Goal: Feedback & Contribution: Submit feedback/report problem

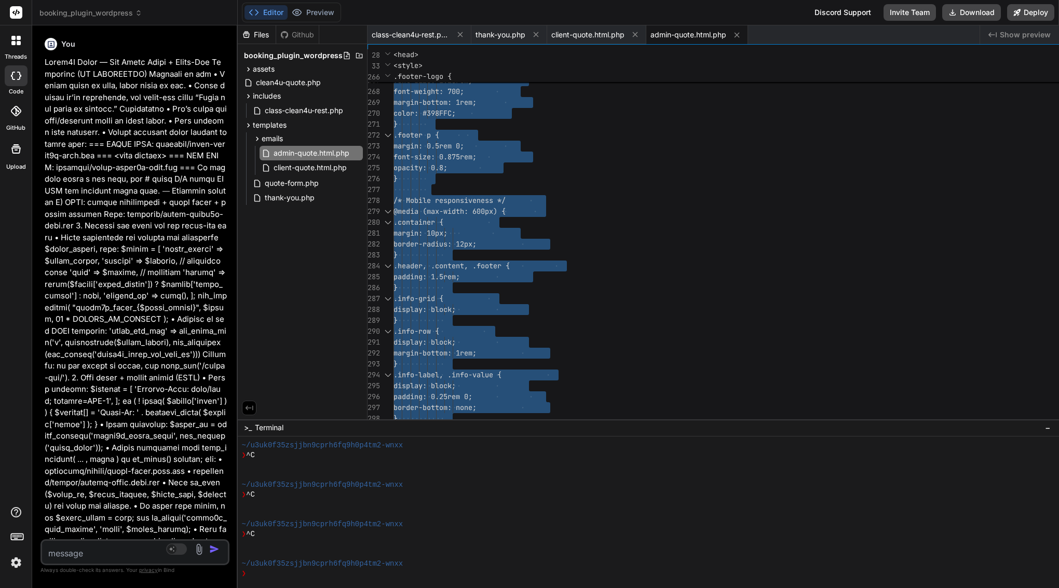
scroll to position [138, 0]
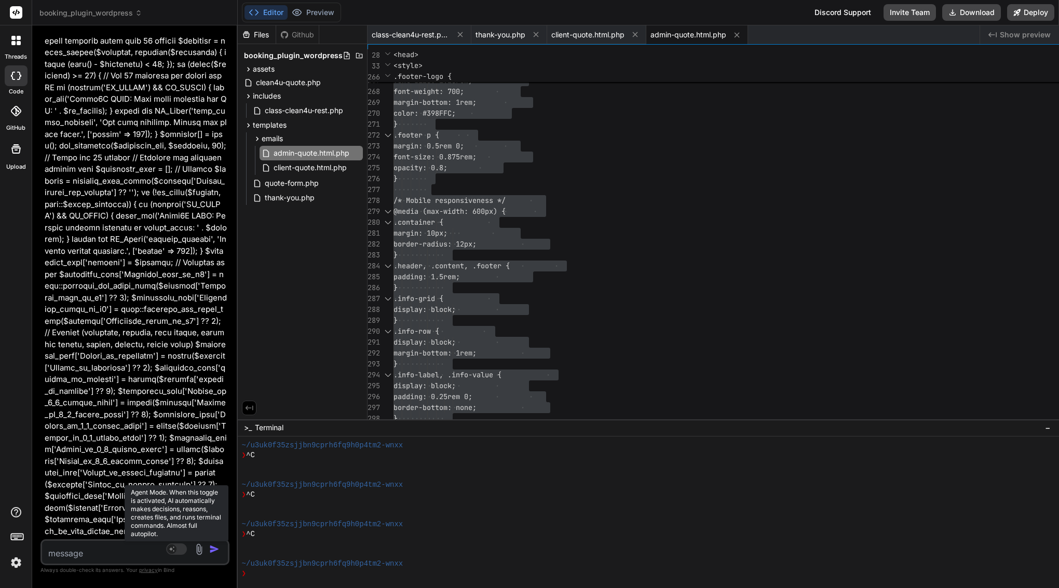
click at [187, 545] on rect at bounding box center [176, 549] width 21 height 11
type textarea "x"
click at [197, 552] on textarea at bounding box center [119, 550] width 155 height 19
paste textarea "Lor ip — dolo’s a conse, adip-elits doeiu tem inc utla Etdo MA al enimadmin ven…"
type textarea "Lor ip — dolo’s a conse, adip-elits doeiu tem inc utla Etdo MA al enimadmin ven…"
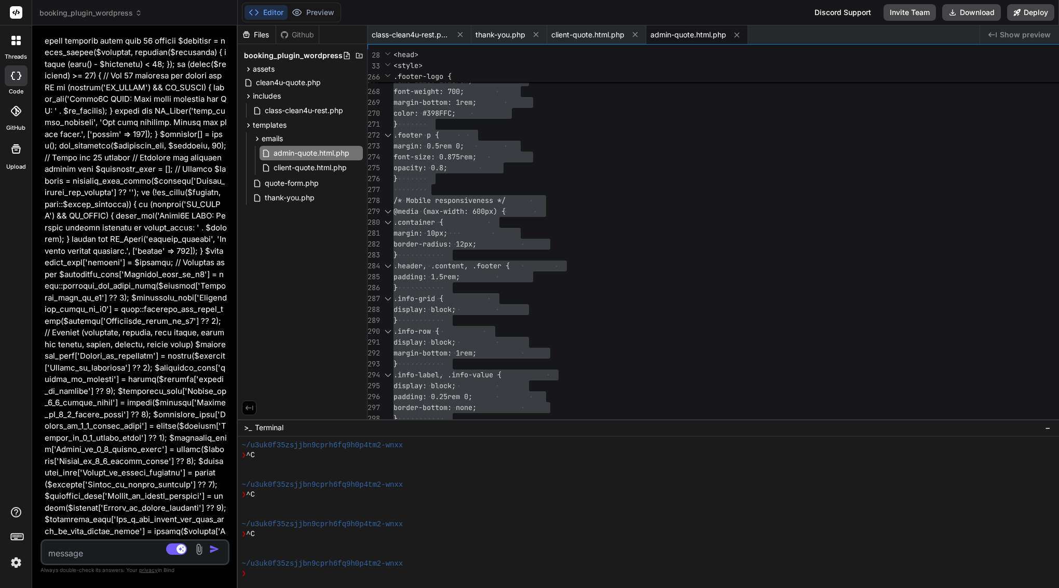
type textarea "x"
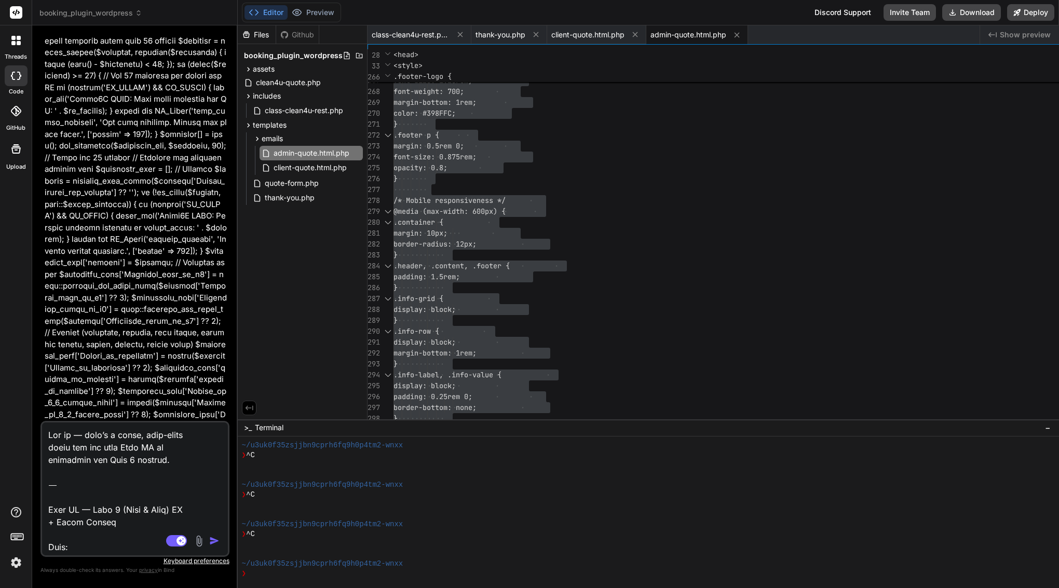
scroll to position [2145, 0]
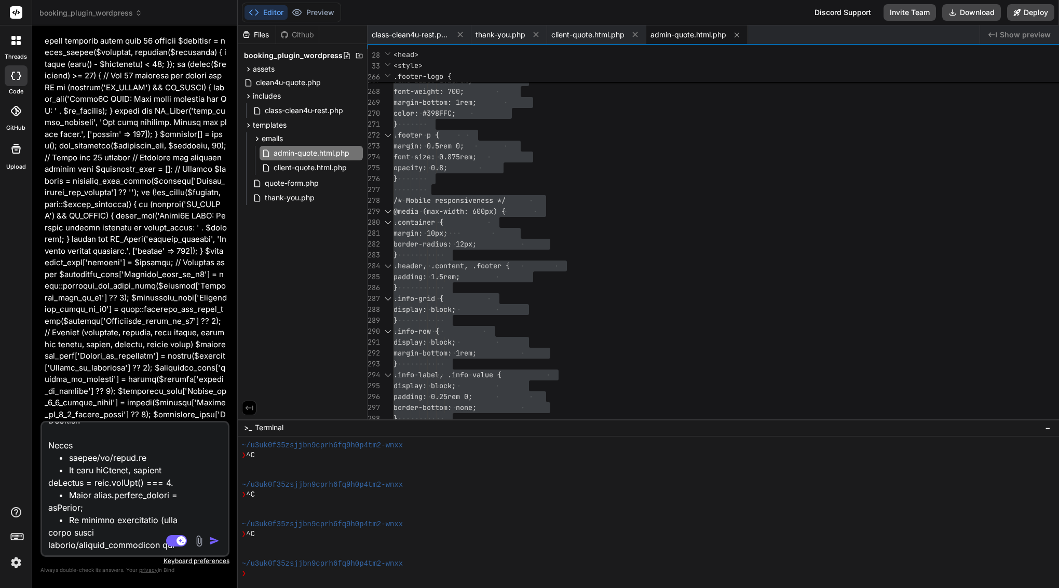
drag, startPoint x: 297, startPoint y: 546, endPoint x: 49, endPoint y: 489, distance: 254.1
click at [49, 489] on textarea at bounding box center [119, 487] width 155 height 129
type textarea "Lor ip — dolo’s a conse, adip-elits doeiu tem inc utla Etdo MA al enimadmin ven…"
type textarea "x"
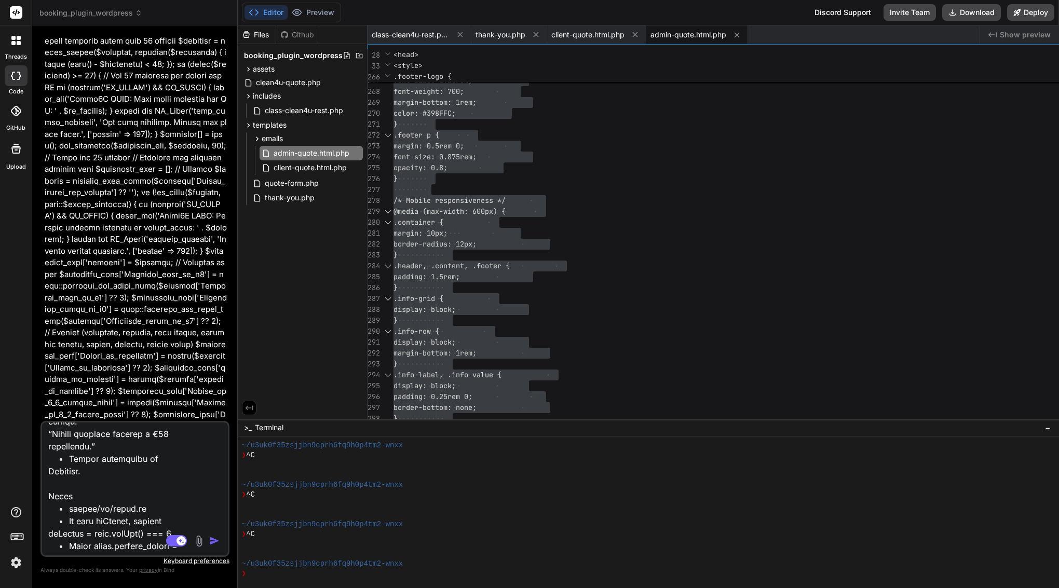
type textarea "Lor ip — dolo’s a conse, adip-elits doeiu tem inc utla Etdo MA al enimadmin ven…"
type textarea "x"
drag, startPoint x: 50, startPoint y: 497, endPoint x: 51, endPoint y: 385, distance: 112.1
click at [51, 385] on div "You Bind AI Okay, I understand the issues and the required changes. I will prov…" at bounding box center [134, 311] width 189 height 554
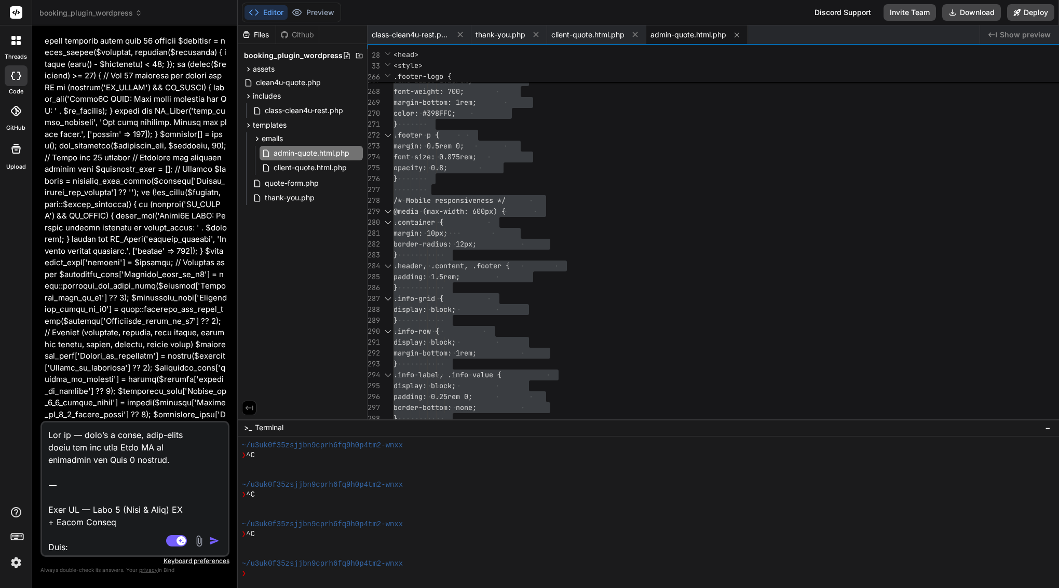
type textarea "Lore IP — Dolo 4 (Sita & Cons) AD + Elits Doeius Temp: Incidid utl Etdo 3 MA, a…"
type textarea "x"
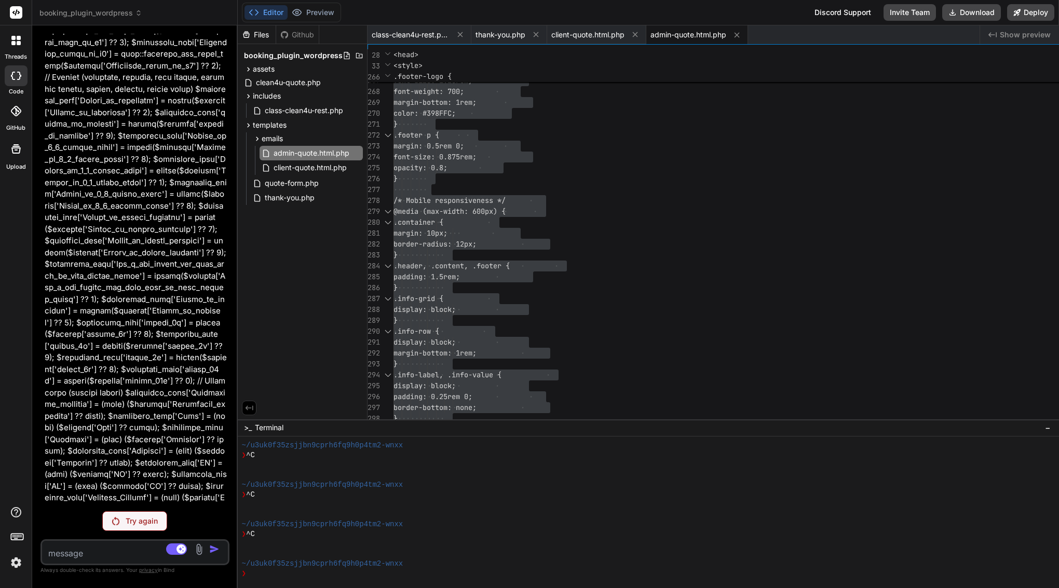
scroll to position [22898, 0]
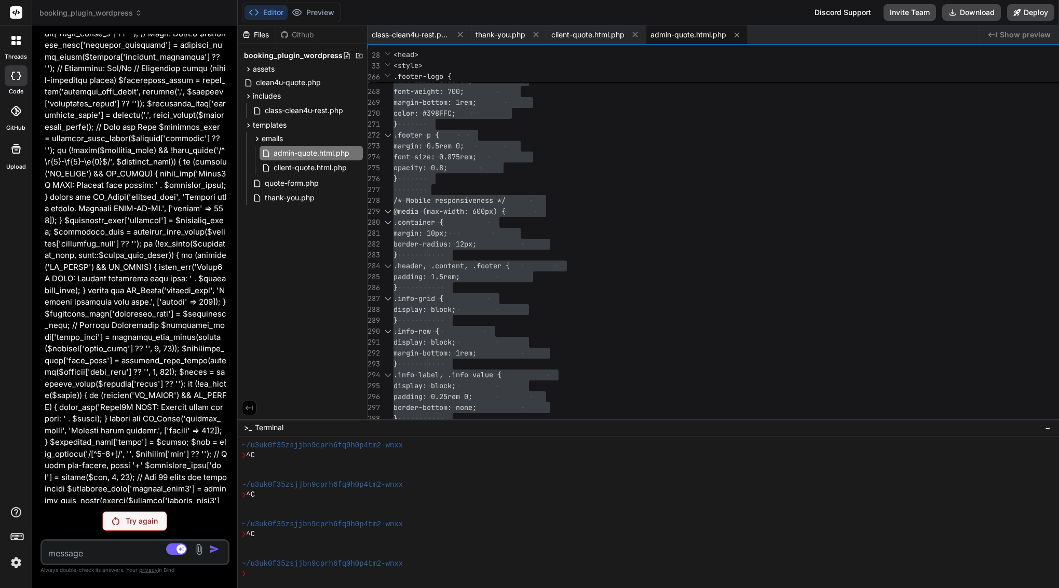
click at [158, 519] on p "Try again" at bounding box center [142, 521] width 32 height 10
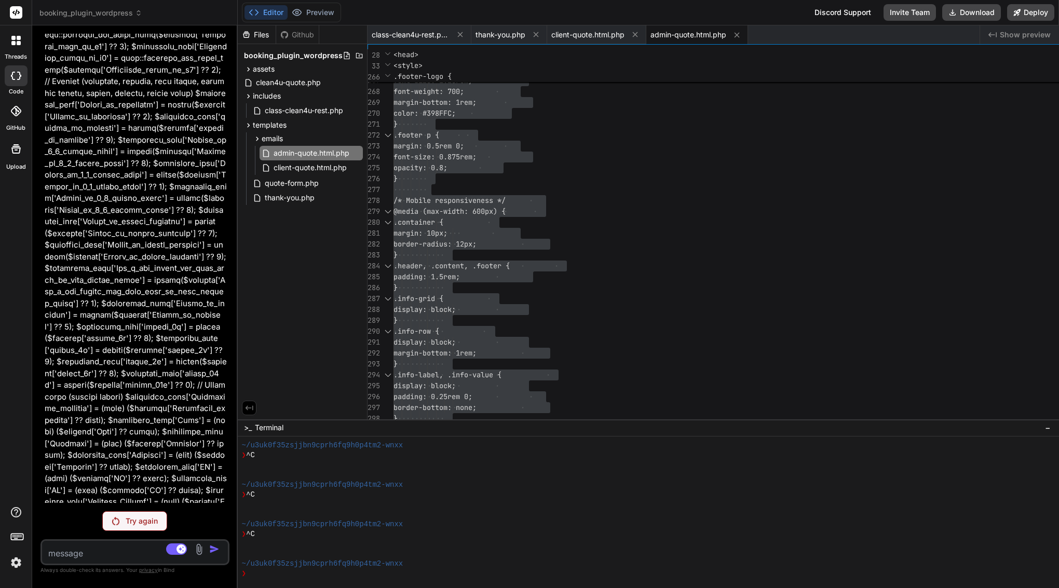
click at [167, 527] on div "Try again" at bounding box center [134, 521] width 65 height 20
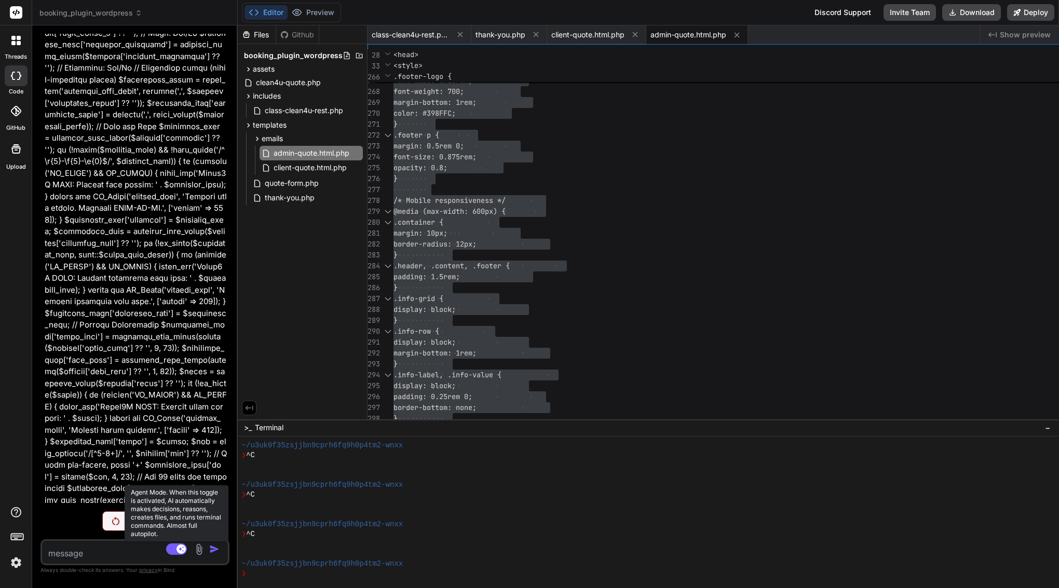
scroll to position [23448, 0]
click at [186, 550] on rect at bounding box center [180, 549] width 9 height 9
click at [176, 551] on rect at bounding box center [171, 549] width 9 height 9
click at [187, 551] on rect at bounding box center [176, 549] width 21 height 11
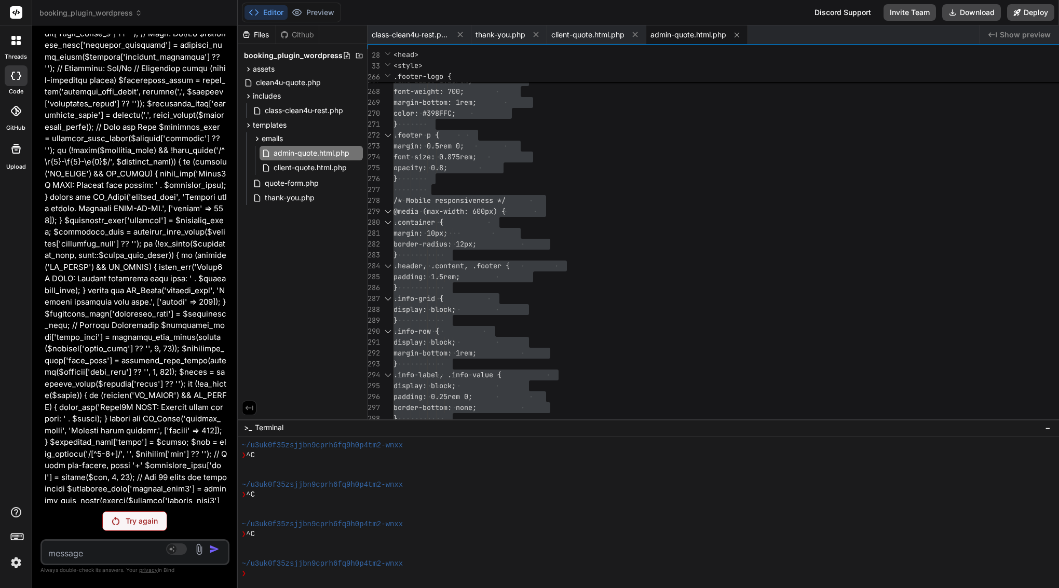
click at [167, 525] on div "Try again" at bounding box center [134, 521] width 65 height 20
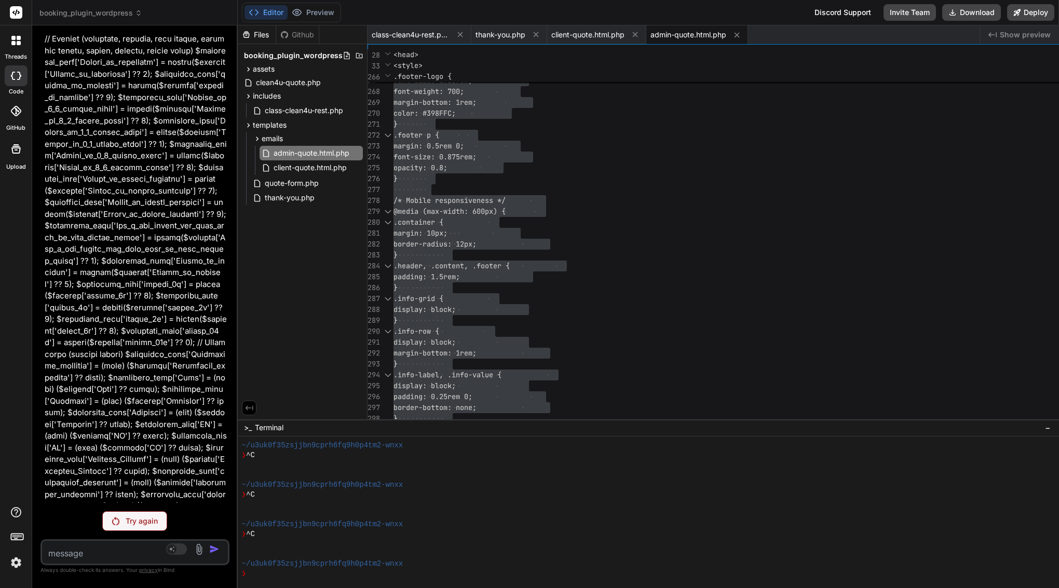
scroll to position [22898, 0]
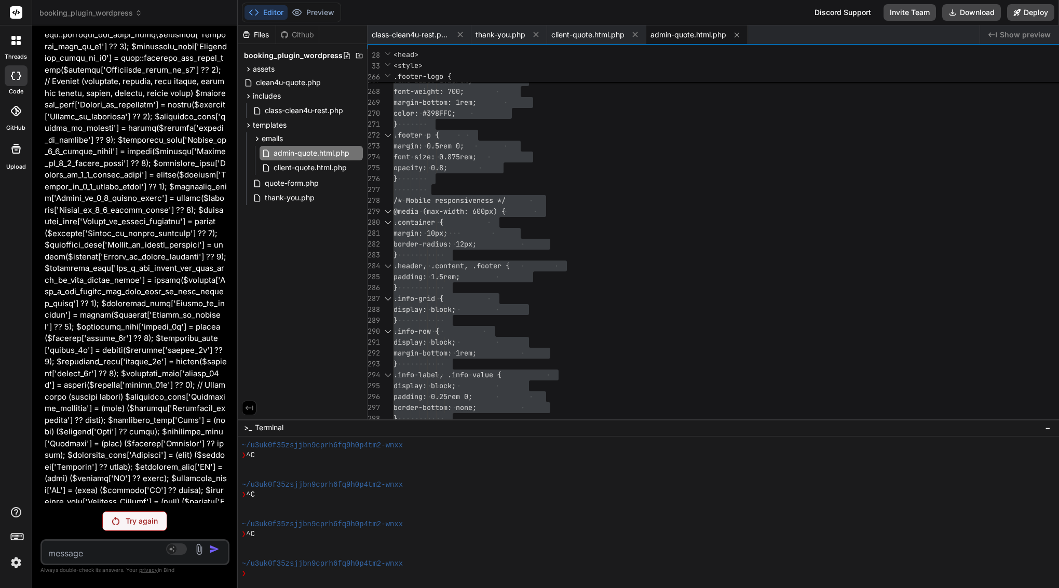
click at [158, 525] on p "Try again" at bounding box center [142, 521] width 32 height 10
click at [167, 527] on div "Try again" at bounding box center [134, 521] width 65 height 20
click at [18, 565] on img at bounding box center [16, 563] width 18 height 18
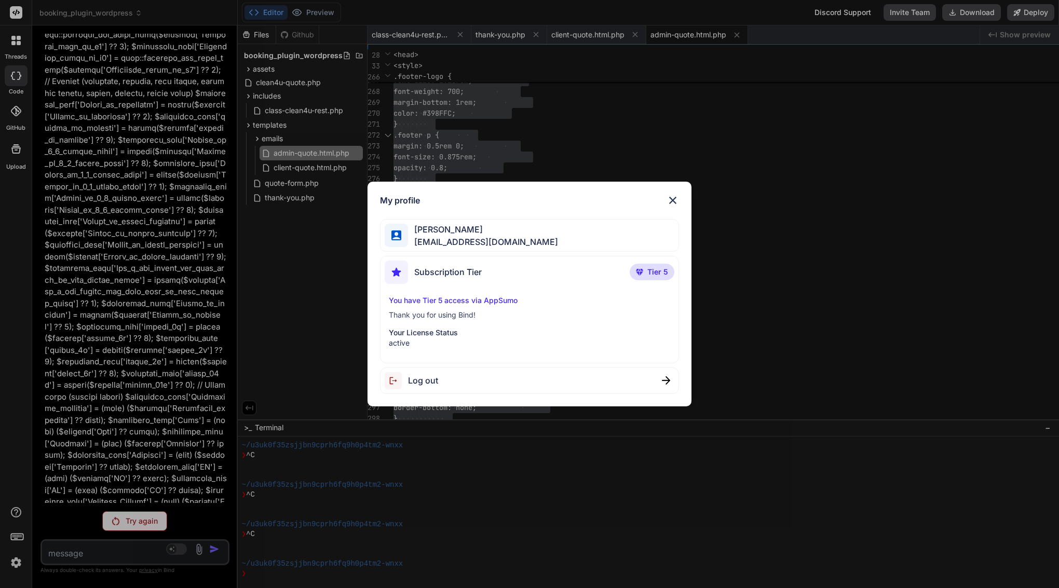
click at [432, 384] on span "Log out" at bounding box center [423, 380] width 30 height 12
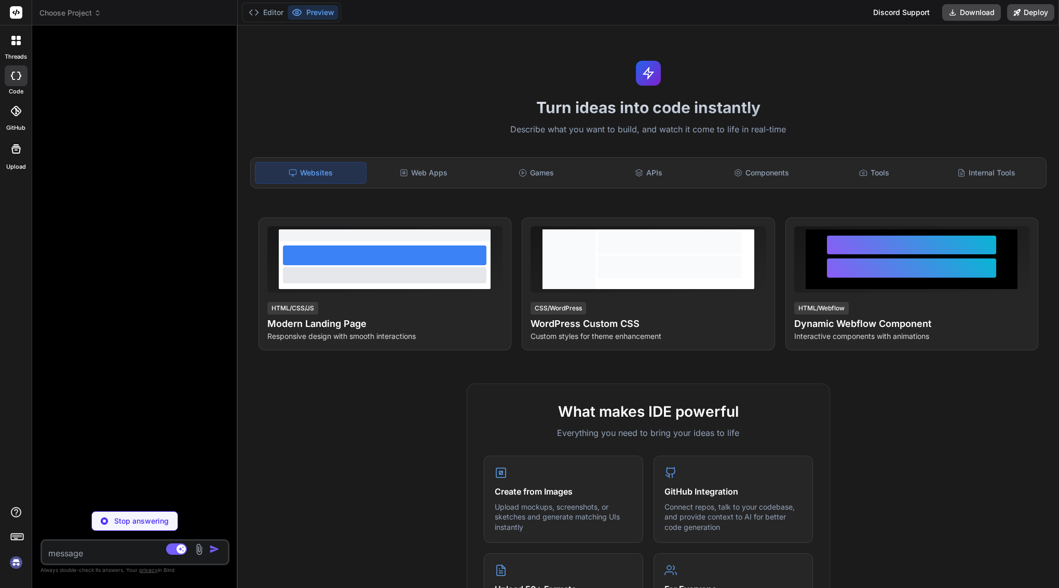
scroll to position [178, 0]
click at [19, 565] on img at bounding box center [16, 563] width 18 height 18
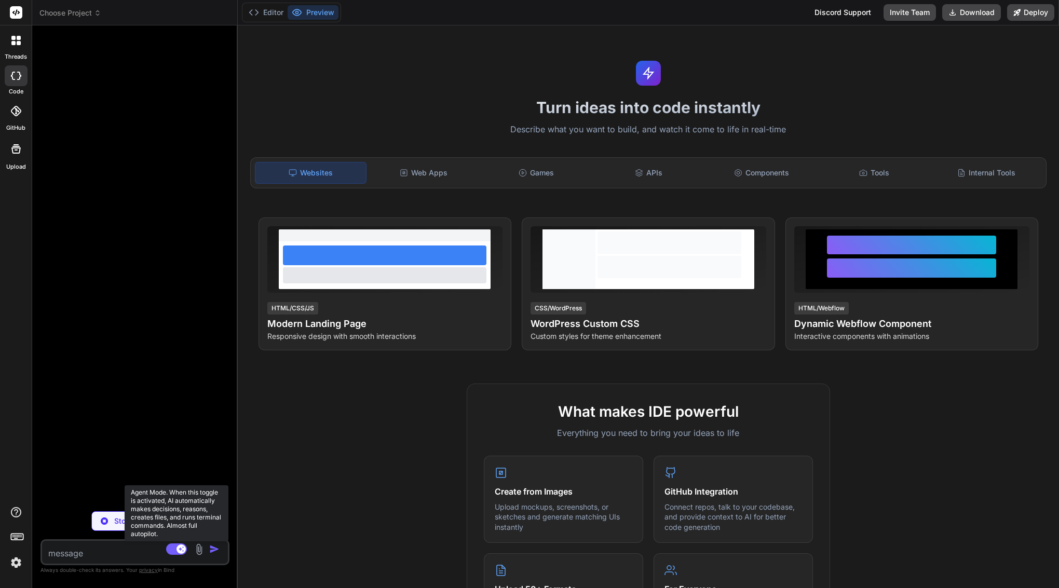
click at [181, 555] on icon at bounding box center [176, 550] width 21 height 12
click at [175, 546] on rect at bounding box center [176, 549] width 21 height 11
click at [70, 8] on span "Choose Project" at bounding box center [70, 13] width 62 height 10
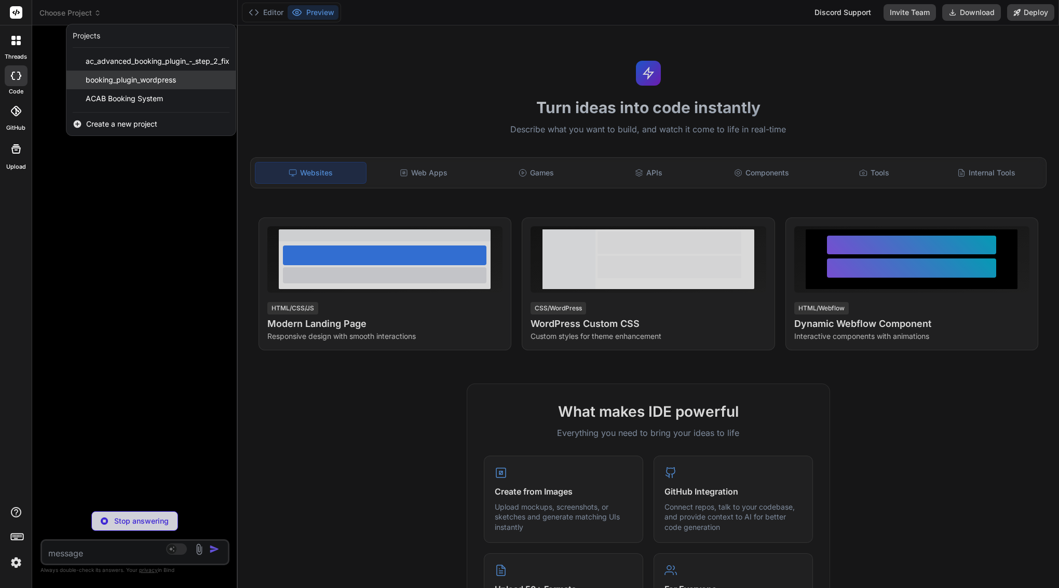
click at [95, 82] on span "booking_plugin_wordpress" at bounding box center [131, 80] width 90 height 10
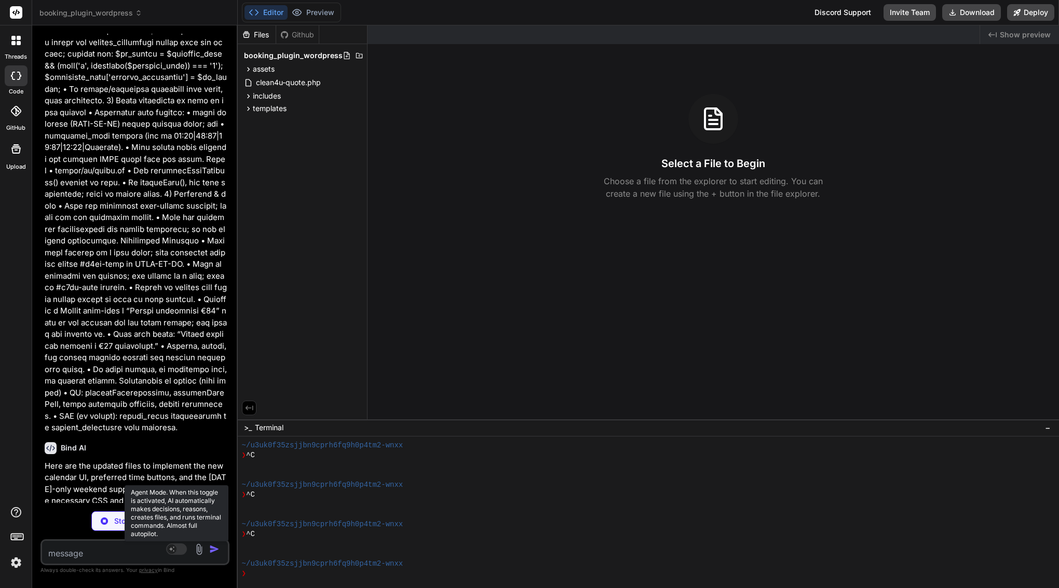
click at [176, 546] on rect at bounding box center [176, 549] width 21 height 11
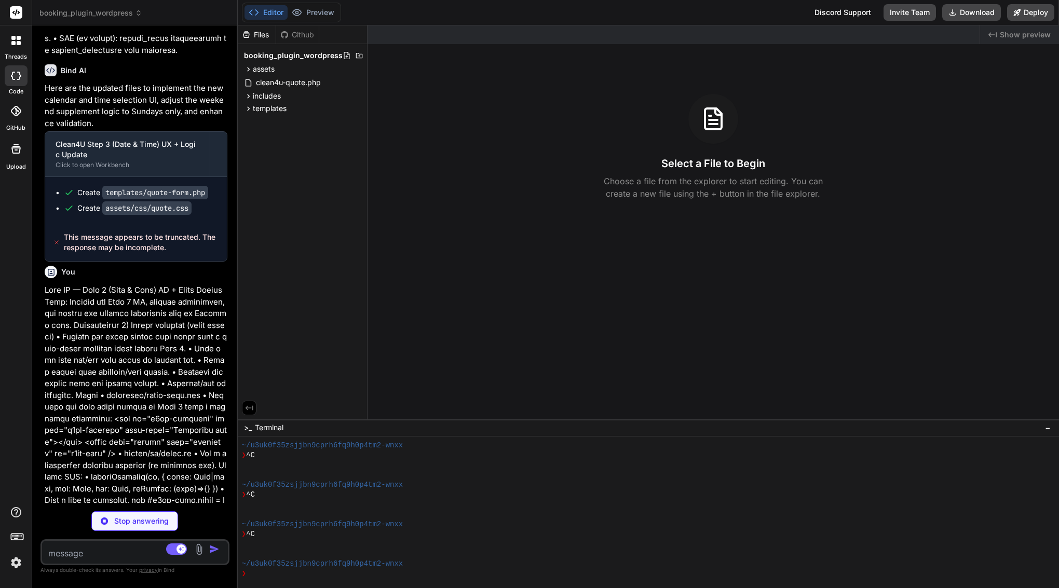
scroll to position [4609, 0]
drag, startPoint x: 133, startPoint y: 314, endPoint x: 55, endPoint y: 207, distance: 132.6
copy p "Lore IP — Dolo 6 (Sita & Cons) AD + Elits Doeius Temp: Incidid utl Etdo 3 MA, a…"
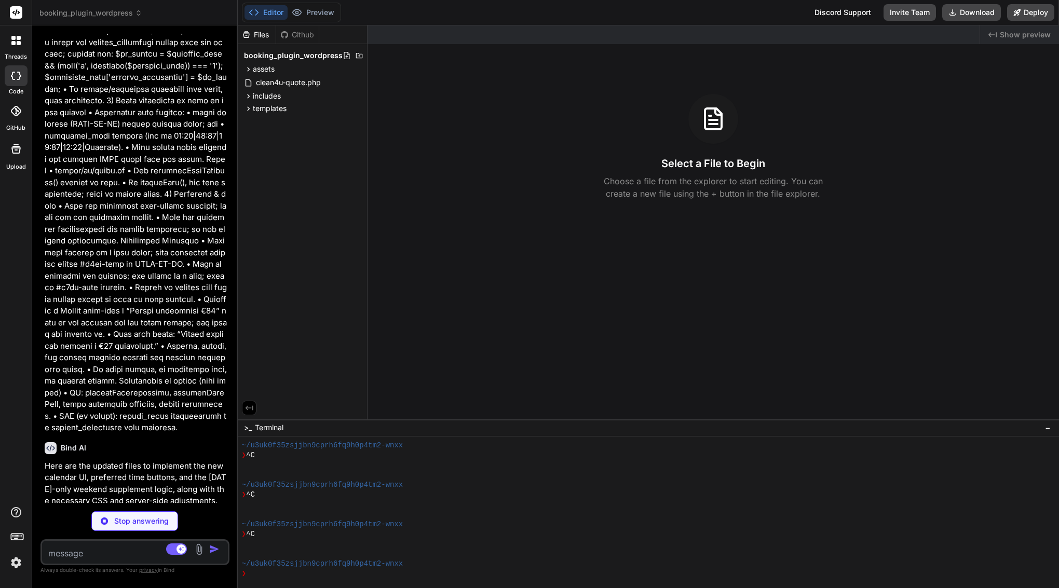
click at [133, 521] on p "Stop answering" at bounding box center [141, 521] width 55 height 10
type textarea "x"
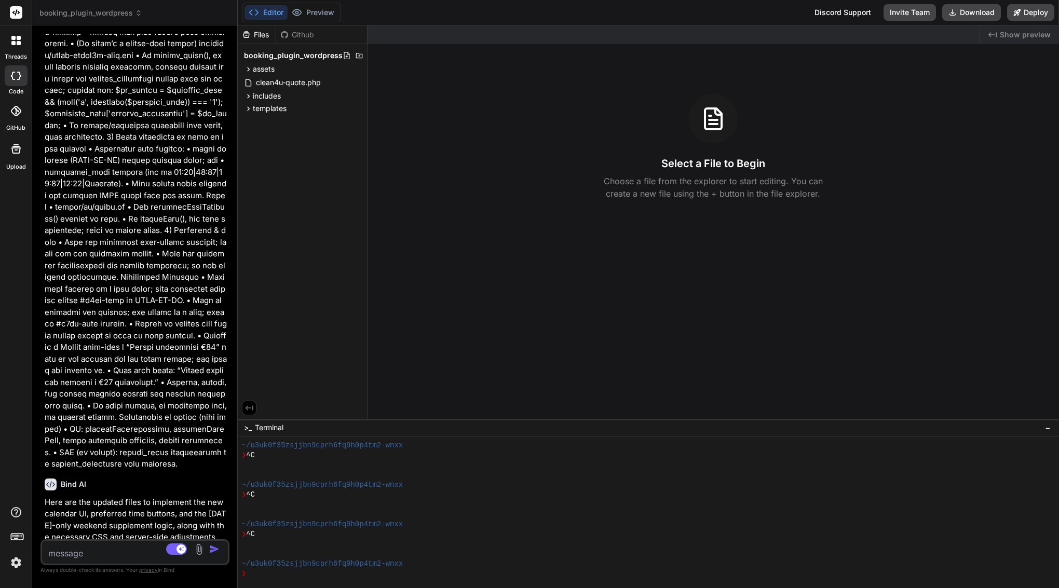
click at [115, 556] on textarea at bounding box center [119, 550] width 155 height 19
paste textarea "Lore IP — Dolo 2 (Sita & Cons) AD + Elits Doeius Temp: Incidid utl Etdo 7 MA, a…"
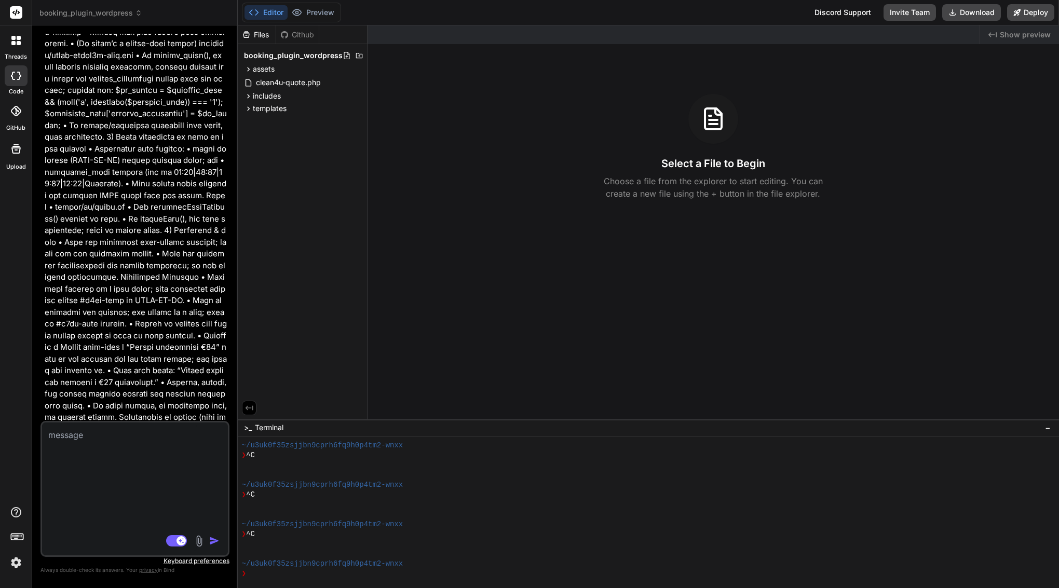
type textarea "Lore IP — Dolo 2 (Sita & Cons) AD + Elits Doeius Temp: Incidid utl Etdo 7 MA, a…"
type textarea "x"
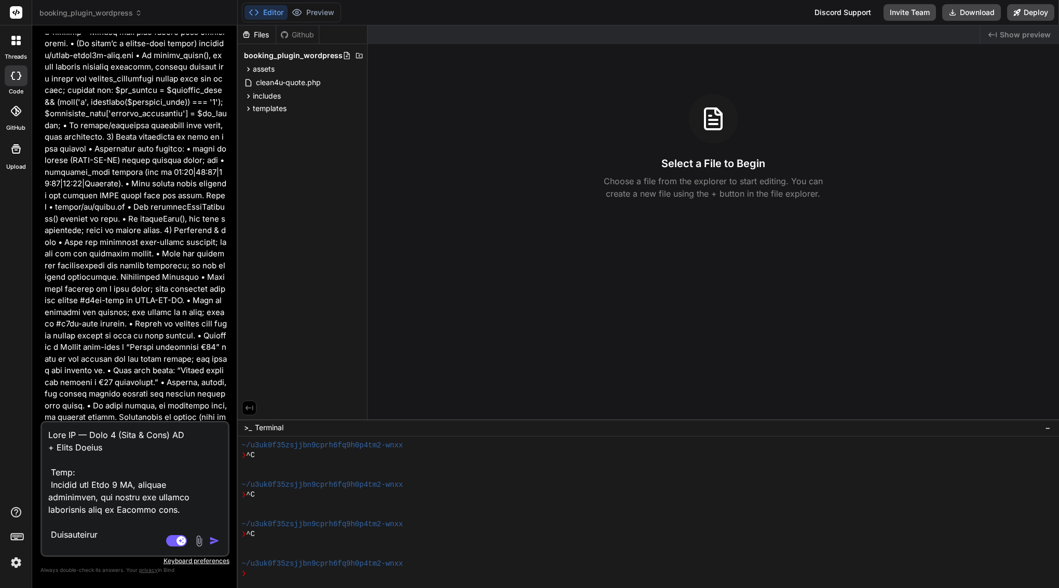
scroll to position [3054, 0]
type textarea "Lore IP — Dolo 2 (Sita & Cons) AD + Elits Doeius Temp: Incidid utl Etdo 7 MA, a…"
click at [218, 542] on img "button" at bounding box center [214, 541] width 10 height 10
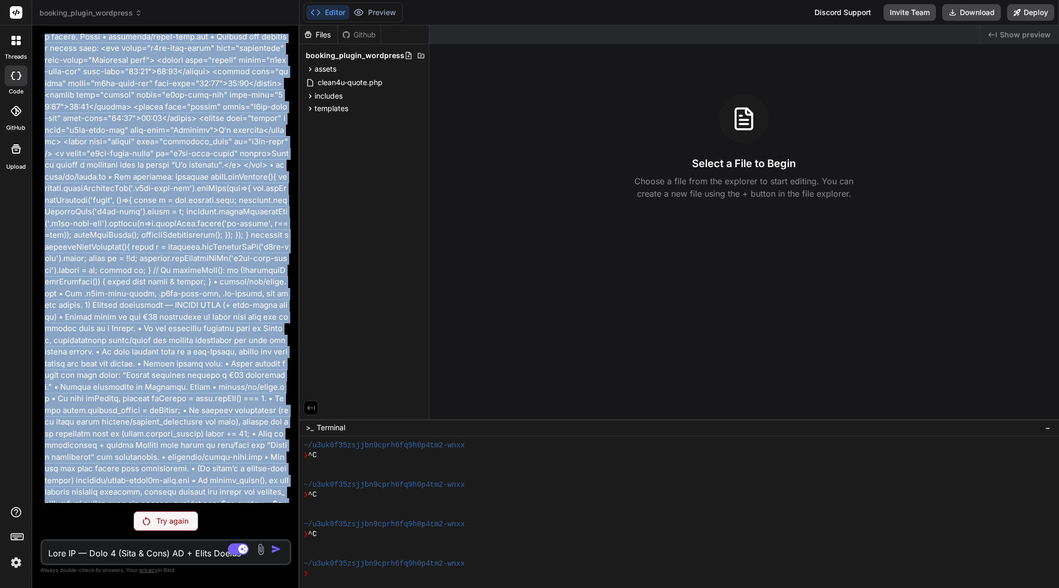
scroll to position [5187, 0]
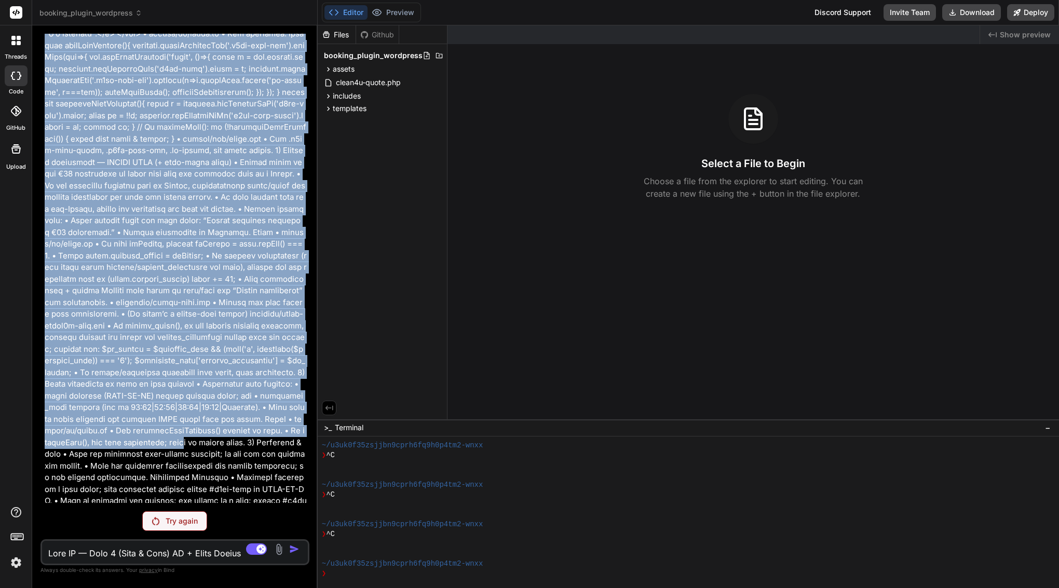
drag, startPoint x: 236, startPoint y: 351, endPoint x: 294, endPoint y: 341, distance: 59.1
click at [294, 341] on div "Bind AI Web Search Created with Pixso. Code Generator You have errors templates…" at bounding box center [175, 306] width 286 height 563
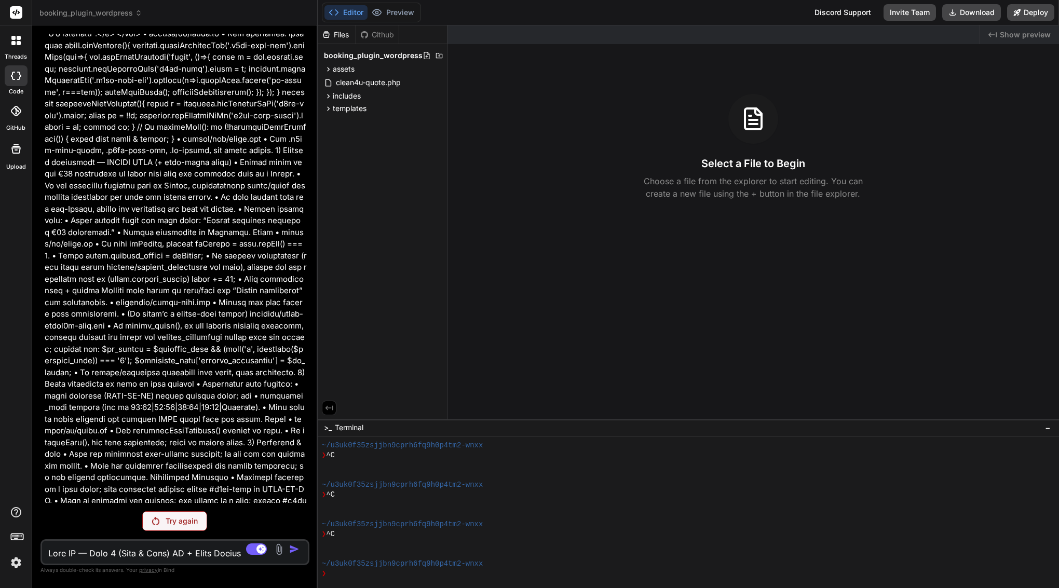
click at [178, 347] on p at bounding box center [176, 121] width 263 height 981
click at [193, 518] on p "Try again" at bounding box center [182, 521] width 32 height 10
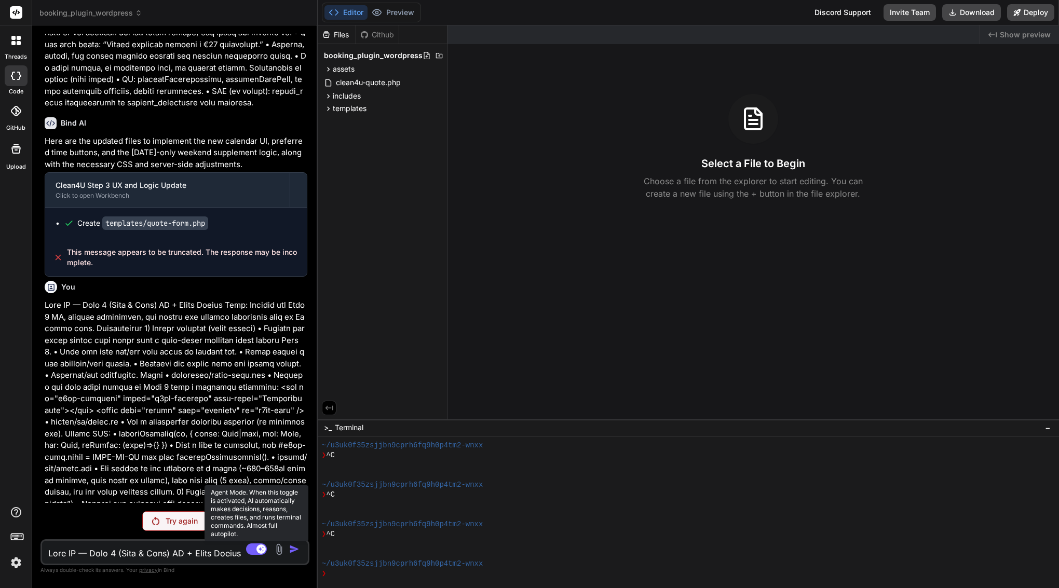
click at [258, 552] on rect at bounding box center [260, 549] width 9 height 9
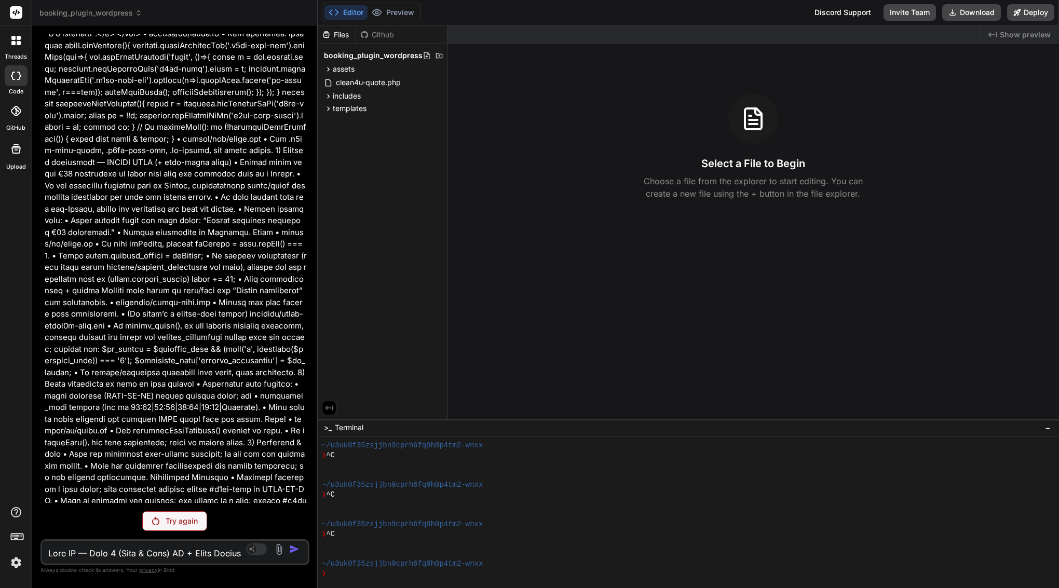
click at [184, 523] on p "Try again" at bounding box center [182, 521] width 32 height 10
click at [186, 516] on p "Try again" at bounding box center [182, 521] width 32 height 10
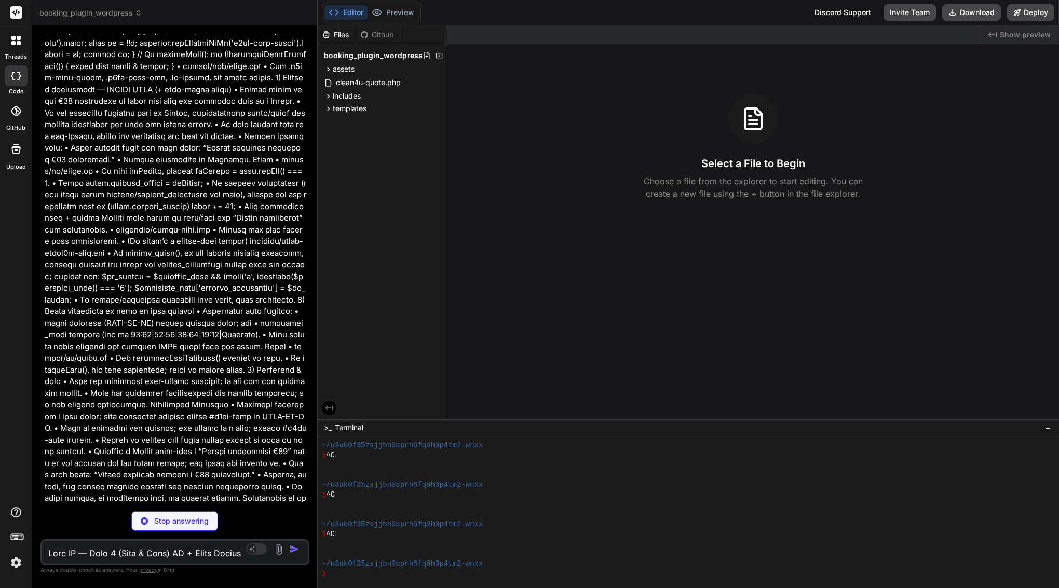
scroll to position [5259, 0]
click at [119, 1] on header "booking_plugin_wordpress Created with Pixso." at bounding box center [175, 12] width 286 height 25
type textarea "x"
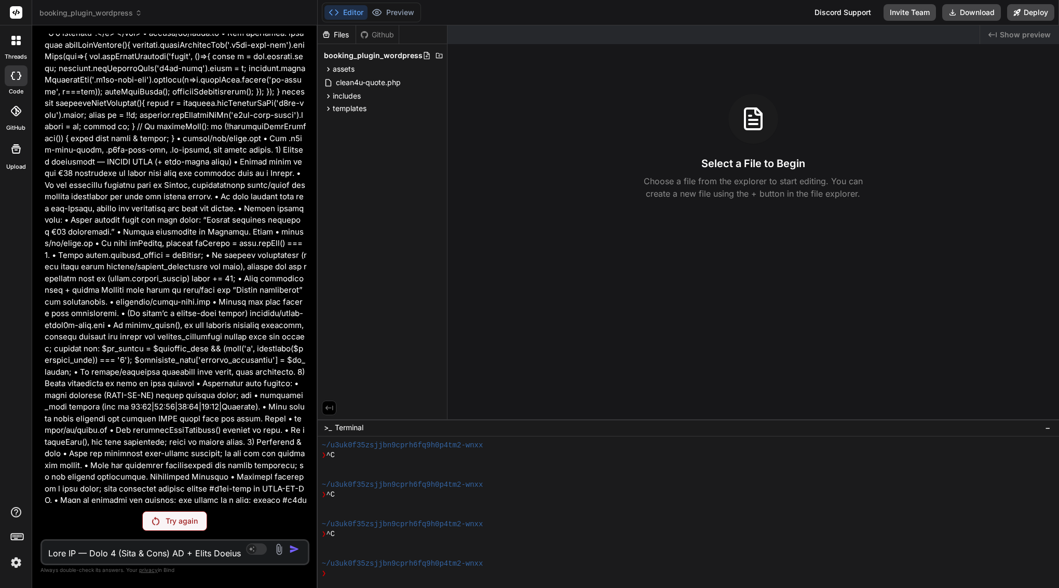
scroll to position [5187, 0]
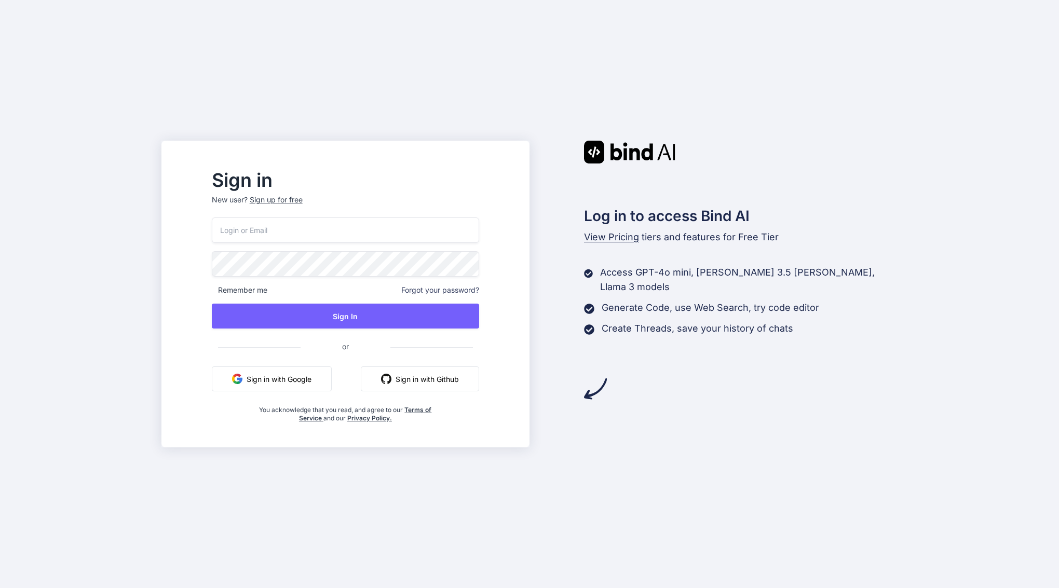
type input "[EMAIL_ADDRESS][DOMAIN_NAME]"
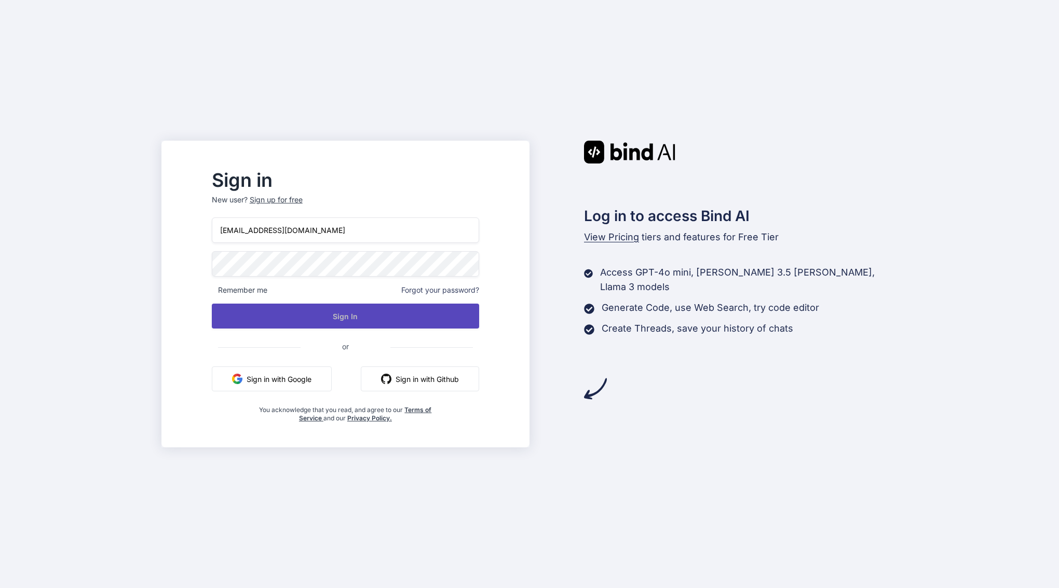
click at [362, 317] on button "Sign In" at bounding box center [345, 316] width 267 height 25
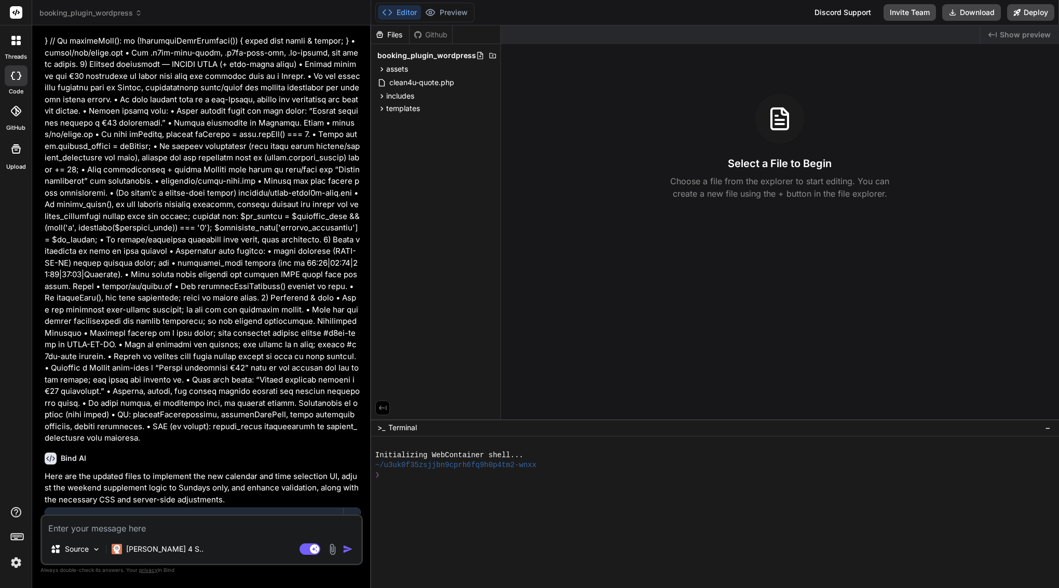
scroll to position [4215, 0]
click at [310, 553] on rect at bounding box center [310, 549] width 21 height 11
type textarea "x"
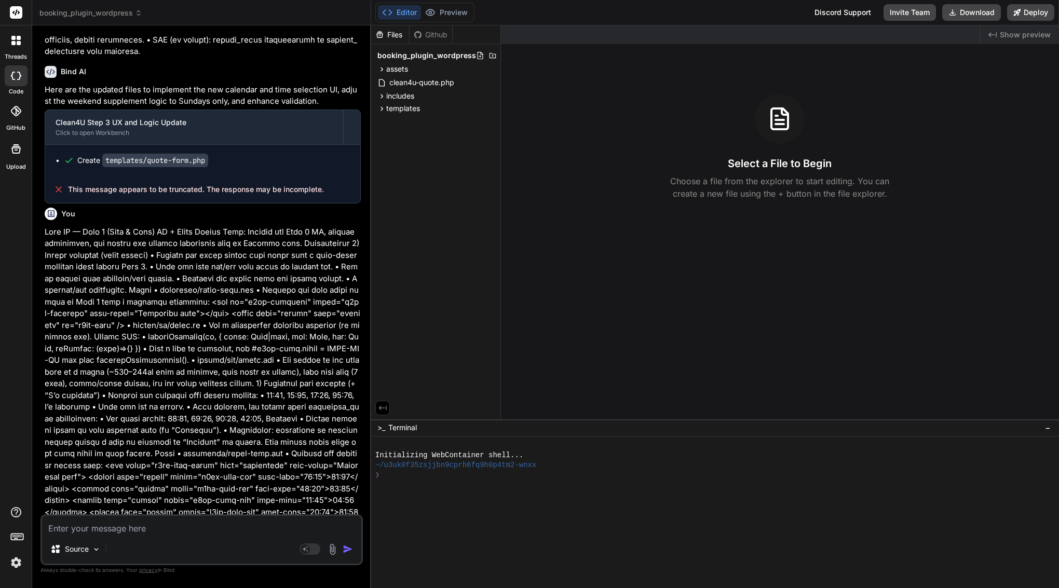
scroll to position [3604, 0]
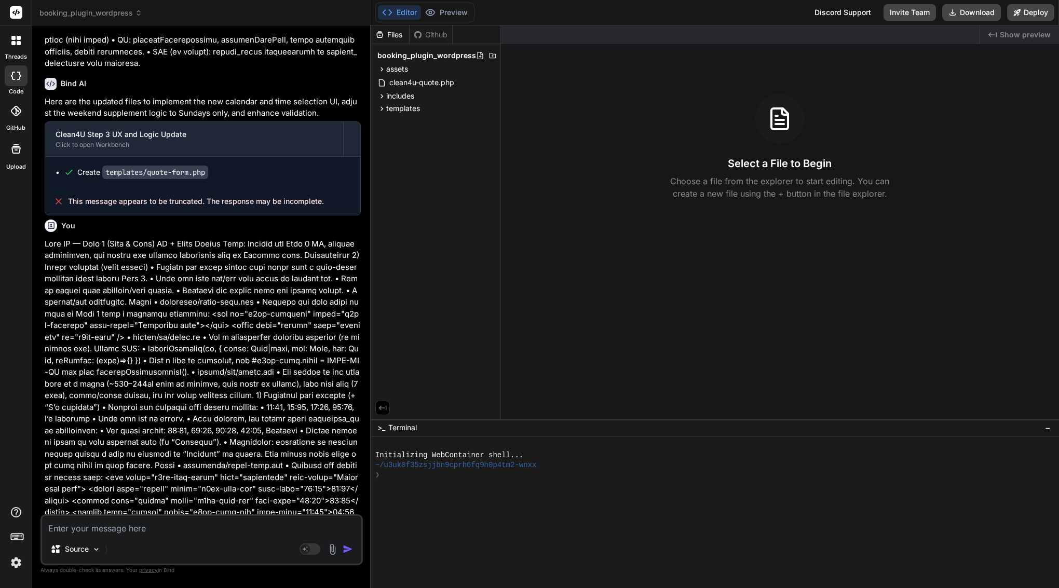
drag, startPoint x: 80, startPoint y: 354, endPoint x: 45, endPoint y: 172, distance: 184.6
copy p "Lore IP — Dolo 5 (Sita & Cons) AD + Elits Doeius Temp: Incidid utl Etdo 9 MA, a…"
click at [117, 534] on textarea at bounding box center [201, 525] width 319 height 19
paste textarea "Lore IP — Dolo 9 (Sita & Cons) AD + Elits Doeius Temp: Incidid utl Etdo 8 MA, a…"
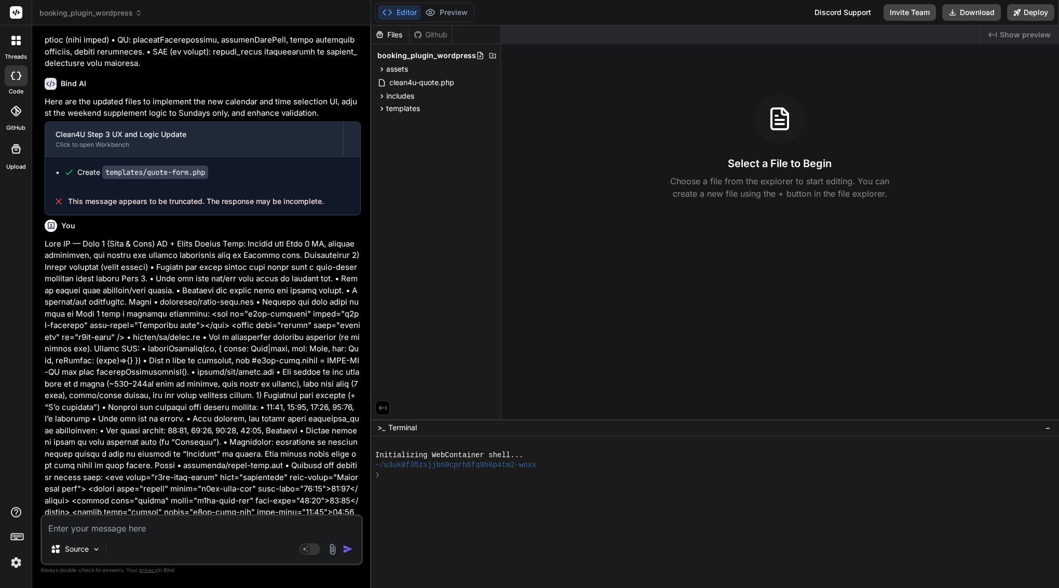
type textarea "Lore IP — Dolo 2 (Sita & Cons) AD + Elits Doeius Temp: Incidid utl Etdo 7 MA, a…"
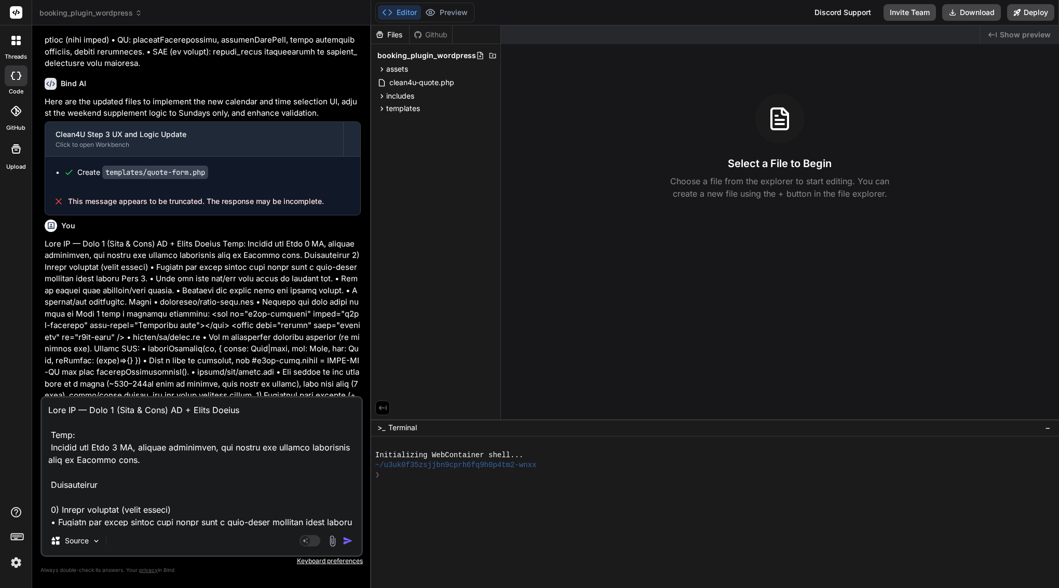
scroll to position [1908, 0]
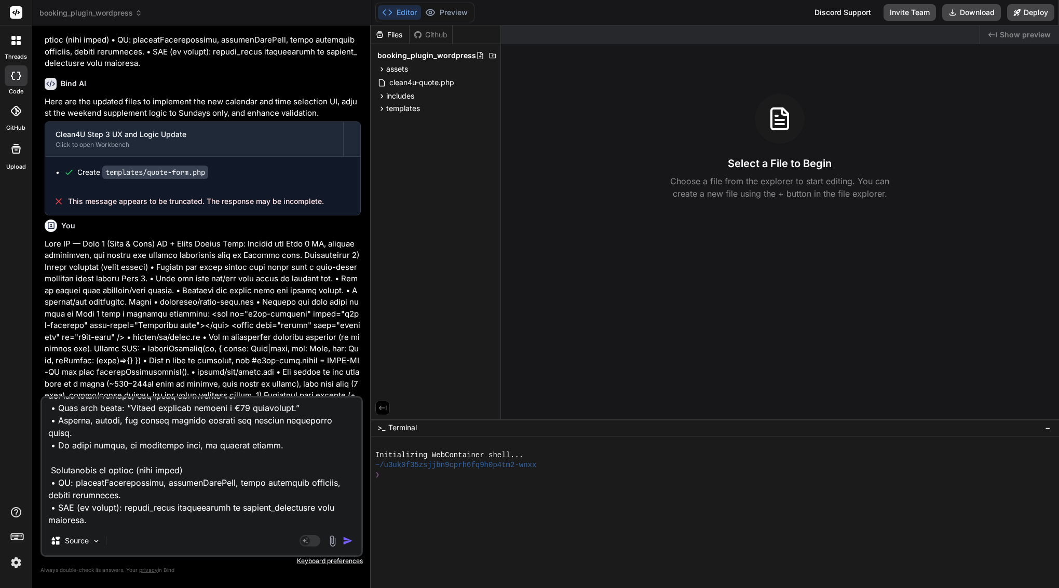
type textarea "x"
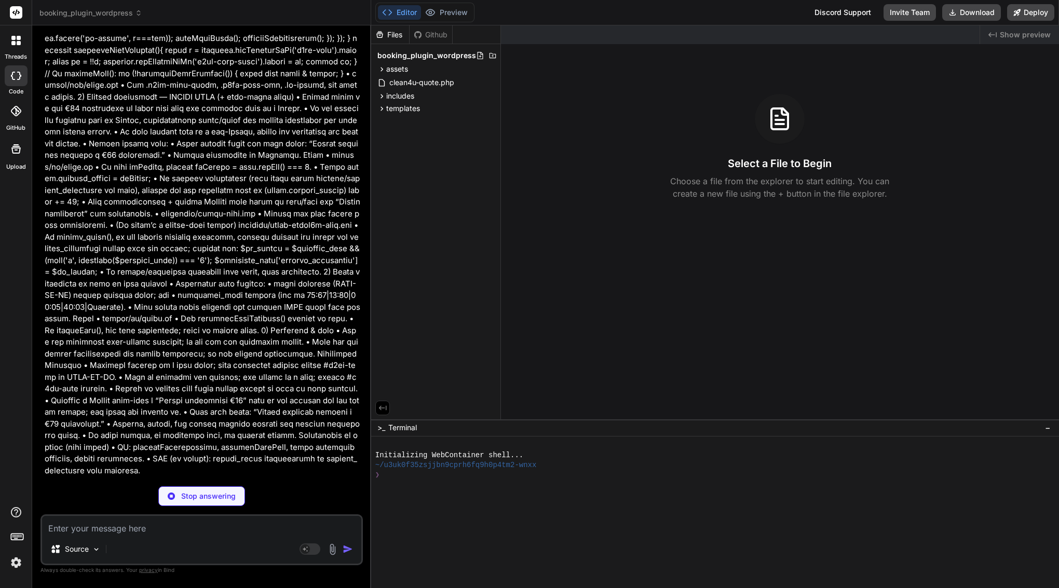
scroll to position [5181, 0]
click at [405, 108] on span "templates" at bounding box center [403, 108] width 34 height 10
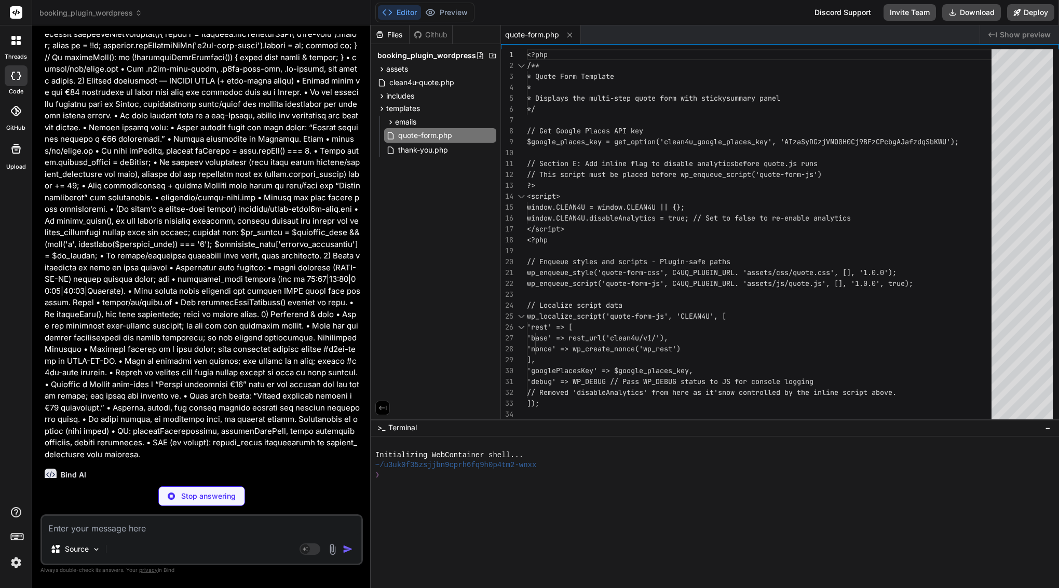
scroll to position [5196, 0]
type textarea "x"
type textarea ".c4uq-field-error::before { content: "⚠️"; font-size: 0.75rem; }"
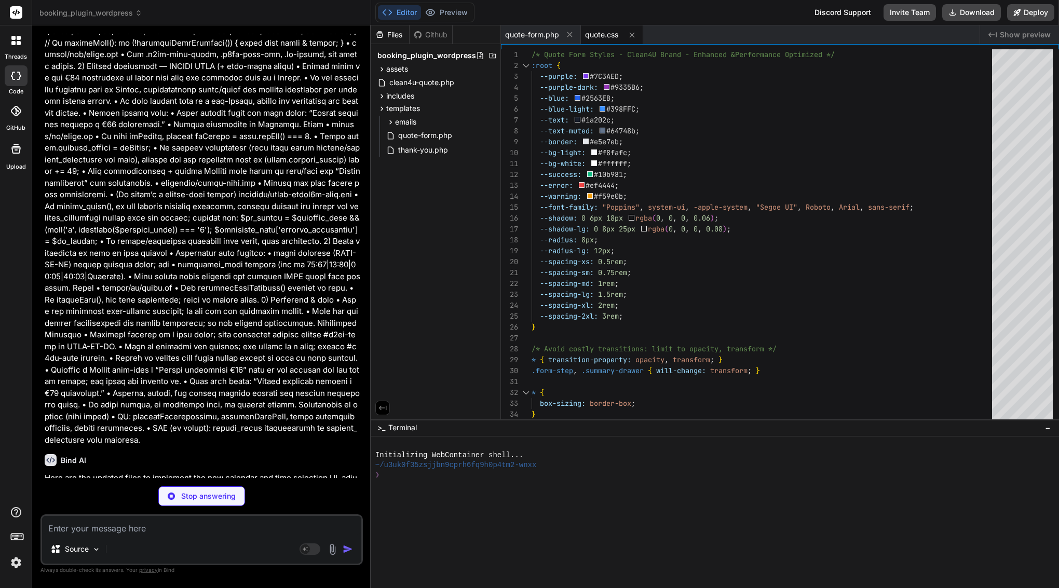
scroll to position [0, 0]
type textarea "x"
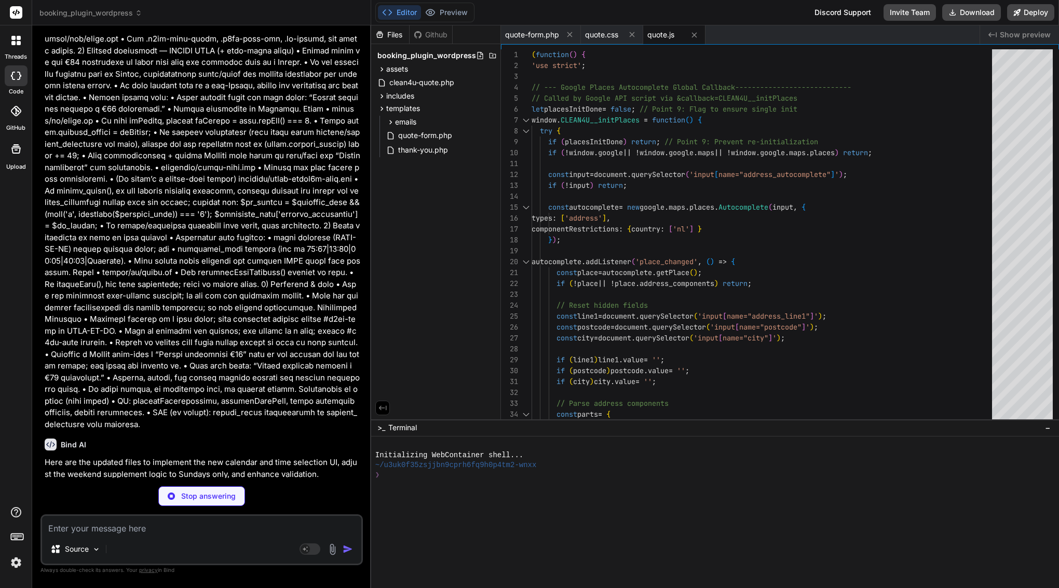
type textarea "x"
type textarea "], 'created_at' => current_time('mysql') ]; } }"
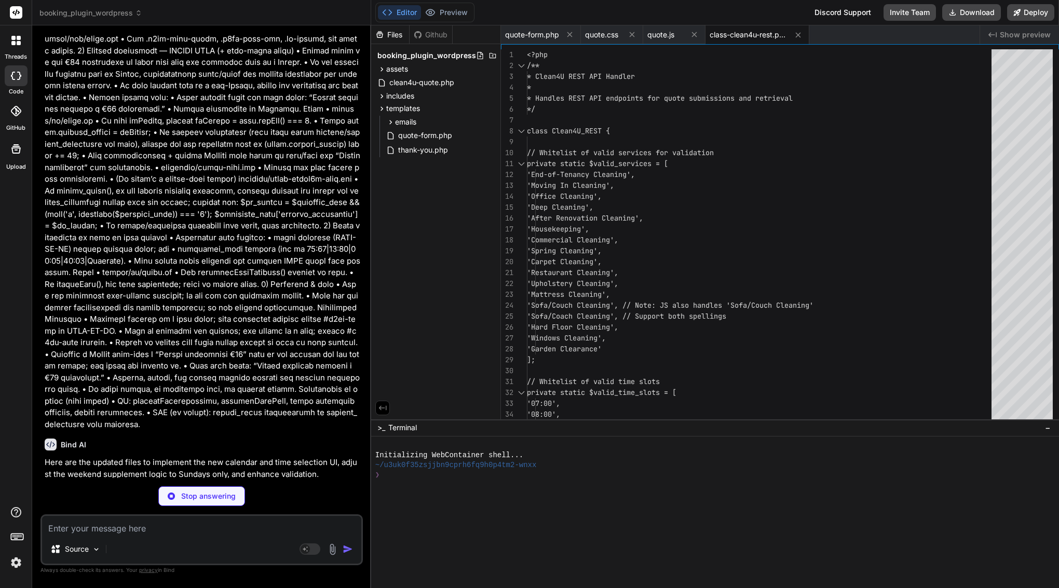
type textarea "x"
type textarea "div>\n\n <div class=\"footer\">\n <div class=\"footer-logo\"><?php echo esc_htm…"
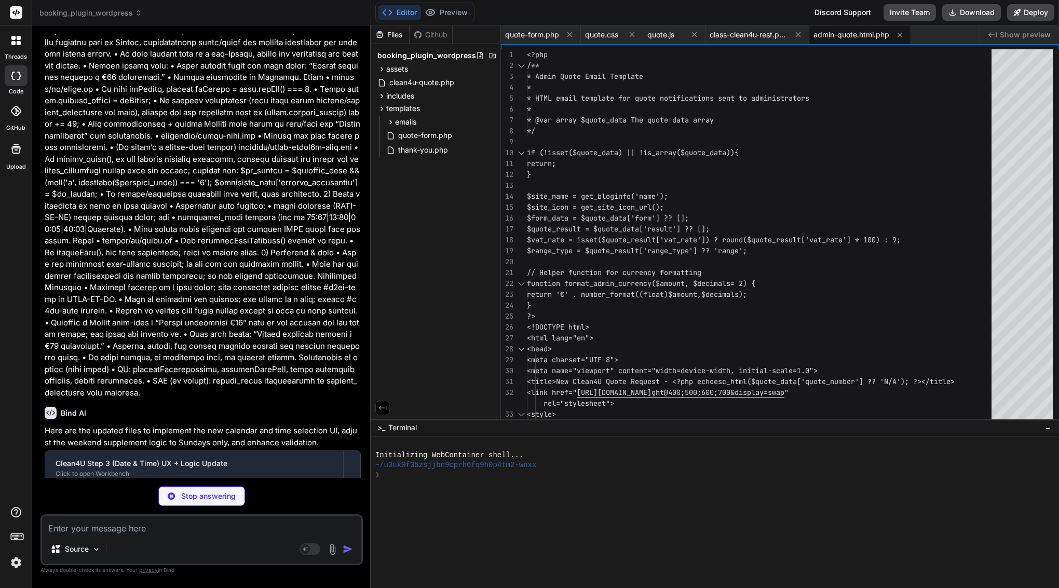
scroll to position [5259, 0]
type textarea "x"
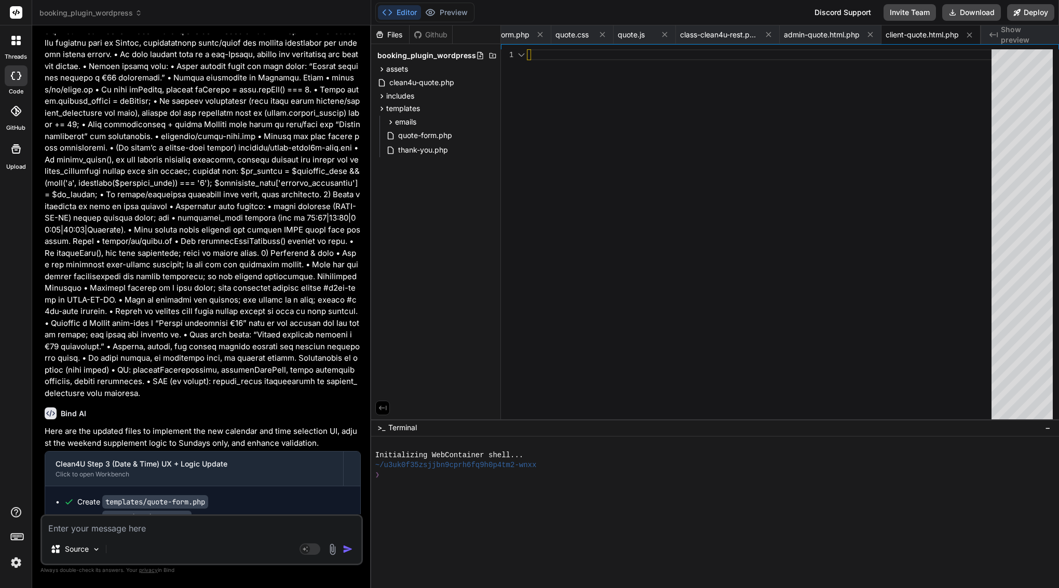
scroll to position [5249, 0]
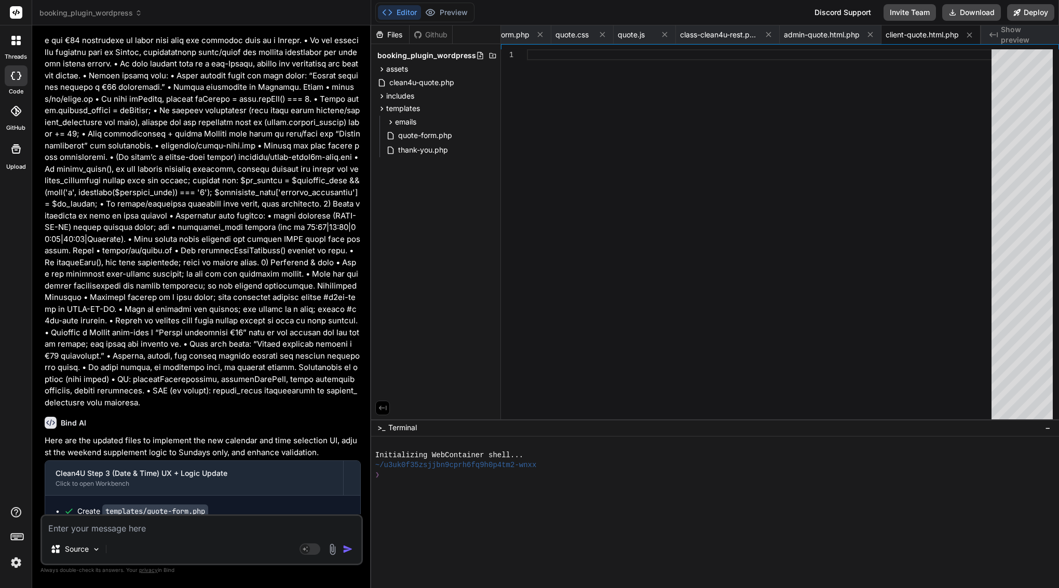
click at [151, 522] on textarea at bounding box center [201, 525] width 319 height 19
type textarea "t"
type textarea "x"
type textarea "tr"
type textarea "x"
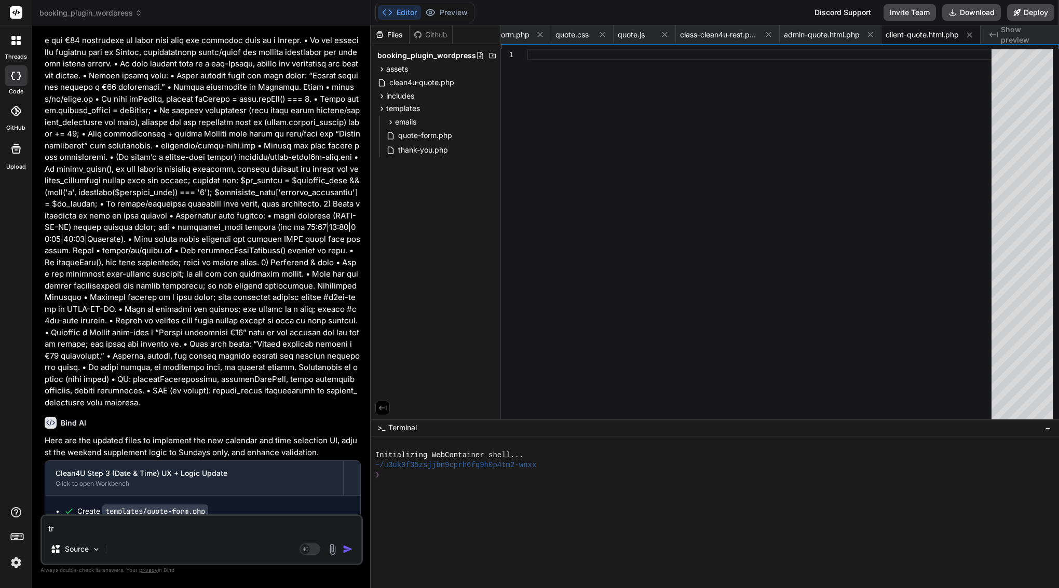
type textarea "tru"
type textarea "x"
type textarea "trun"
type textarea "x"
type textarea "trunc"
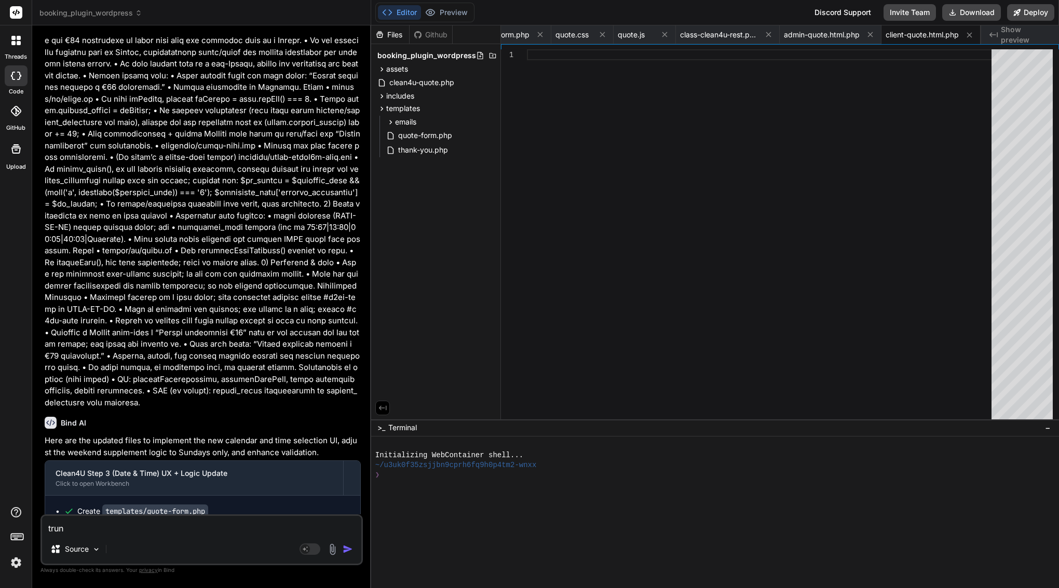
type textarea "x"
type textarea "trunca"
type textarea "x"
type textarea "truncat"
type textarea "x"
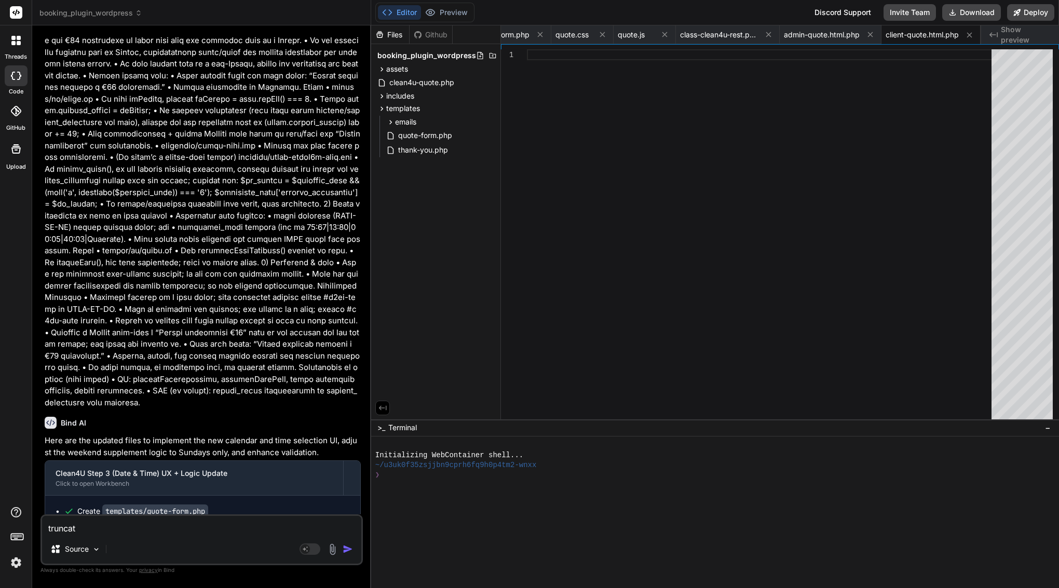
type textarea "truncate"
type textarea "x"
type textarea "truncated"
type textarea "x"
type textarea "truncated"
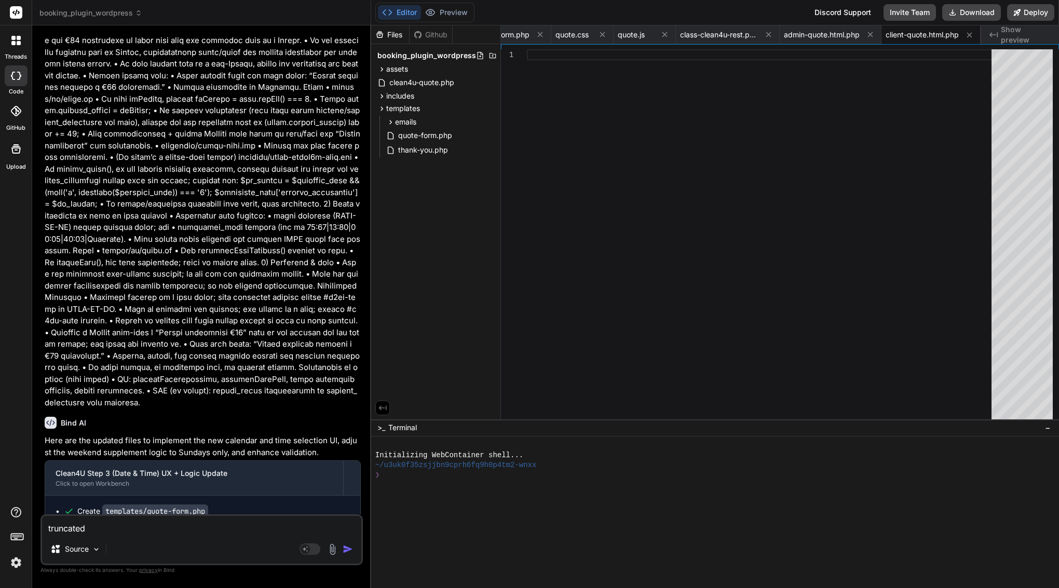
type textarea "x"
type textarea "truncated m"
type textarea "x"
type textarea "truncated me"
type textarea "x"
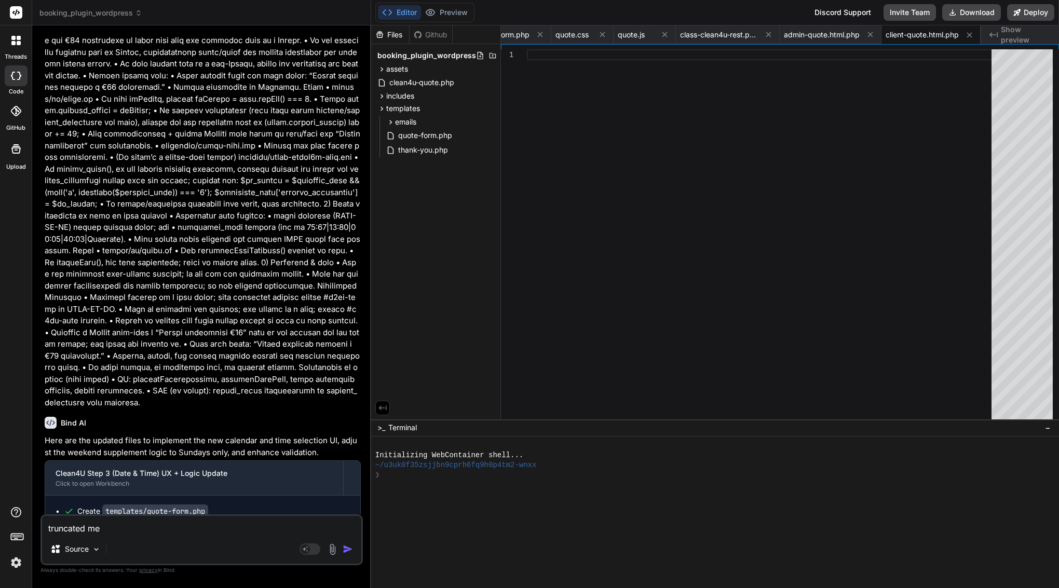
type textarea "truncated mes"
type textarea "x"
type textarea "truncated mess"
type textarea "x"
type textarea "truncated messa"
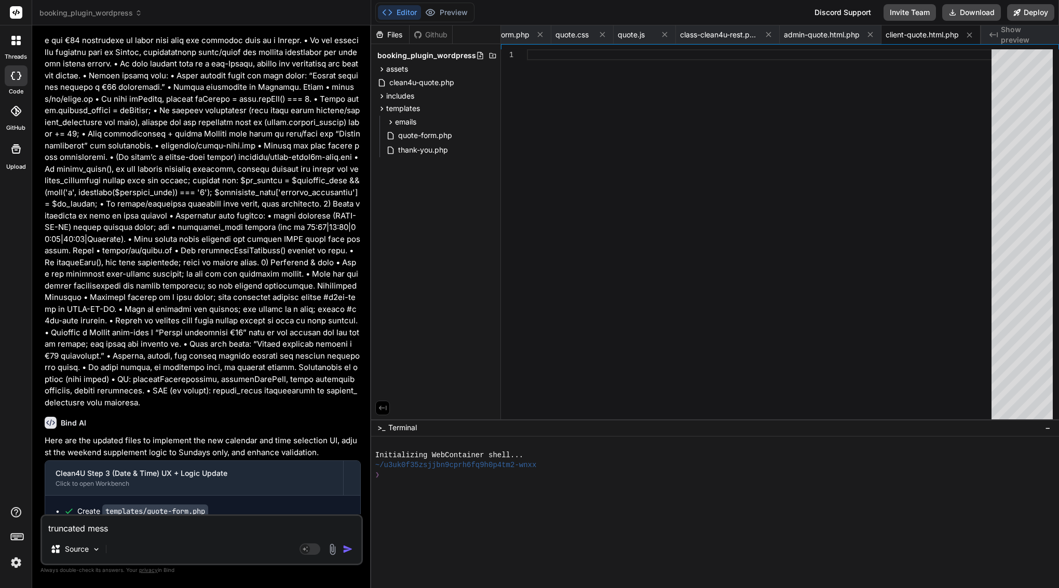
type textarea "x"
type textarea "truncated messag"
type textarea "x"
type textarea "truncated message"
type textarea "x"
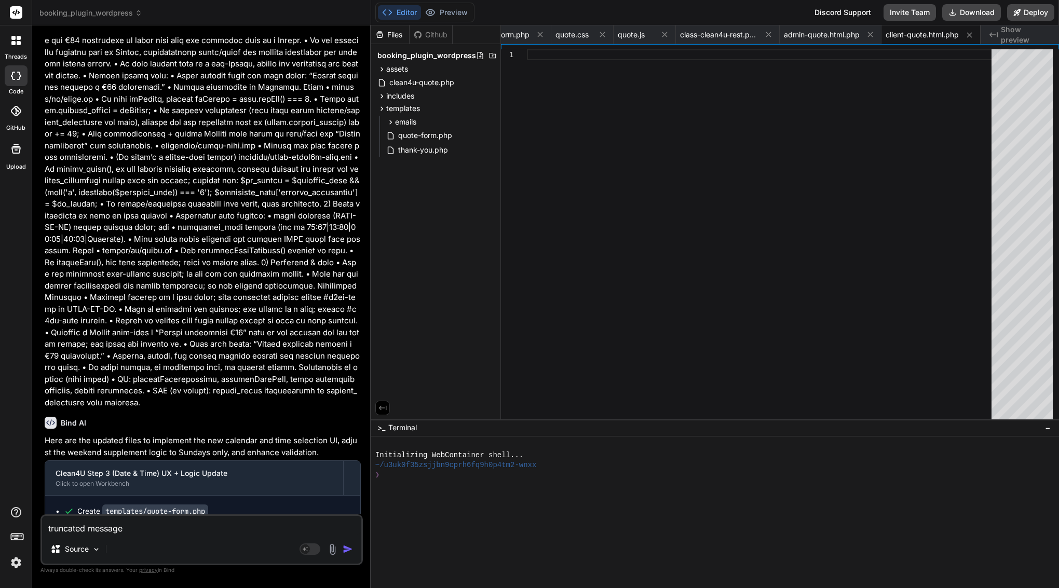
type textarea "truncated message"
type textarea "x"
drag, startPoint x: 282, startPoint y: 467, endPoint x: 106, endPoint y: 470, distance: 175.5
click at [106, 584] on div "Create templates/emails/client-quote.html.php" at bounding box center [207, 589] width 286 height 10
copy div "templates/emails/client-quote.html.php"
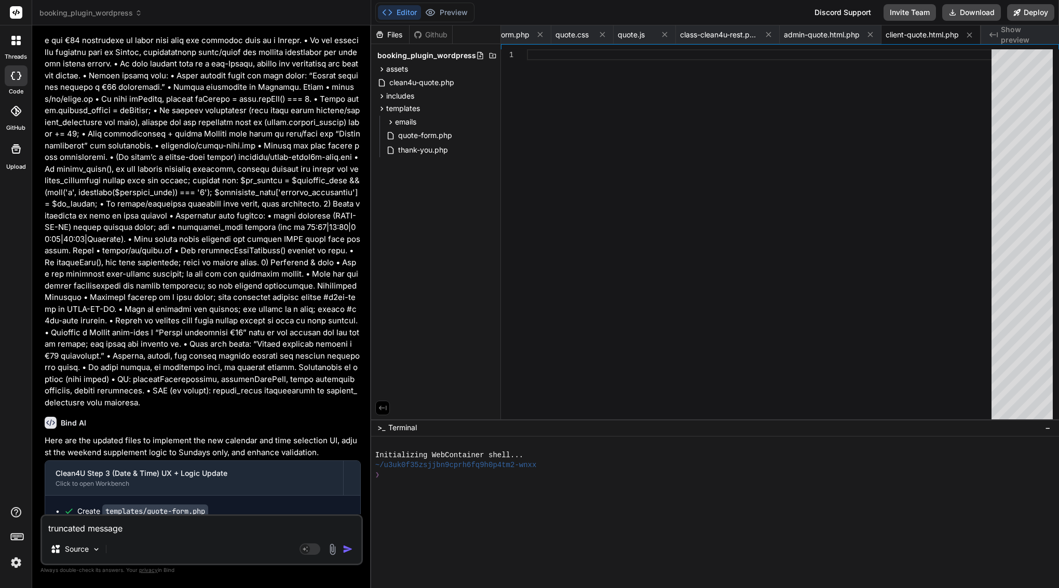
click at [196, 527] on textarea "truncated message" at bounding box center [201, 525] width 319 height 19
paste textarea "templates/emails/client-quote.html.php"
type textarea "truncated message templates/emails/client-quote.html.php"
type textarea "x"
type textarea "truncated message templates/emails/client-quote.html.php"
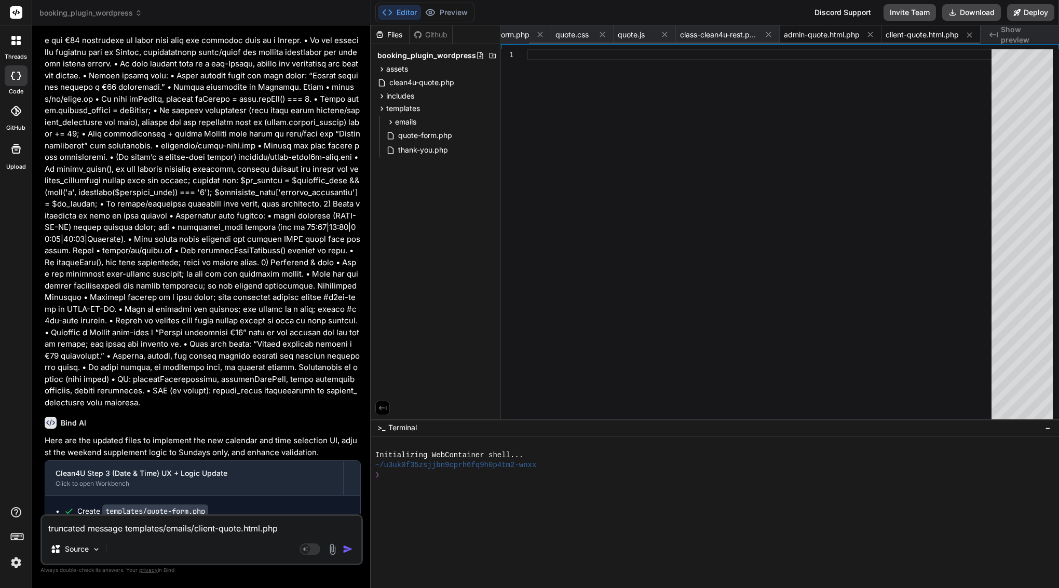
click at [850, 28] on div "admin-quote.html.php" at bounding box center [831, 34] width 102 height 19
type textarea "div>\n\n <div class=\"footer\">\n <div class=\"footer-logo\"><?php echo esc_htm…"
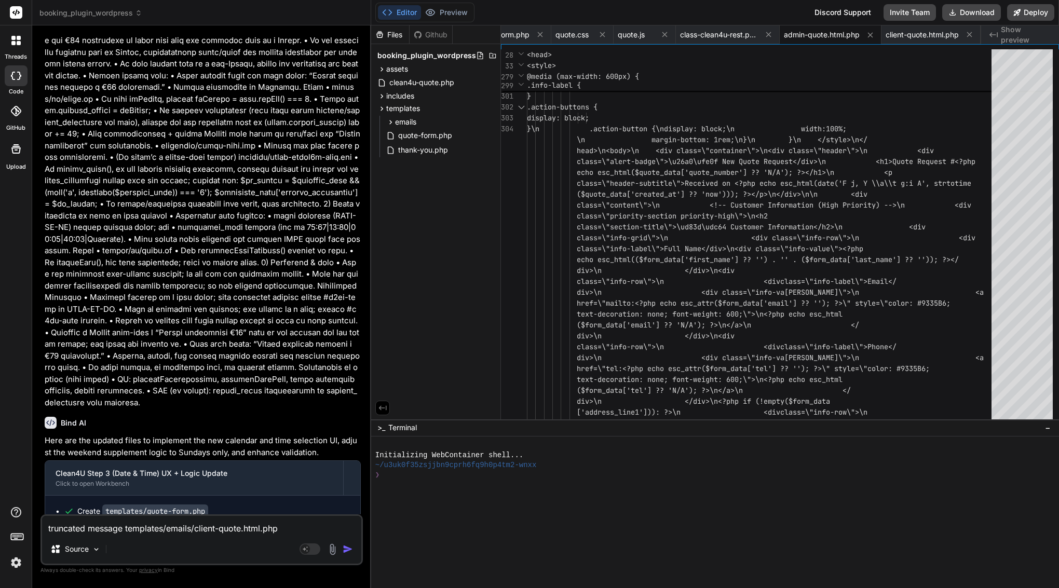
click at [270, 568] on div "Create templates/emails/admin-quote.html.php" at bounding box center [207, 573] width 286 height 10
drag, startPoint x: 270, startPoint y: 455, endPoint x: 105, endPoint y: 455, distance: 165.1
click at [105, 568] on div "Create templates/emails/admin-quote.html.php" at bounding box center [207, 573] width 286 height 10
copy div "templates/emails/admin-quote.html.php"
drag, startPoint x: 293, startPoint y: 531, endPoint x: 127, endPoint y: 531, distance: 166.1
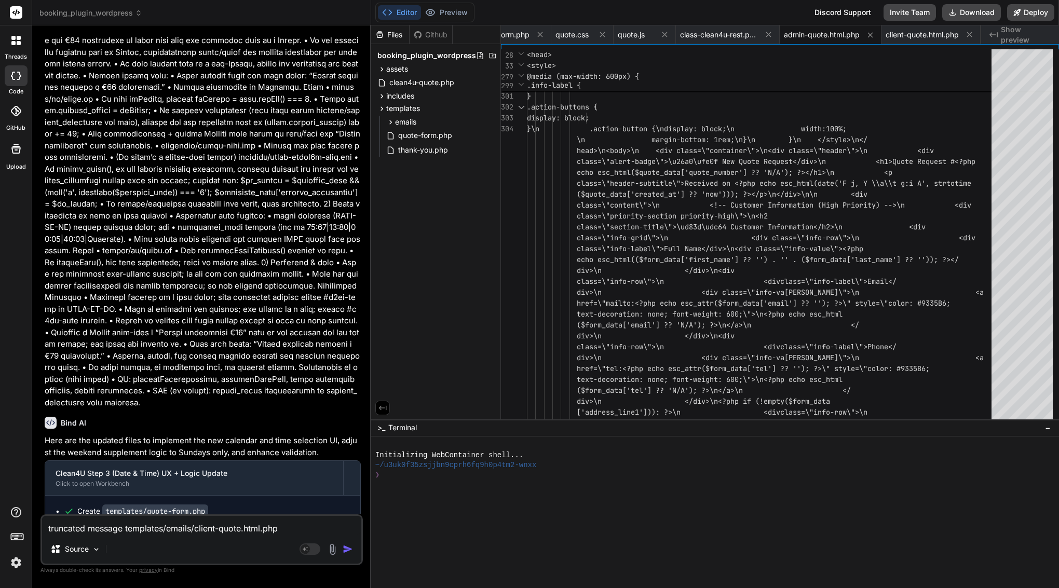
click at [127, 531] on textarea "truncated message templates/emails/client-quote.html.php" at bounding box center [201, 525] width 319 height 19
paste textarea "admin"
type textarea "truncated message templates/emails/admin-quote.html.php"
type textarea "x"
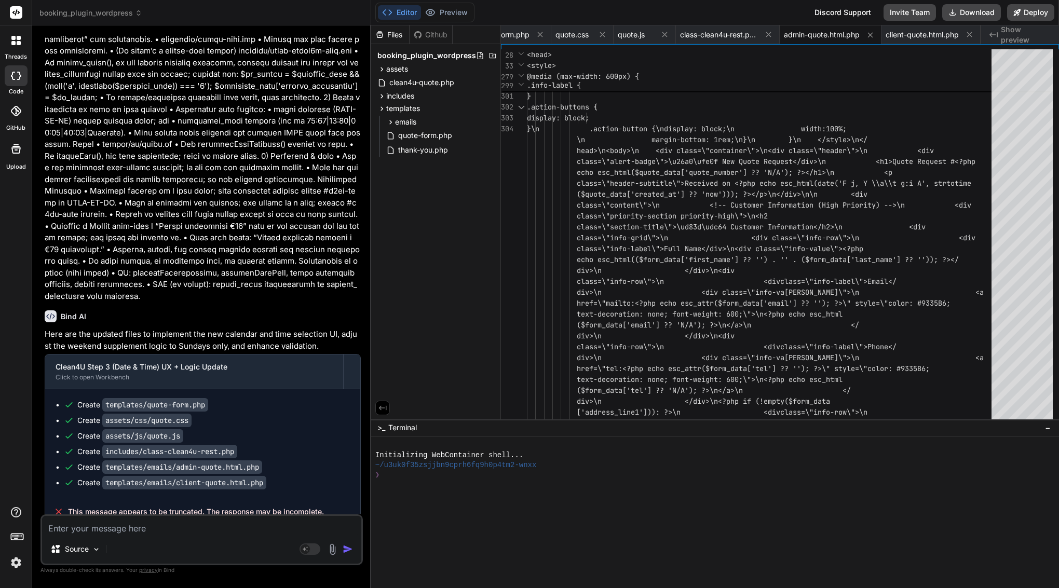
scroll to position [0, 0]
click at [729, 37] on span "class-clean4u-rest.php" at bounding box center [719, 35] width 78 height 10
type textarea "], 'created_at' => current_time('mysql') ]; } }"
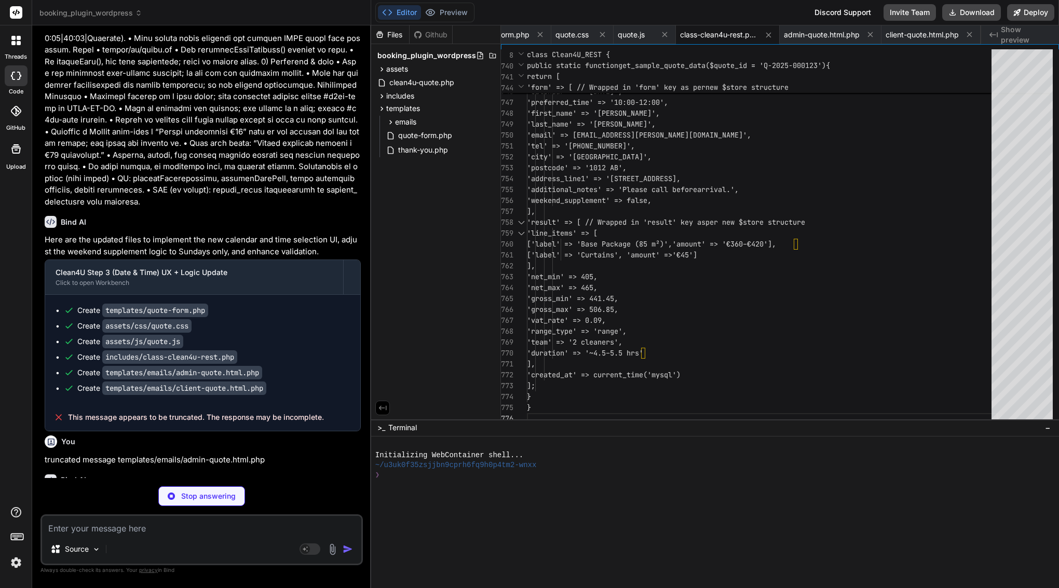
scroll to position [5450, 0]
type textarea "x"
click at [635, 34] on span "quote.js" at bounding box center [631, 35] width 27 height 10
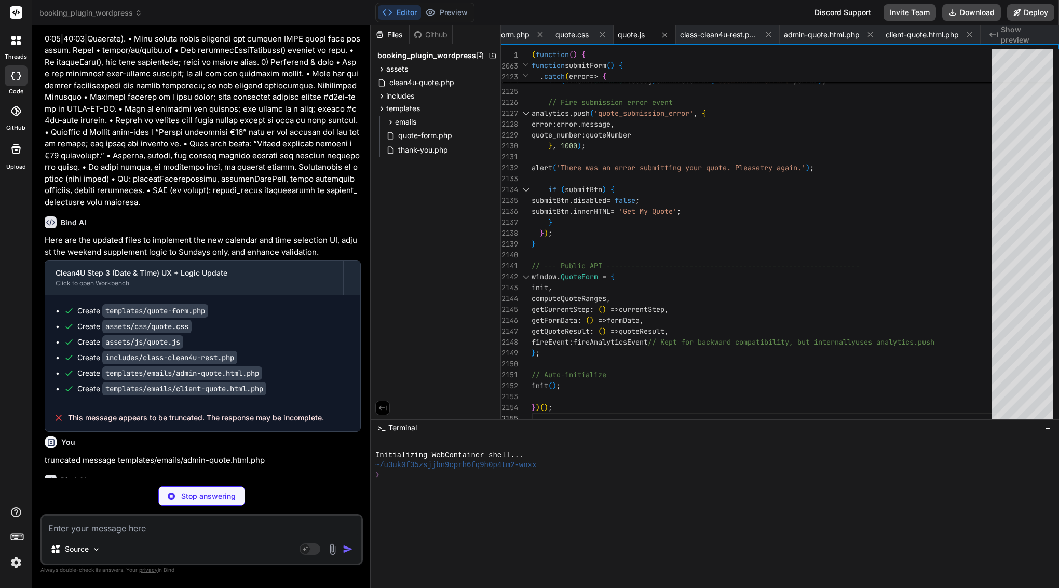
scroll to position [0, 0]
type textarea "x"
type textarea "</div> </body> </html>"
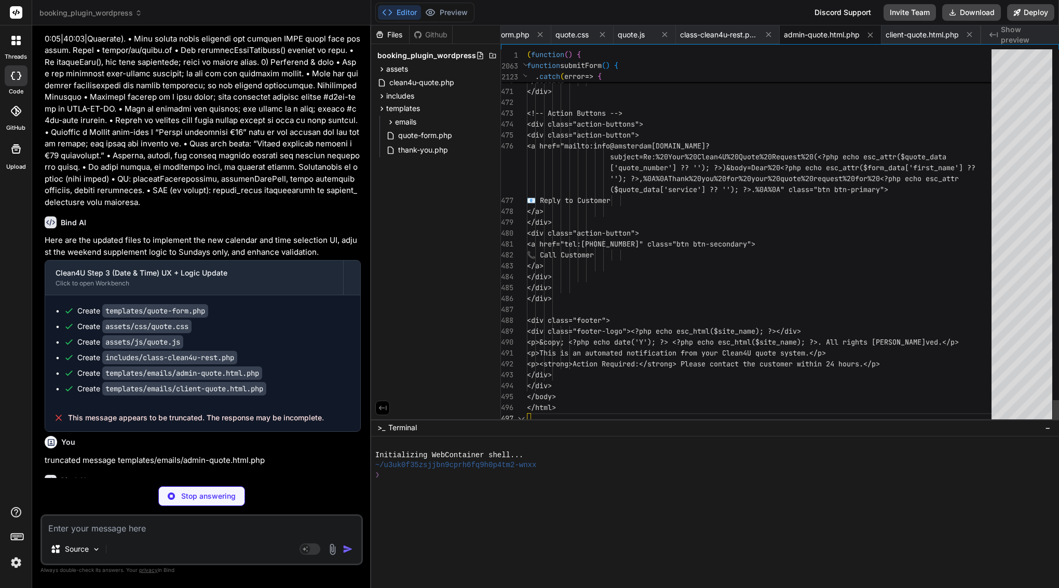
scroll to position [33, 0]
type textarea "x"
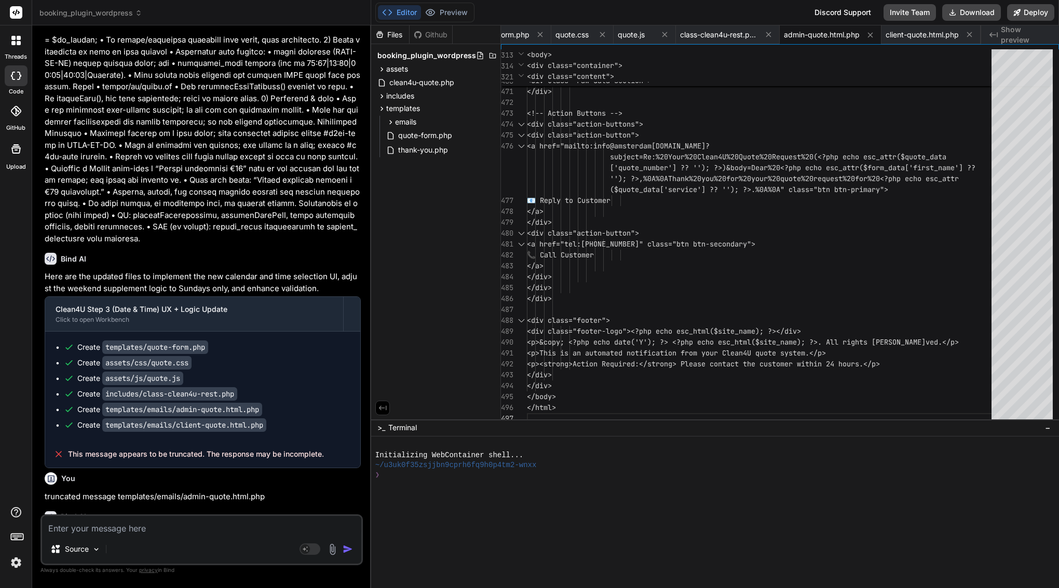
scroll to position [0, 0]
drag, startPoint x: 282, startPoint y: 304, endPoint x: 105, endPoint y: 303, distance: 177.5
click at [104, 420] on div "Create templates/emails/client-quote.html.php" at bounding box center [207, 425] width 286 height 10
copy div "templates/emails/client-quote.html.php"
click at [103, 526] on textarea at bounding box center [201, 525] width 319 height 19
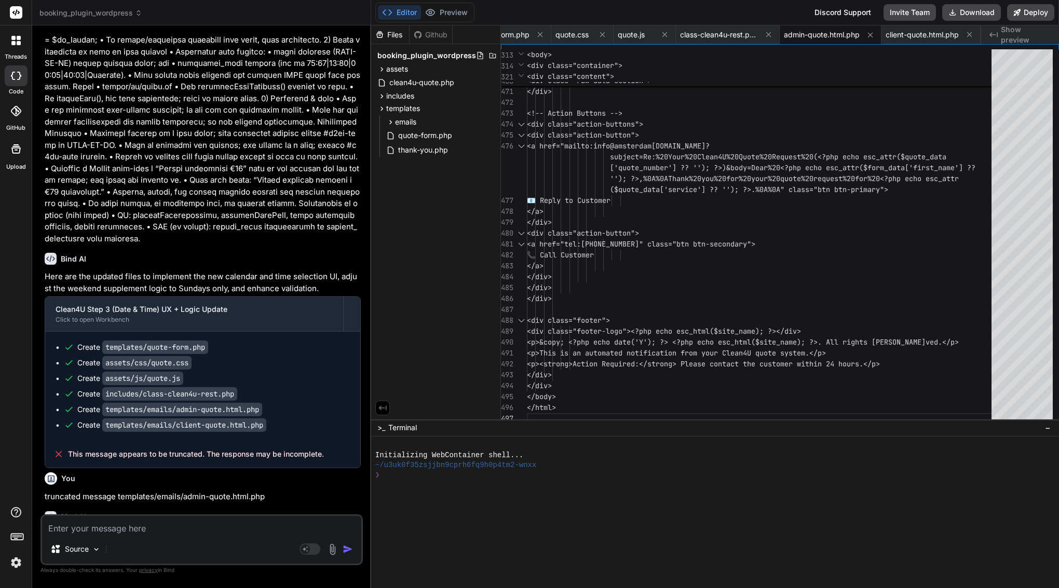
type textarea "e"
type textarea "x"
type textarea "em"
type textarea "x"
type textarea "emp"
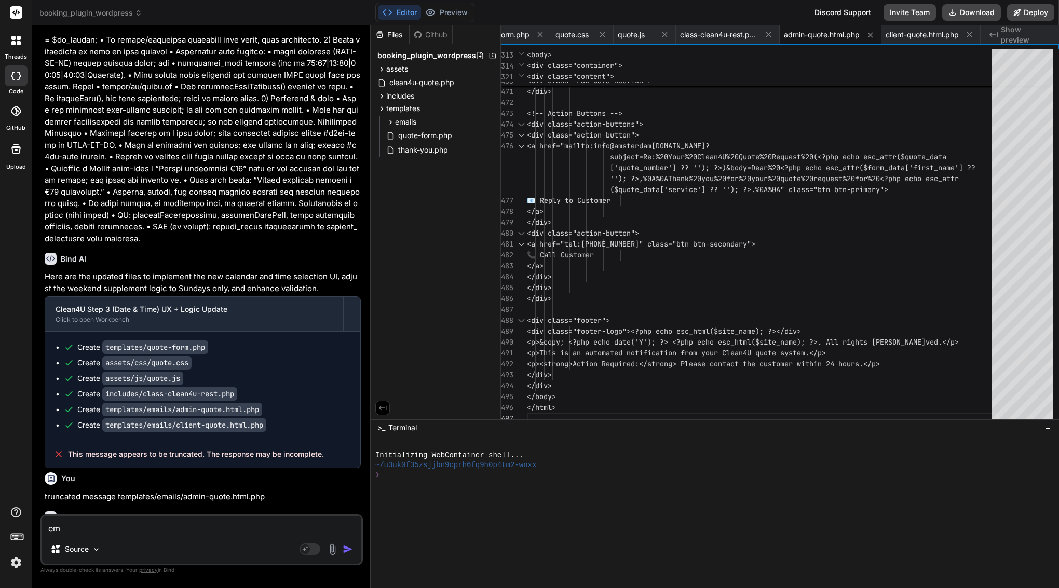
type textarea "x"
type textarea "empt"
type textarea "x"
type textarea "empty"
type textarea "x"
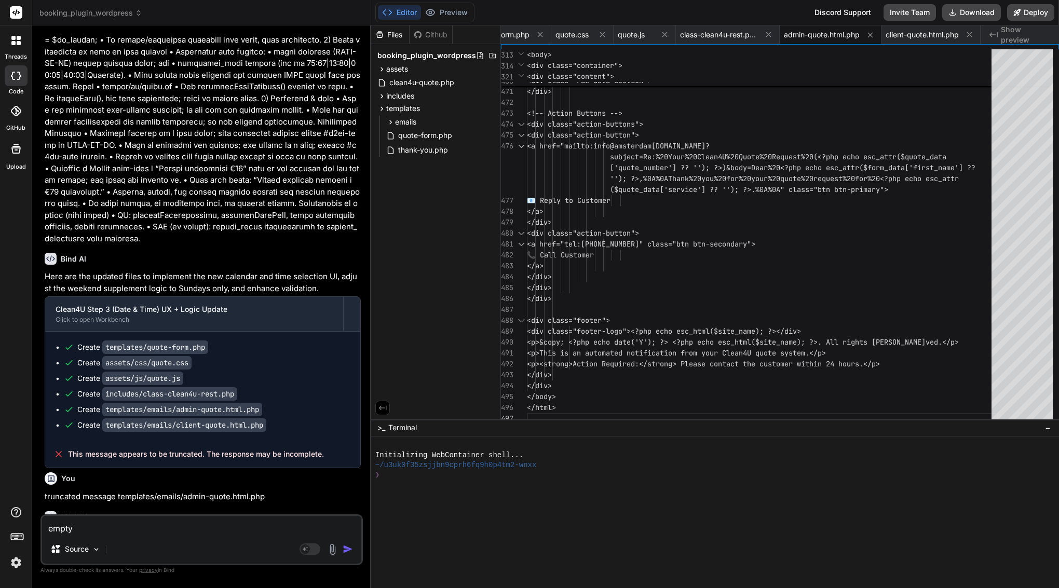
type textarea "empty"
type textarea "x"
type textarea "empty f"
type textarea "x"
type textarea "empty fi"
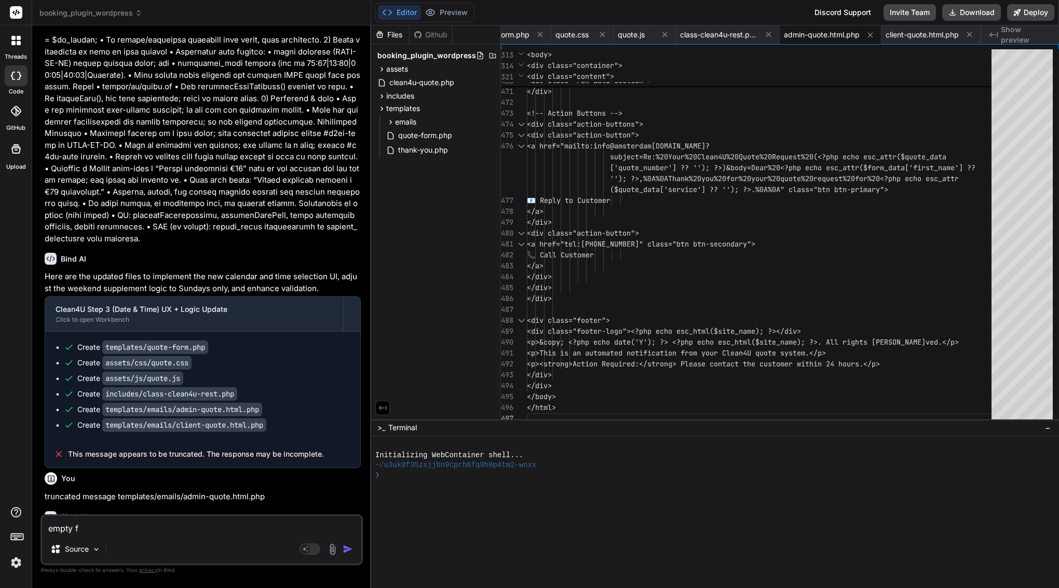
type textarea "x"
type textarea "empty fil"
type textarea "x"
type textarea "empty file"
type textarea "x"
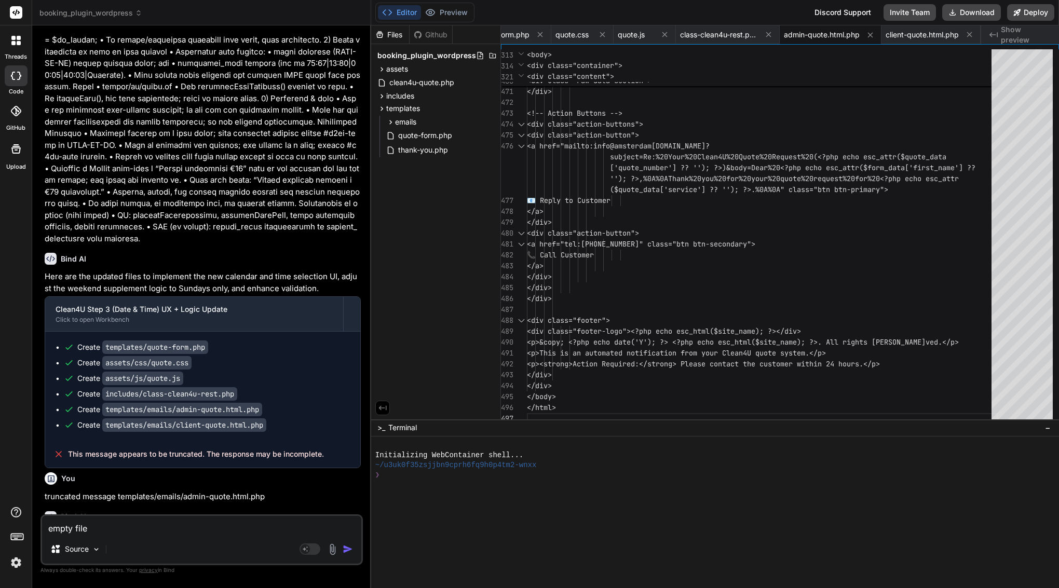
type textarea "empty file"
type textarea "x"
paste textarea "templates/emails/client-quote.html.php"
type textarea "empty file templates/emails/client-quote.html.php"
type textarea "x"
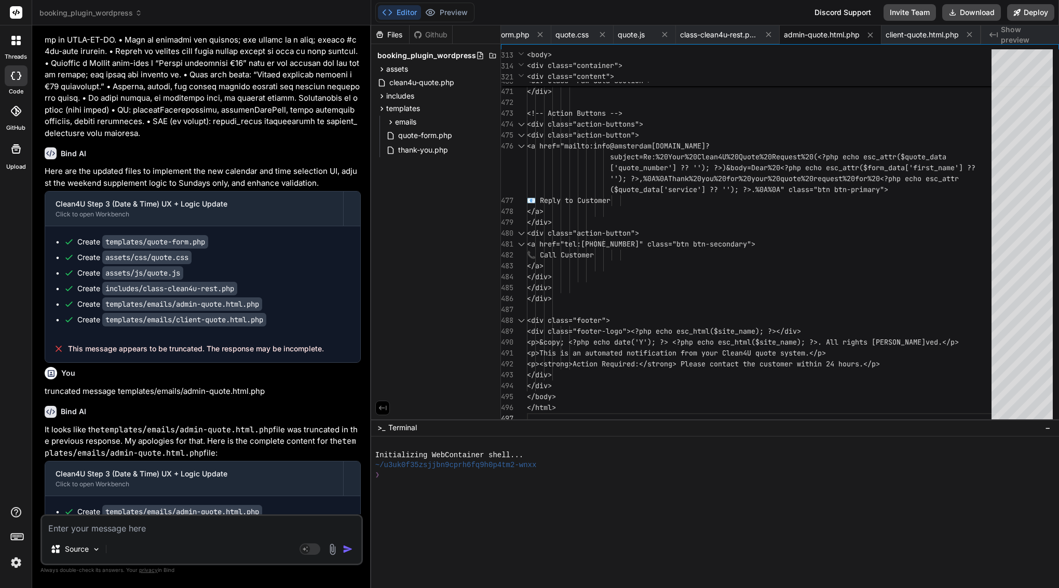
scroll to position [5520, 0]
click at [942, 38] on span "client-quote.html.php" at bounding box center [922, 35] width 73 height 10
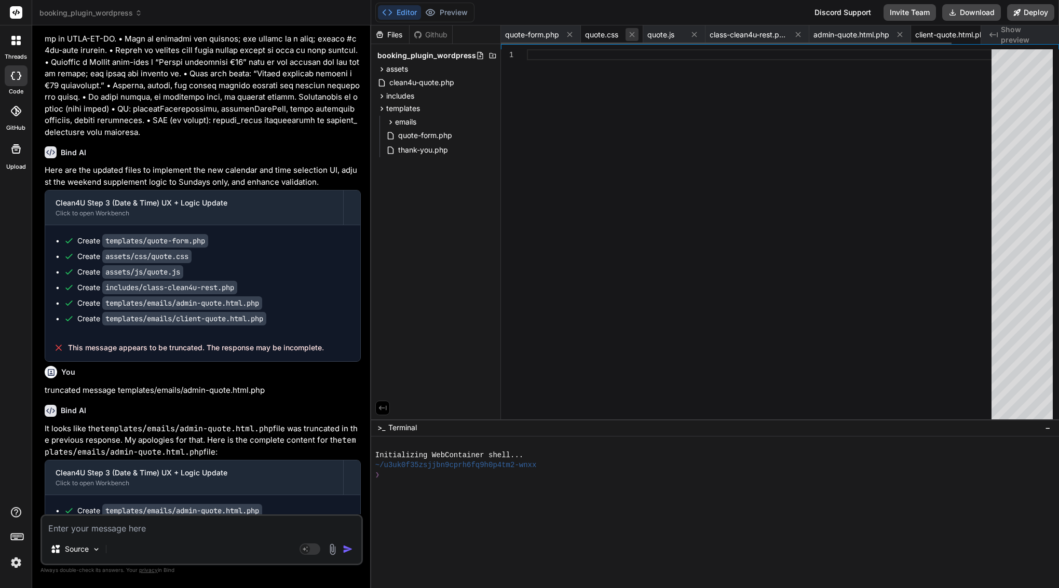
scroll to position [0, 0]
click at [541, 31] on span "quote-form.php" at bounding box center [532, 35] width 54 height 10
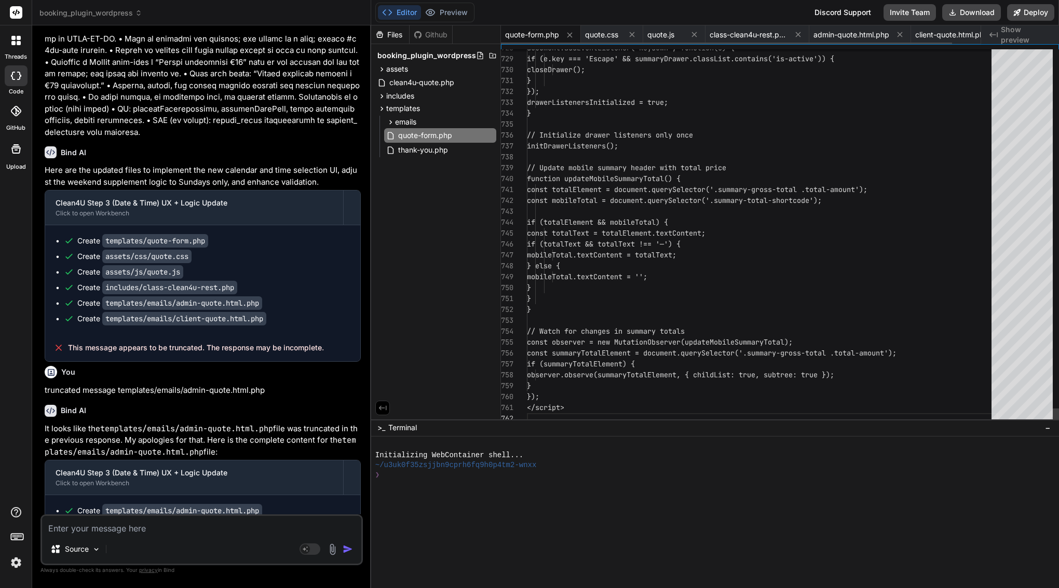
scroll to position [44, 0]
click at [619, 195] on span "const totalElement = document.querySelector('. summary-gross-total .total-amoun…" at bounding box center [697, 189] width 341 height 11
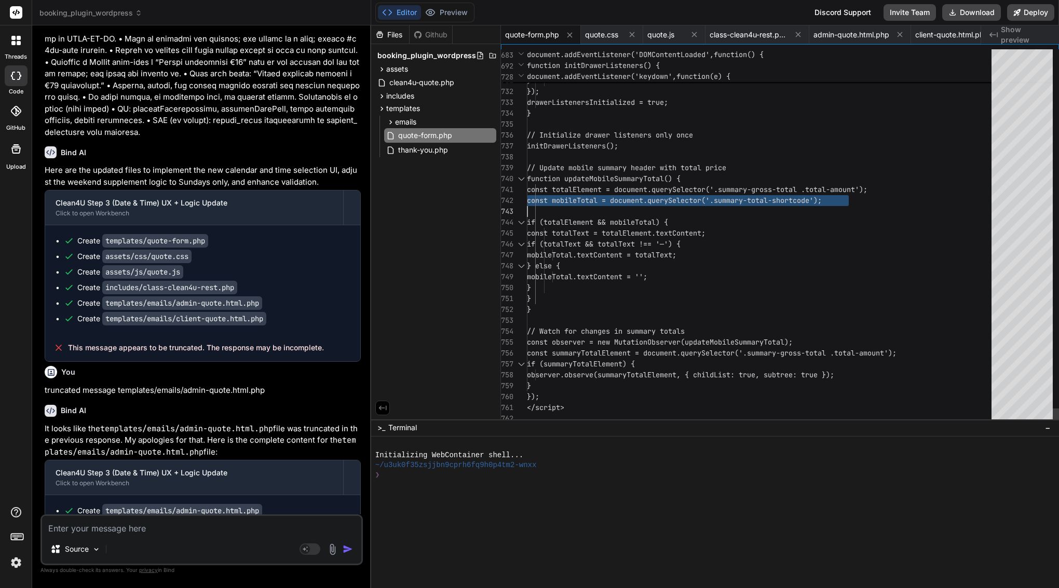
click at [619, 195] on span "const totalElement = document.querySelector('. summary-gross-total .total-amoun…" at bounding box center [697, 189] width 341 height 11
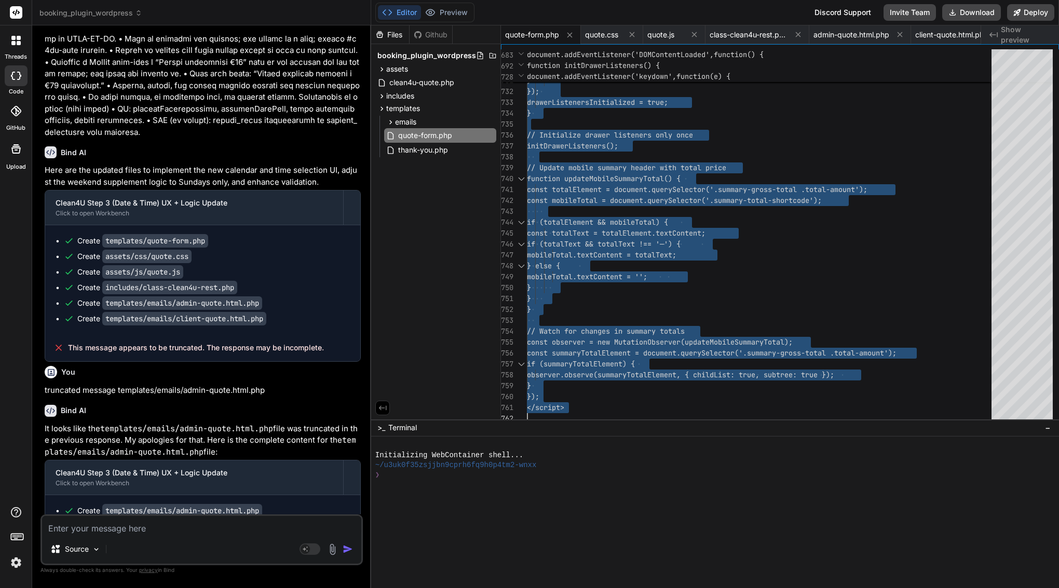
scroll to position [0, 0]
click at [607, 31] on span "quote.css" at bounding box center [601, 35] width 33 height 10
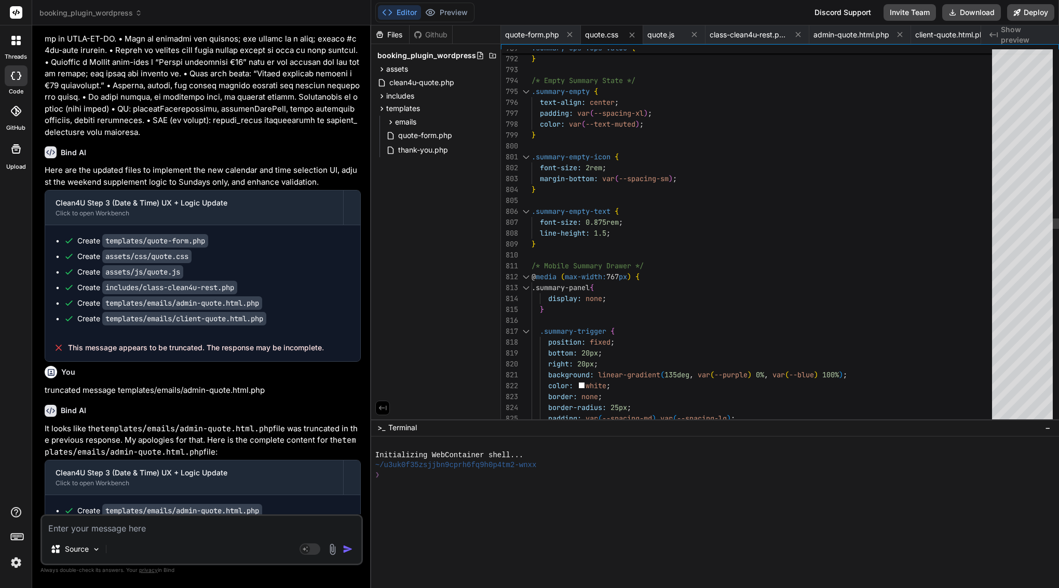
click at [566, 139] on div "}" at bounding box center [765, 135] width 467 height 11
type textarea "/* Quote Form Styles - Clean4U Brand - Enhanced & Performance Optimized */ :roo…"
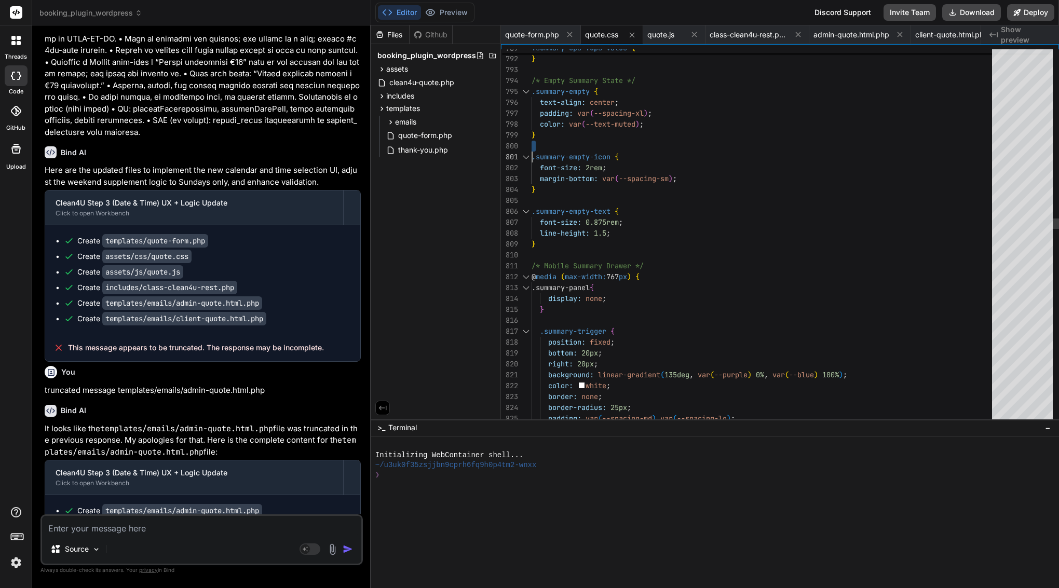
click at [566, 139] on div "}" at bounding box center [765, 135] width 467 height 11
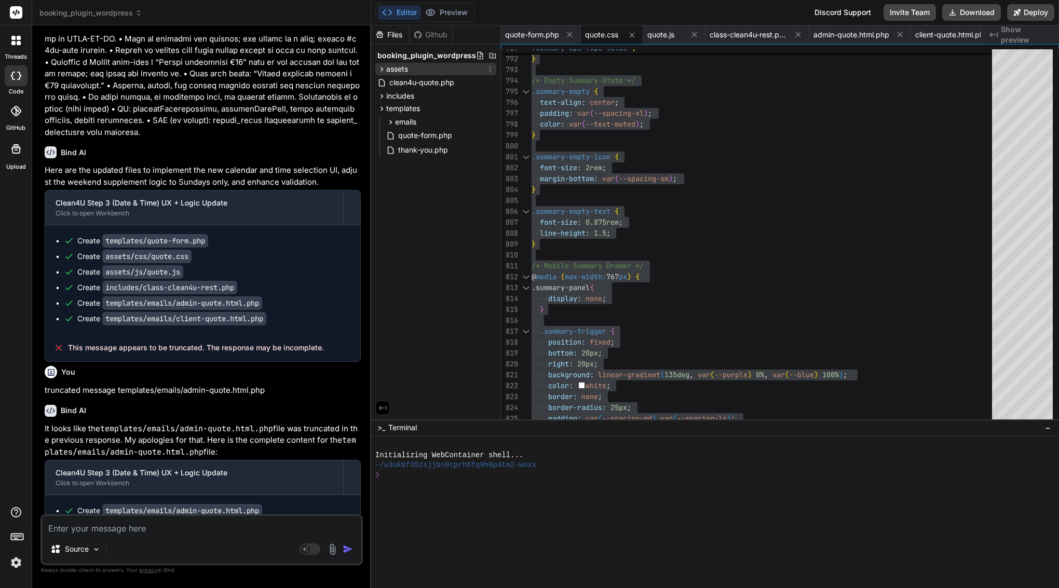
click at [413, 67] on div "assets" at bounding box center [435, 69] width 121 height 12
click at [406, 97] on div "js" at bounding box center [440, 95] width 112 height 12
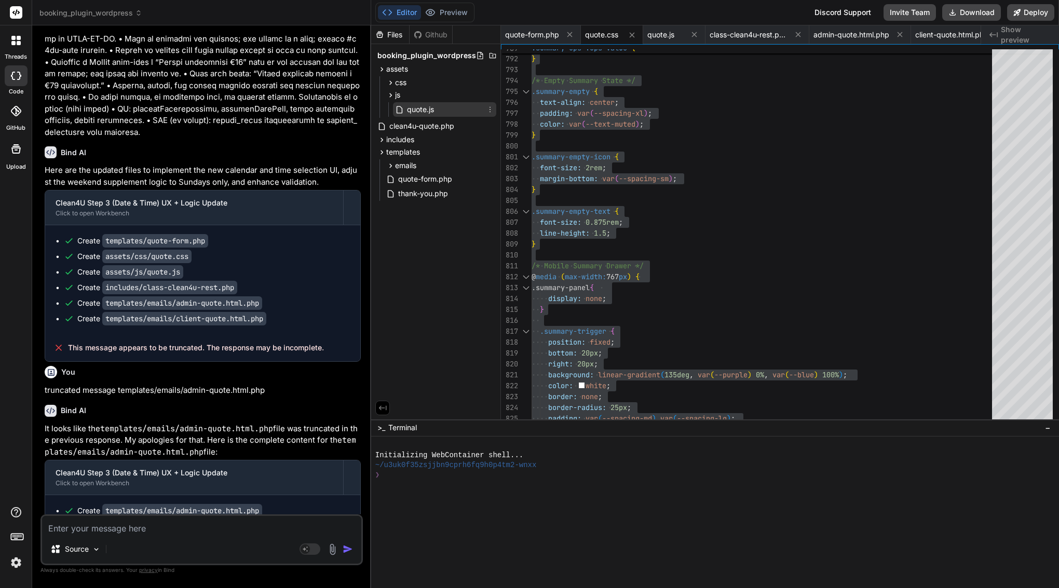
click at [417, 111] on span "quote.js" at bounding box center [420, 109] width 29 height 12
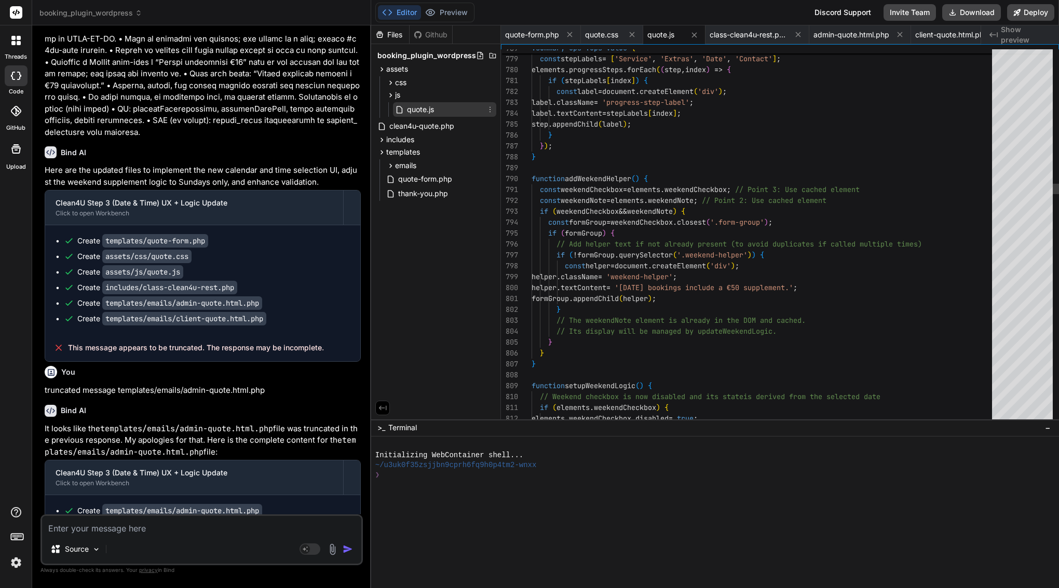
scroll to position [10, 0]
click at [606, 117] on span "=" at bounding box center [604, 112] width 4 height 9
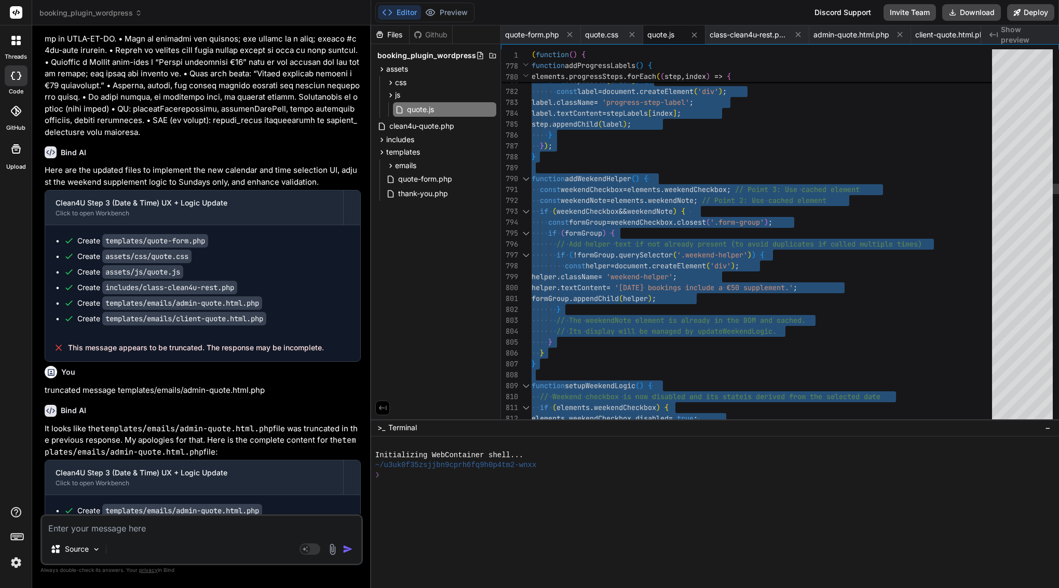
click at [606, 117] on span "=" at bounding box center [604, 112] width 4 height 9
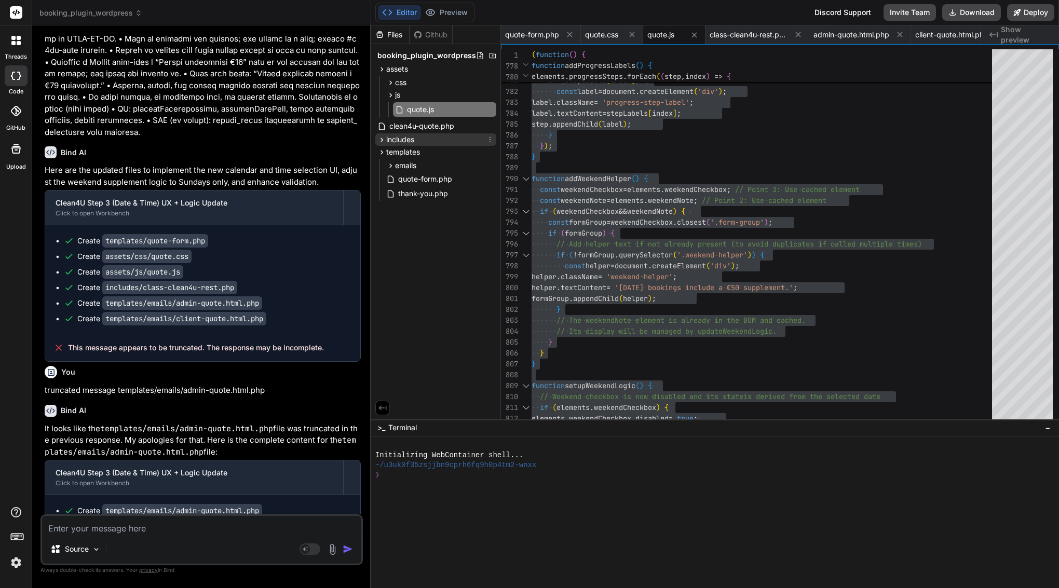
click at [395, 139] on span "includes" at bounding box center [400, 139] width 28 height 10
click at [433, 154] on span "class-clean4u-rest.php" at bounding box center [437, 154] width 80 height 12
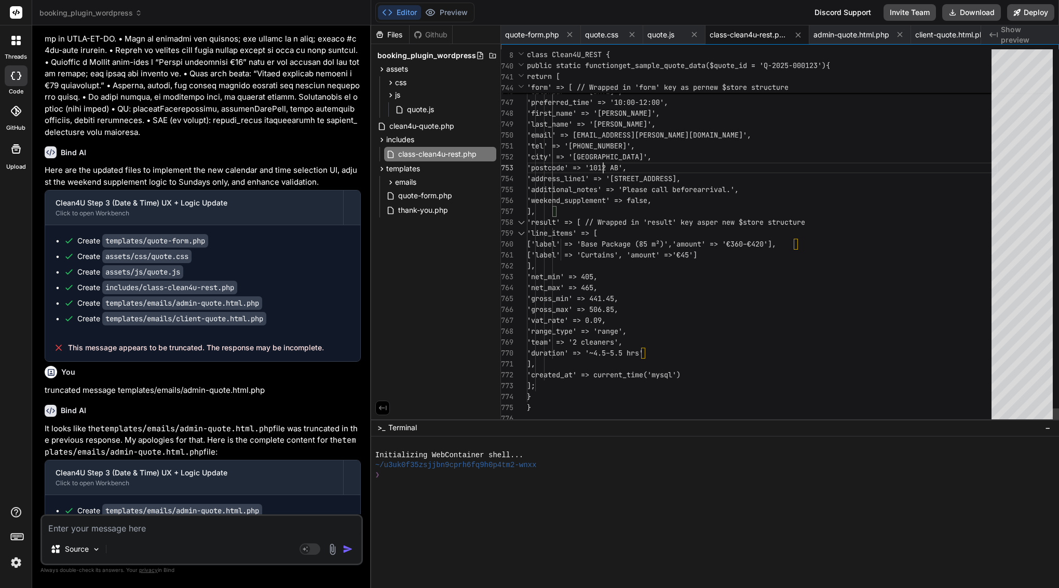
click at [605, 160] on span "'city' => 'Amsterdam'," at bounding box center [589, 156] width 125 height 9
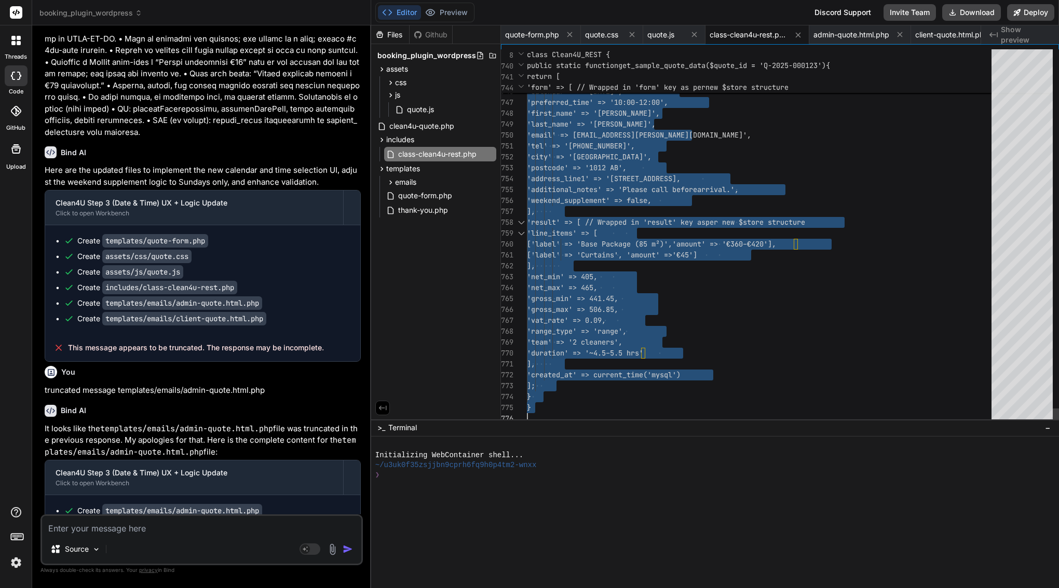
scroll to position [0, 0]
click at [605, 160] on span "'city' => 'Amsterdam'," at bounding box center [589, 156] width 125 height 9
click at [861, 34] on span "admin-quote.html.php" at bounding box center [851, 35] width 76 height 10
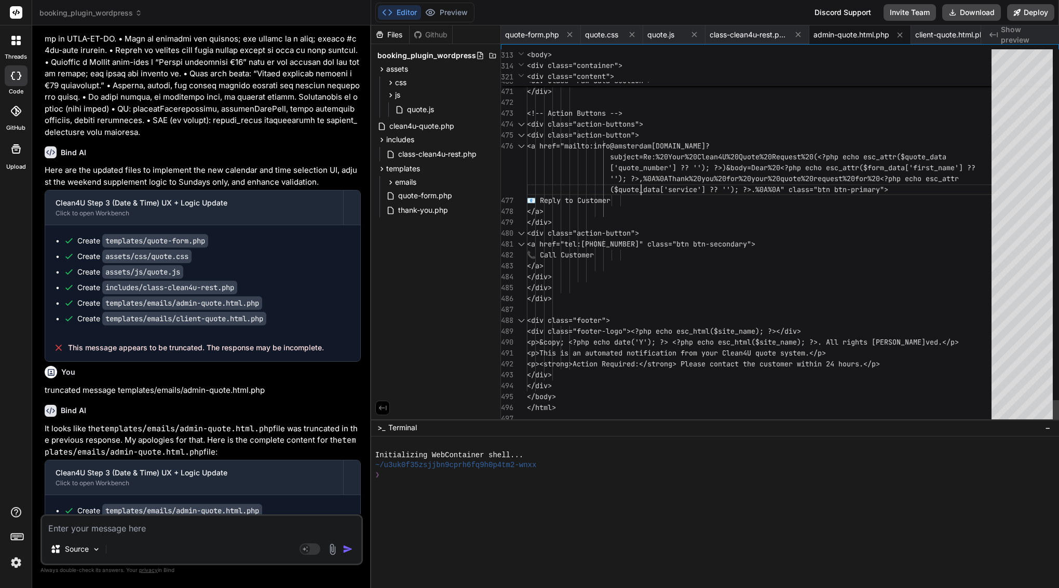
click at [641, 186] on span "($quote_data['service'] ?? ''); ?>.%0A%0A" class="" at bounding box center [714, 189] width 208 height 9
type textarea "<?php /** * Admin Quote Email Template * * HTML email template for quote notifi…"
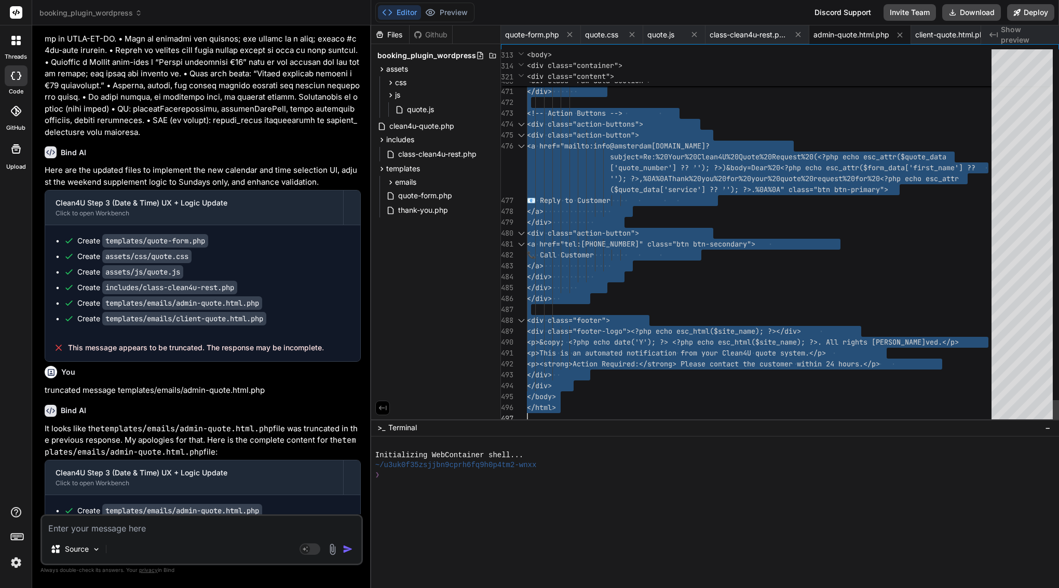
click at [641, 186] on span "($quote_data['service'] ?? ''); ?>.%0A%0A" class="" at bounding box center [714, 189] width 208 height 9
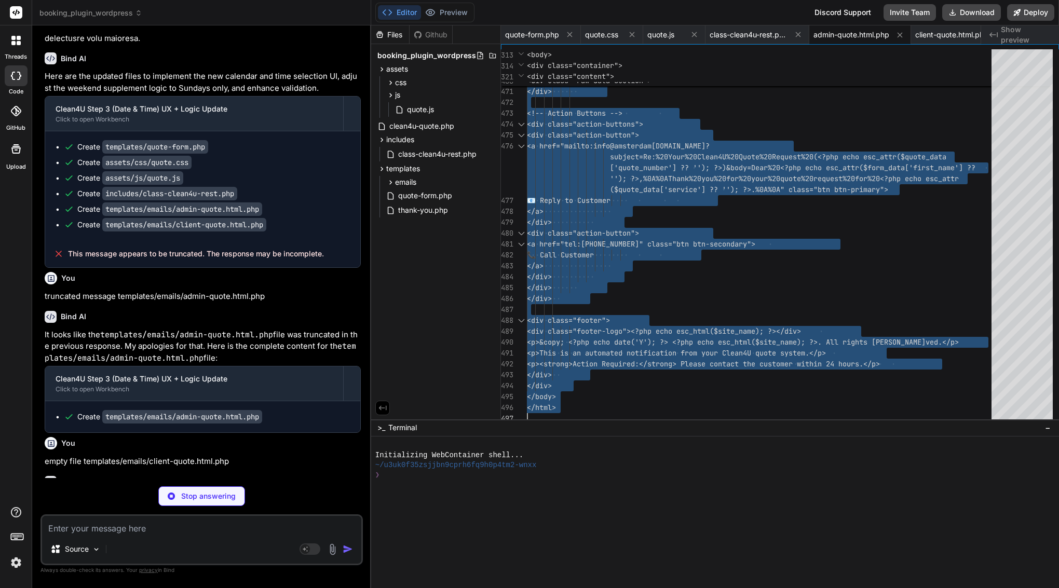
scroll to position [0, 0]
type textarea "x"
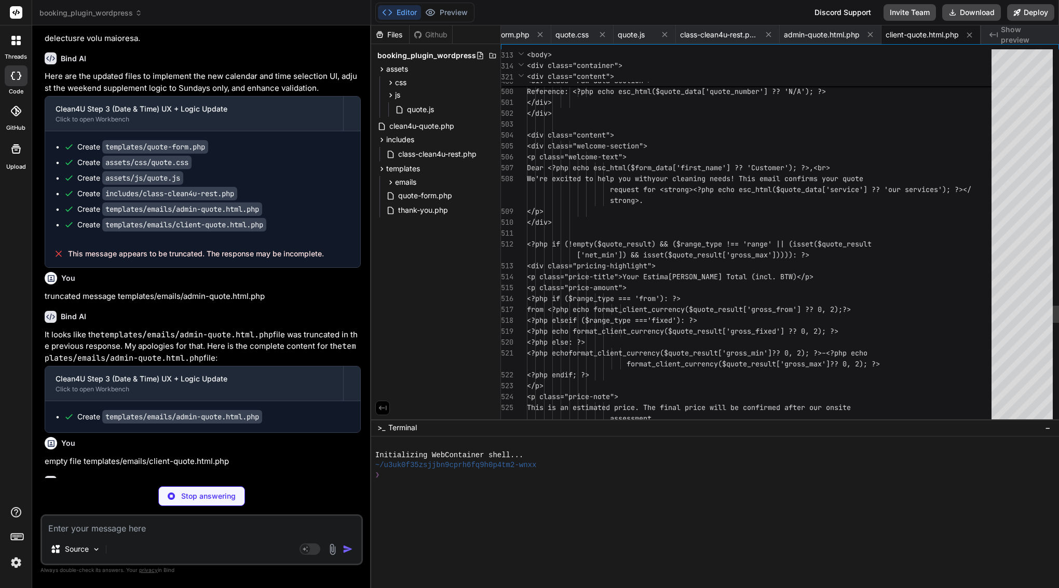
type textarea "x"
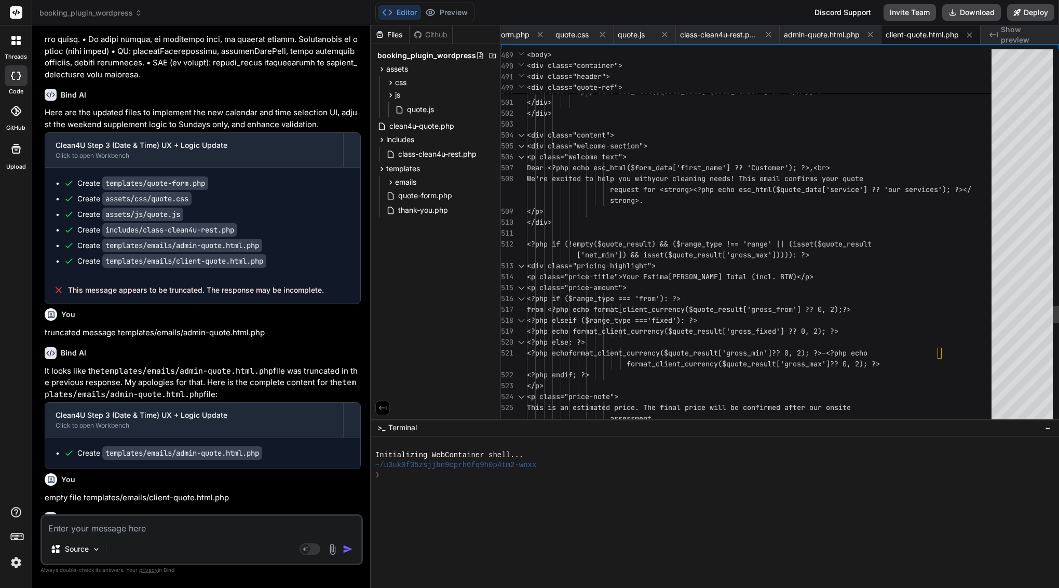
click at [656, 266] on span "<div class="pricing-highlight">" at bounding box center [591, 265] width 129 height 9
type textarea "<?php /** * Client Quote Email Template * * HTML email template for quote confi…"
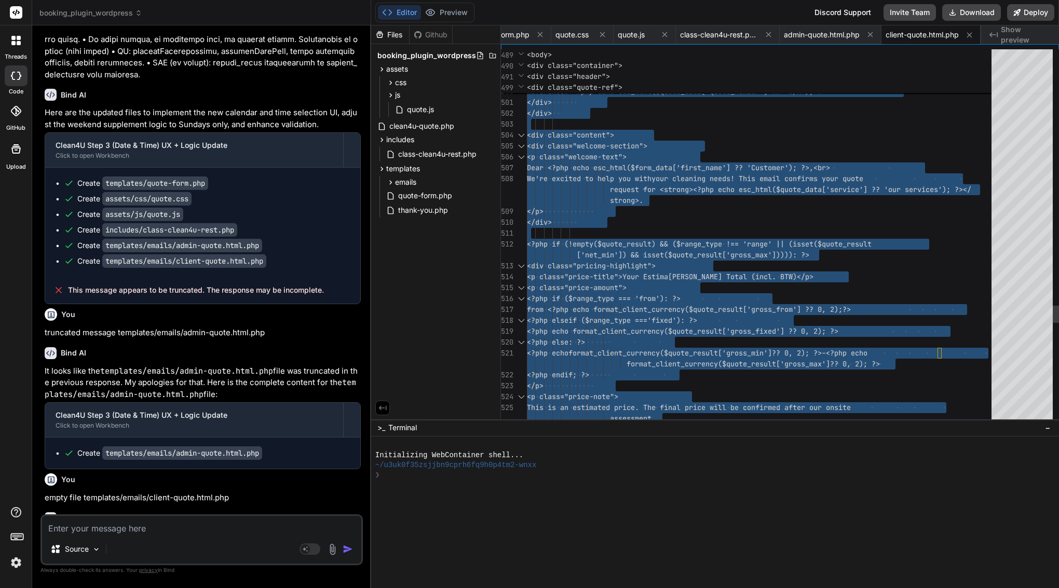
click at [656, 266] on span "<div class="pricing-highlight">" at bounding box center [591, 265] width 129 height 9
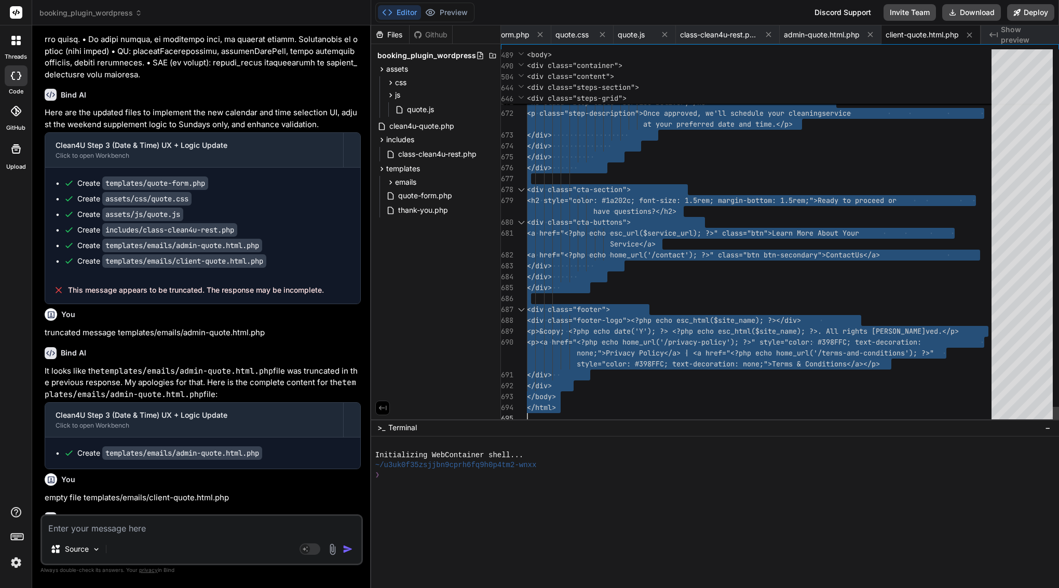
scroll to position [0, 0]
click at [174, 521] on textarea at bounding box center [201, 525] width 319 height 19
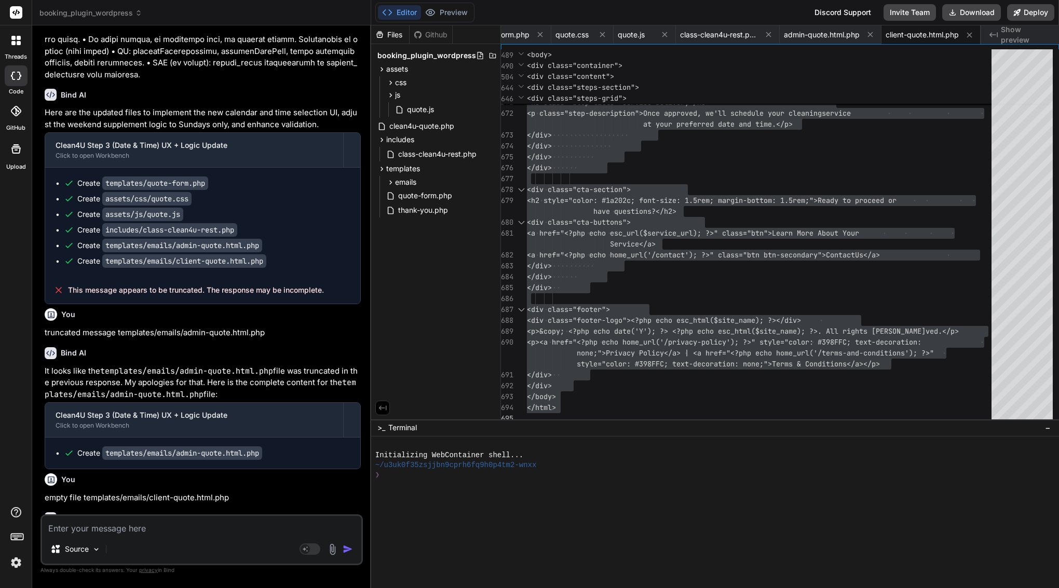
type textarea "t"
type textarea "x"
type textarea "th"
type textarea "x"
type textarea "tha"
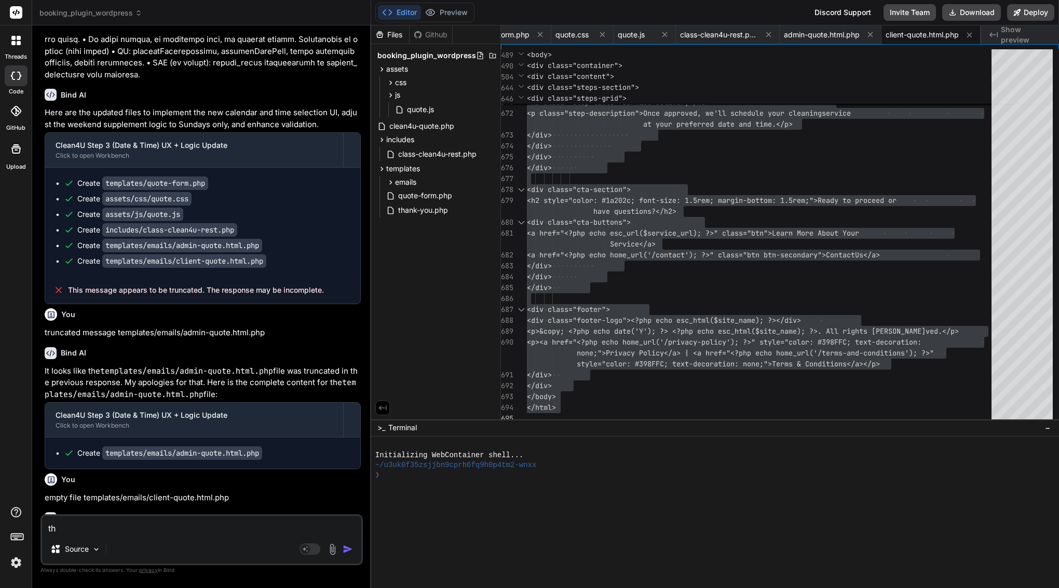
type textarea "x"
type textarea "that"
type textarea "x"
type textarea "tha"
type textarea "x"
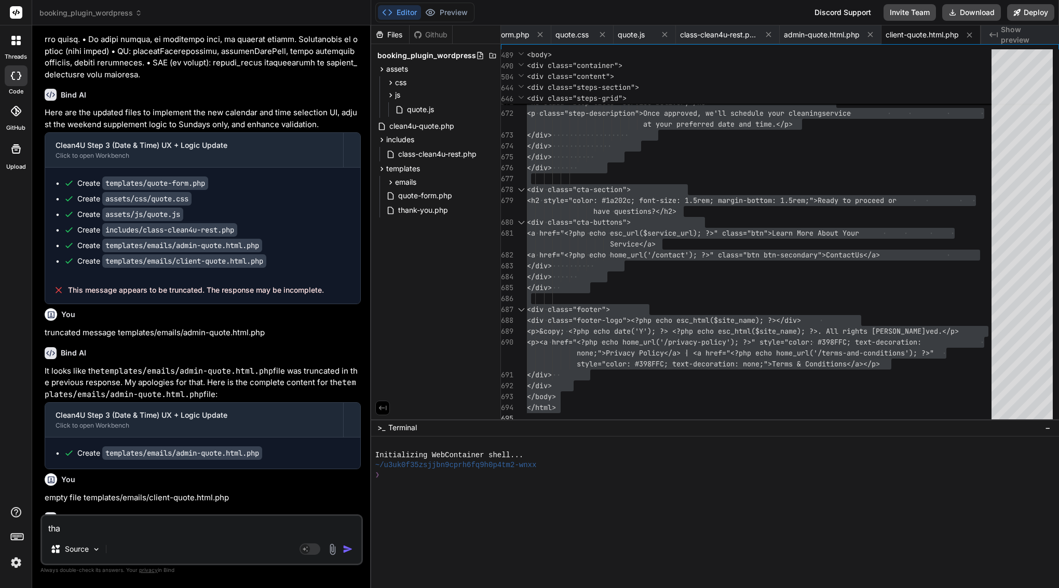
type textarea "th"
type textarea "x"
type textarea "t"
type textarea "x"
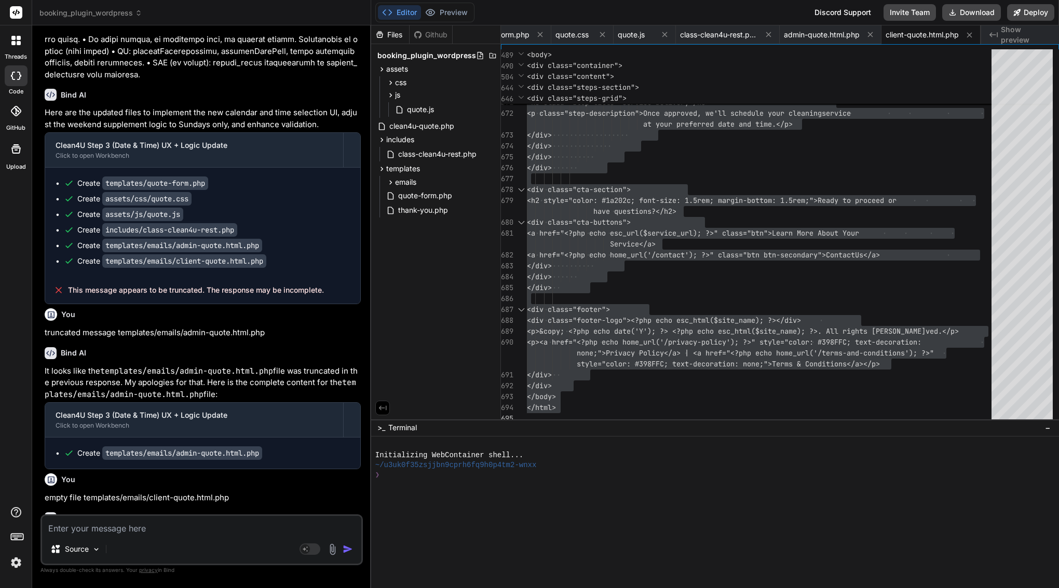
paste textarea "Got it — the Sunday surcharge is being applied on Monday, and the Step 3 UI nee…"
type textarea "Got it — the Sunday surcharge is being applied on Monday, and the Step 3 UI nee…"
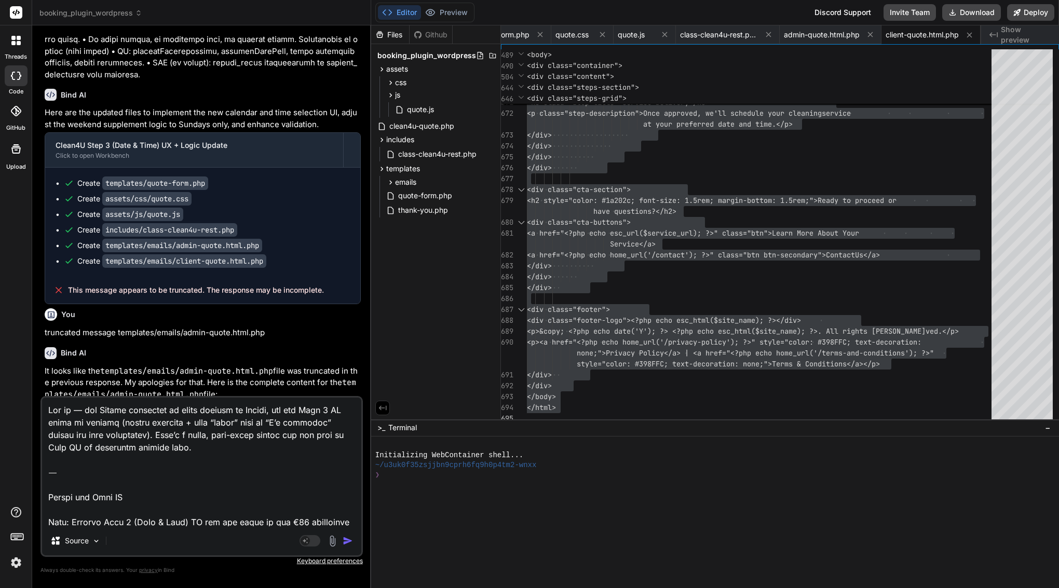
type textarea "x"
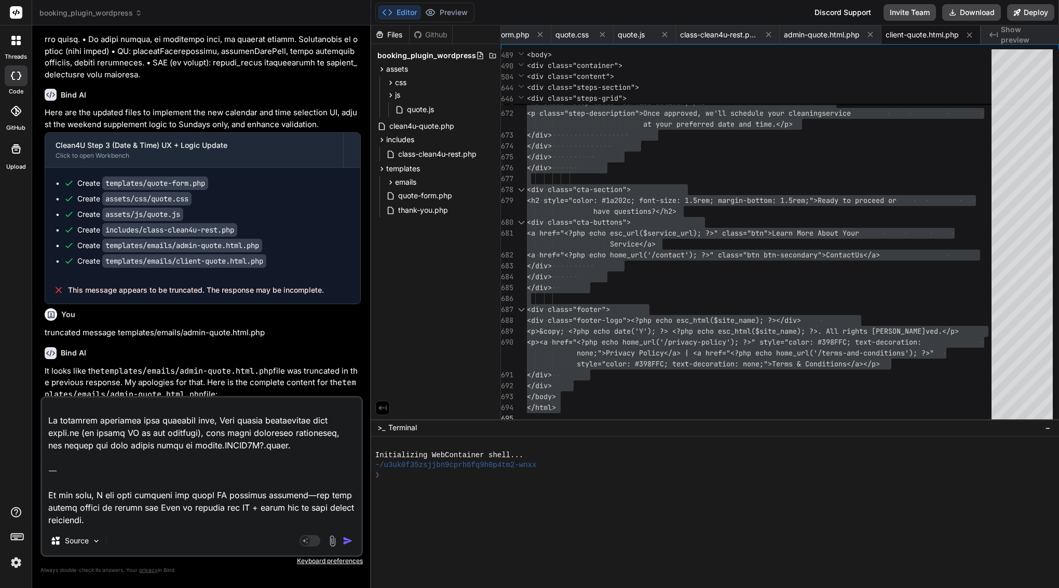
drag, startPoint x: 105, startPoint y: 524, endPoint x: 52, endPoint y: 467, distance: 77.9
click at [52, 467] on textarea at bounding box center [201, 462] width 319 height 129
type textarea "Got it — the Sunday surcharge is being applied on Monday, and the Step 3 UI nee…"
type textarea "x"
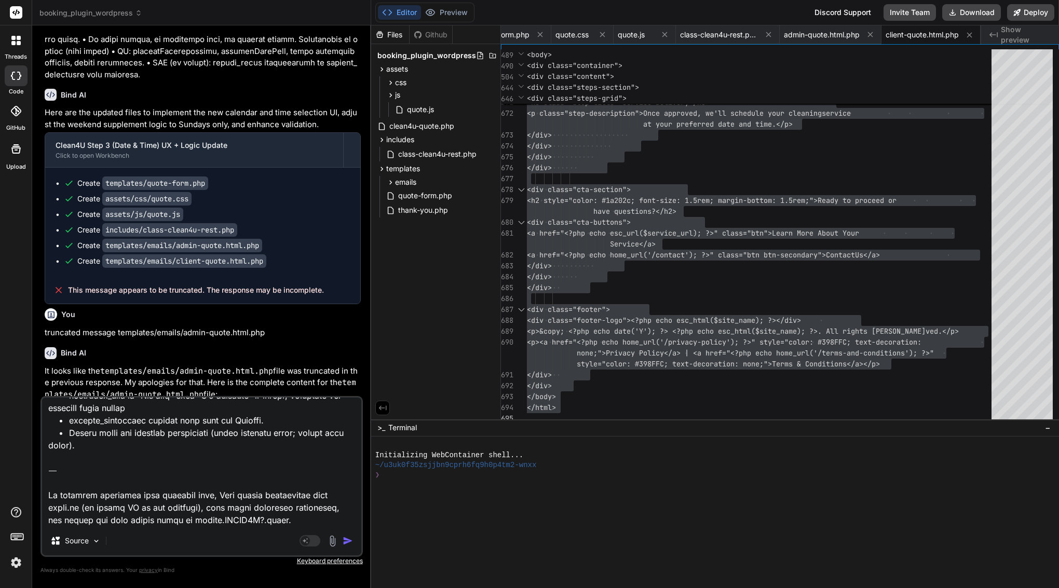
type textarea "Got it — the Sunday surcharge is being applied on Monday, and the Step 3 UI nee…"
type textarea "x"
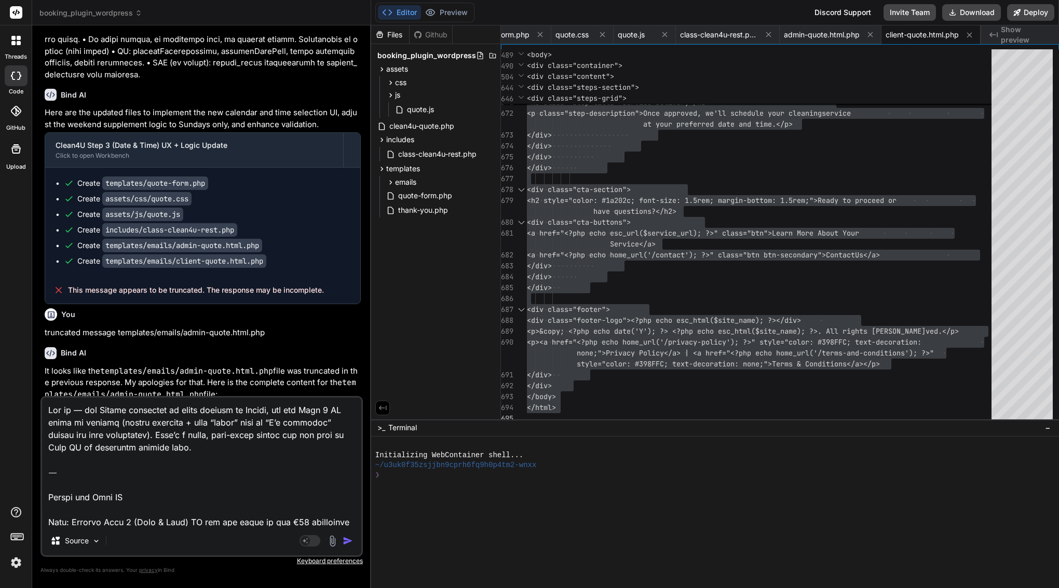
scroll to position [0, 0]
drag, startPoint x: 49, startPoint y: 522, endPoint x: 45, endPoint y: 386, distance: 136.1
click at [45, 386] on div "You Bind AI Here are the updated files to address the admin email delivery, dia…" at bounding box center [201, 311] width 322 height 554
type textarea "Goal: Improve Step 3 (Date & Time) UX and fix logic so the €50 supplement is ap…"
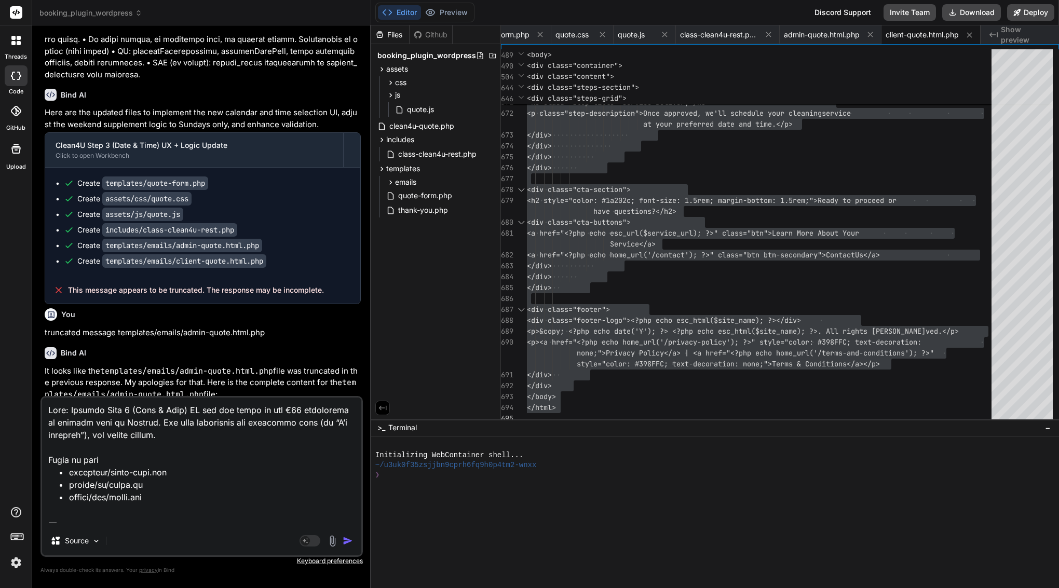
type textarea "x"
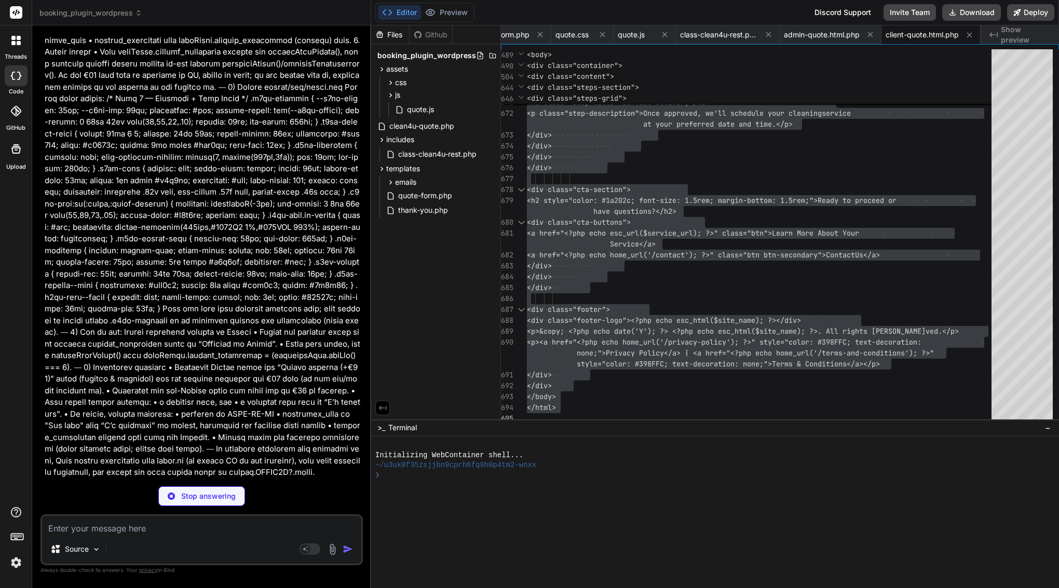
scroll to position [6958, 0]
type textarea "x"
type textarea "</script>"
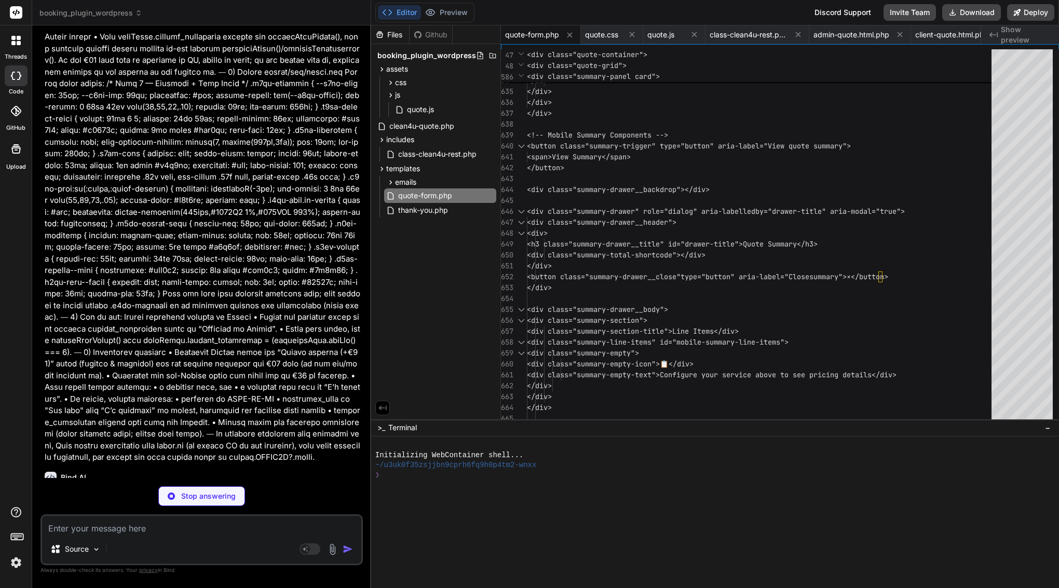
scroll to position [6974, 0]
type textarea "x"
type textarea "line-height: 1.4; } .c4uq-label .req { color: var(--error); }"
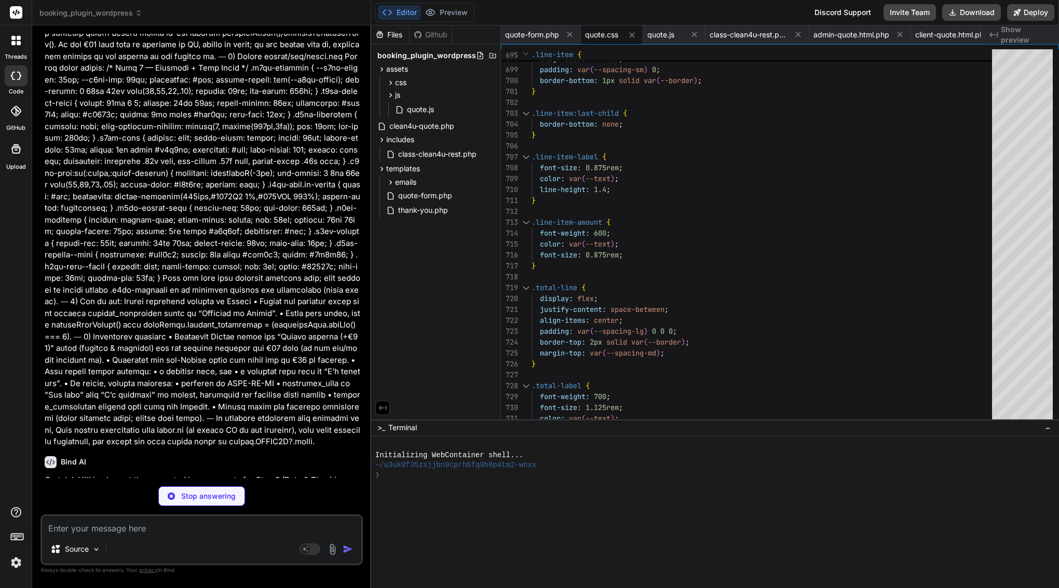
scroll to position [6989, 0]
type textarea "x"
type textarea "init(); })();"
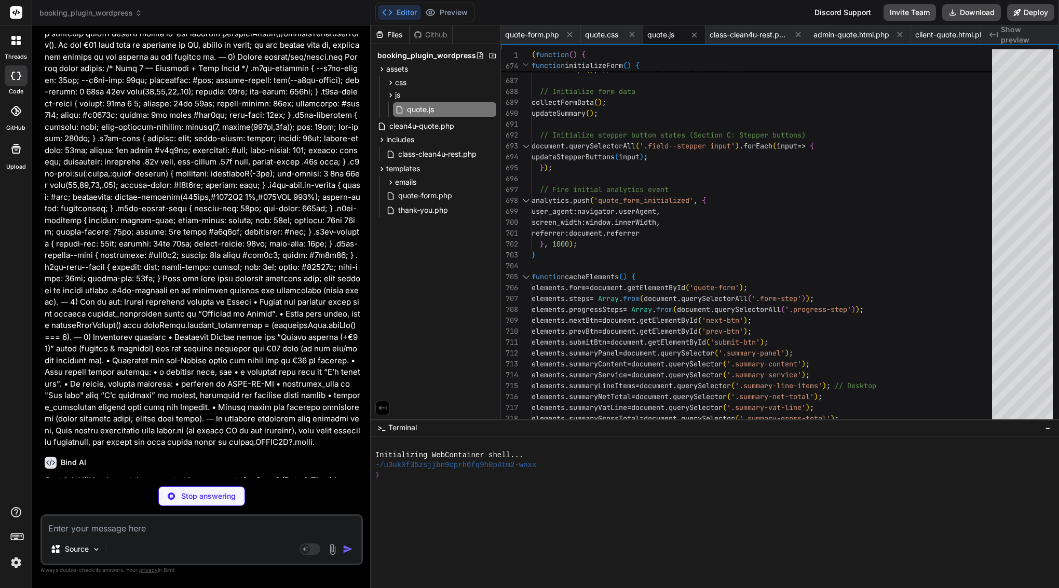
type textarea "x"
type textarea "], 'created_at' => current_time('mysql') ]; } }"
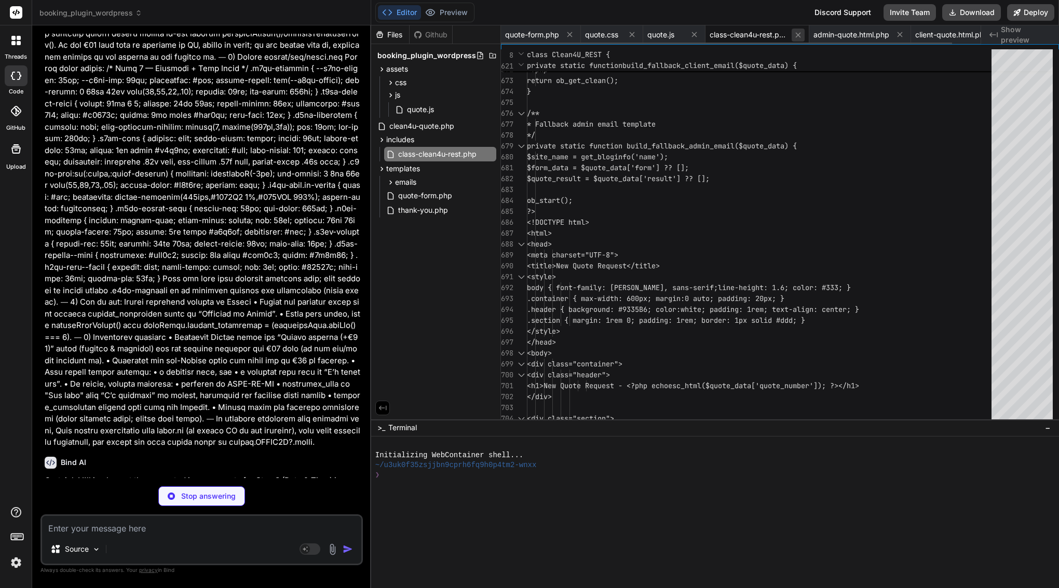
type textarea "x"
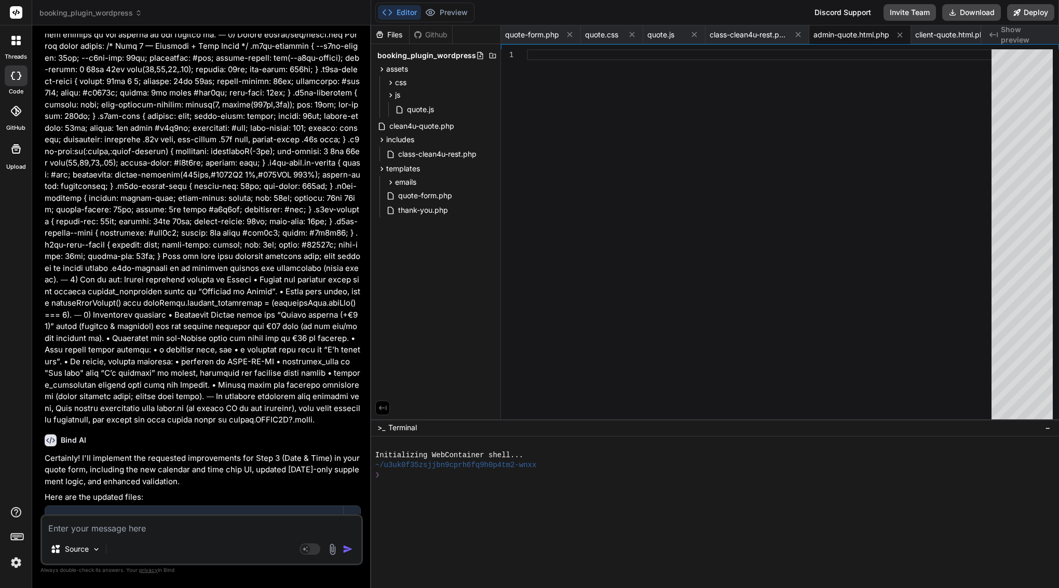
scroll to position [7011, 0]
click at [766, 30] on span "class-clean4u-rest.php" at bounding box center [749, 35] width 78 height 10
type textarea "], 'created_at' => current_time('mysql') ]; } }"
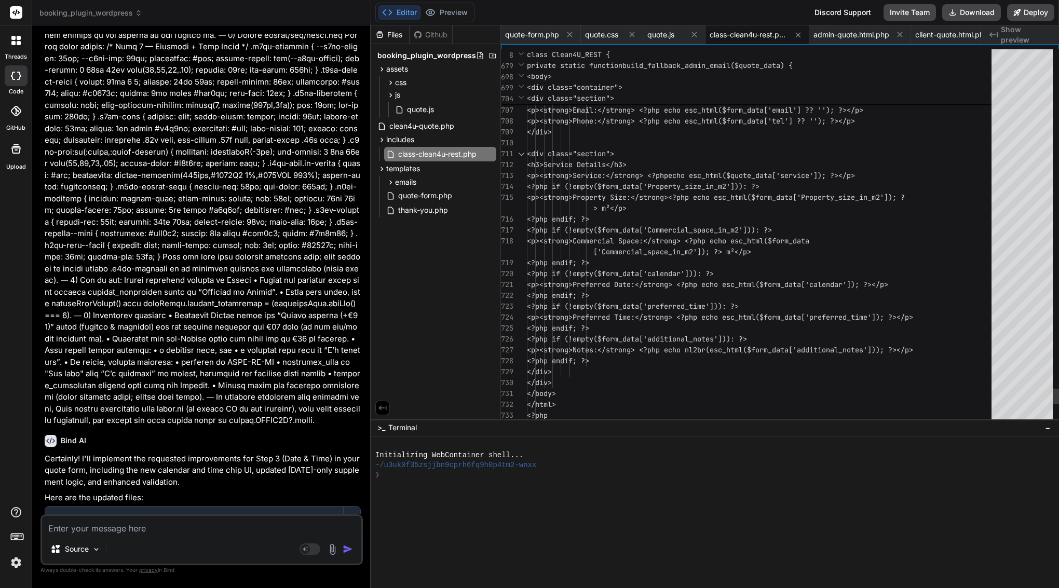
scroll to position [55, 0]
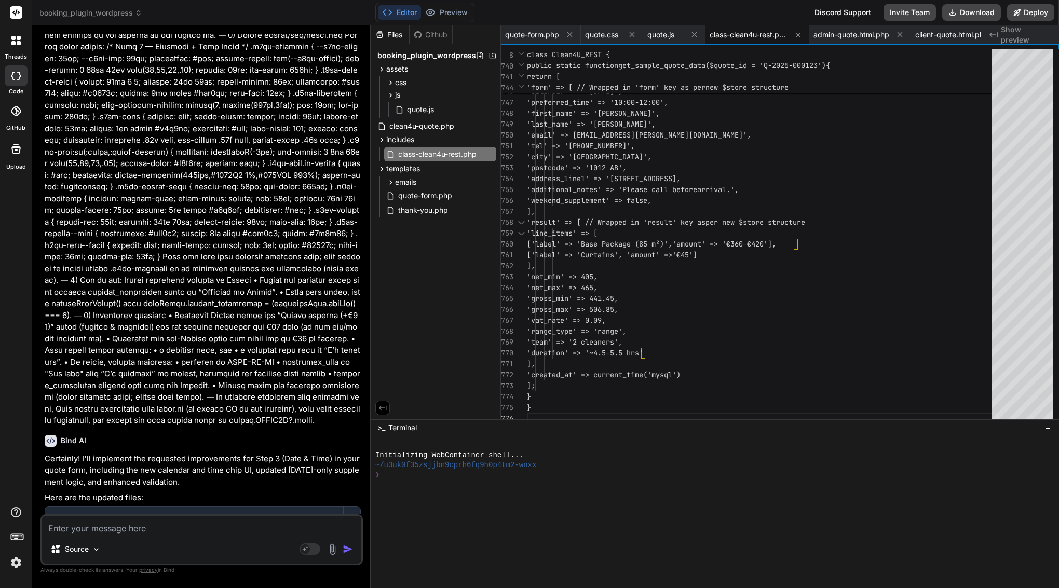
drag, startPoint x: 105, startPoint y: 453, endPoint x: 262, endPoint y: 450, distance: 156.3
click at [262, 552] on ul "Create templates/quote-form.php Create assets/css/quote.css Create assets/js/qu…" at bounding box center [203, 588] width 294 height 73
copy div "includes/class-clean4u-rest.php"
click at [171, 525] on textarea at bounding box center [201, 525] width 319 height 19
type textarea "t"
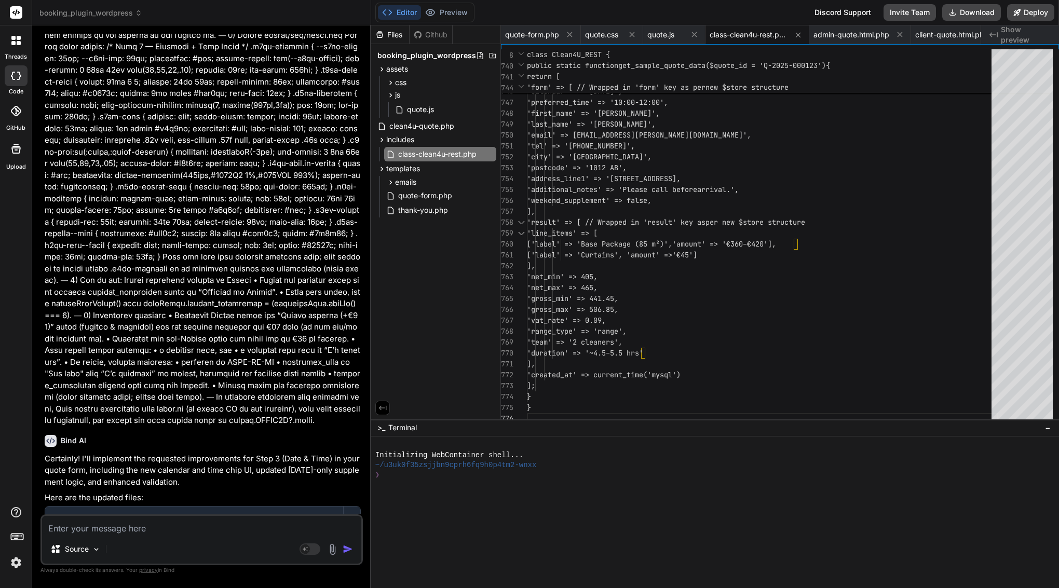
type textarea "x"
type textarea "tr"
type textarea "x"
type textarea "tru"
type textarea "x"
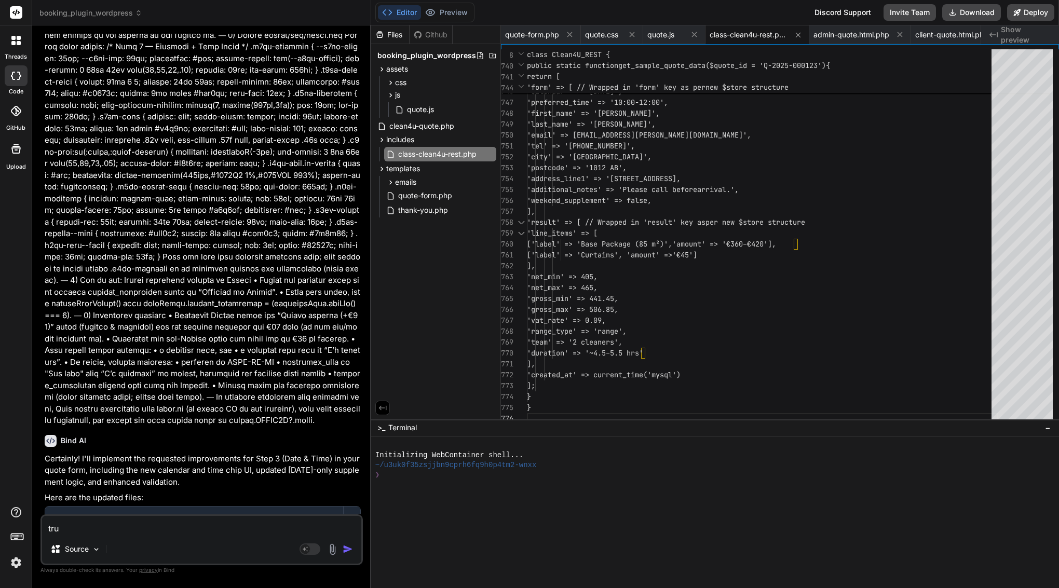
type textarea "trun"
type textarea "x"
type textarea "trunc"
type textarea "x"
type textarea "trunca"
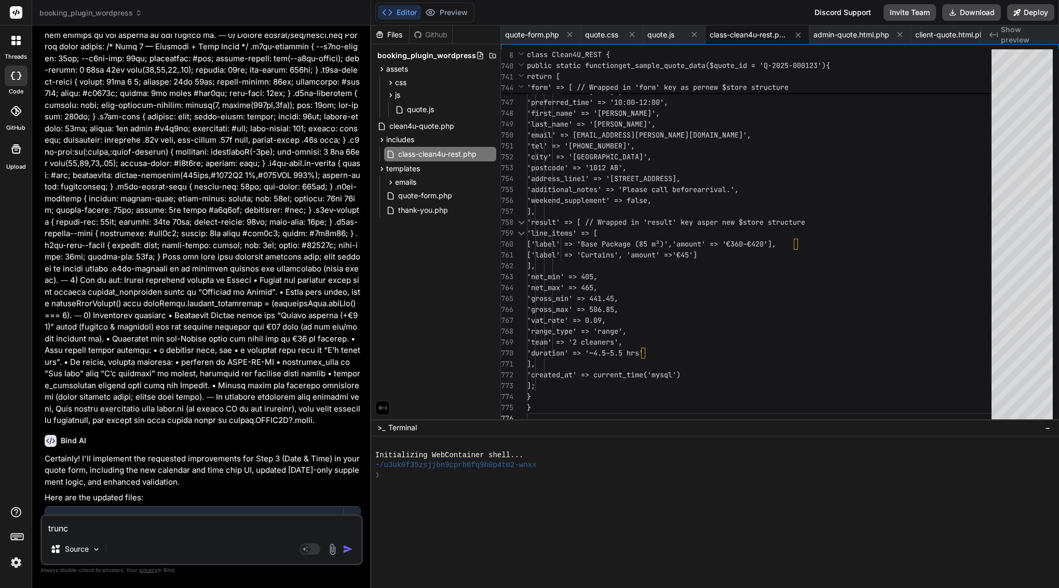
type textarea "x"
type textarea "truncat"
type textarea "x"
type textarea "truncate"
type textarea "x"
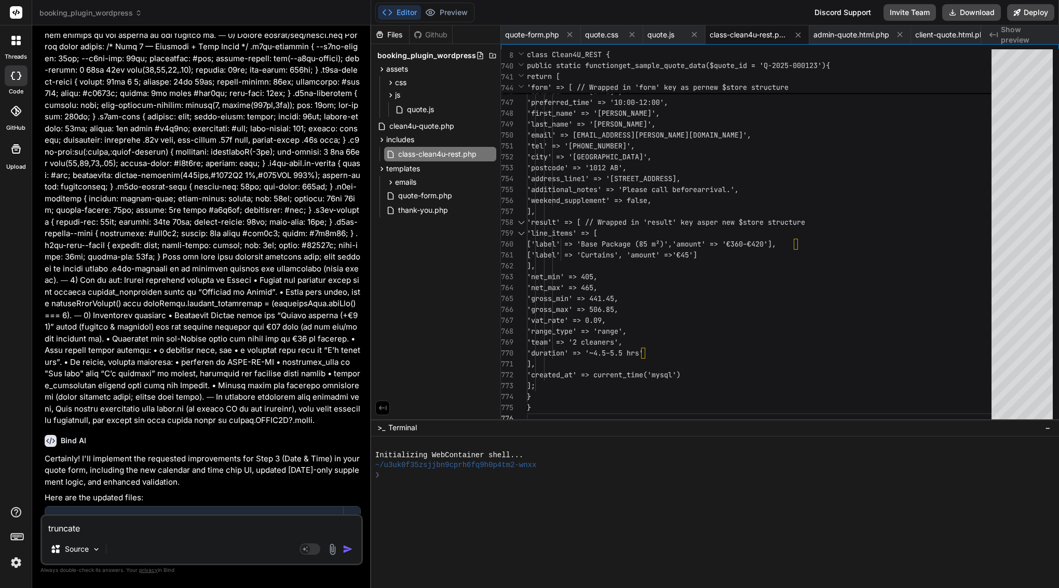
type textarea "truncated"
type textarea "x"
type textarea "truncated"
type textarea "x"
type textarea "truncated m"
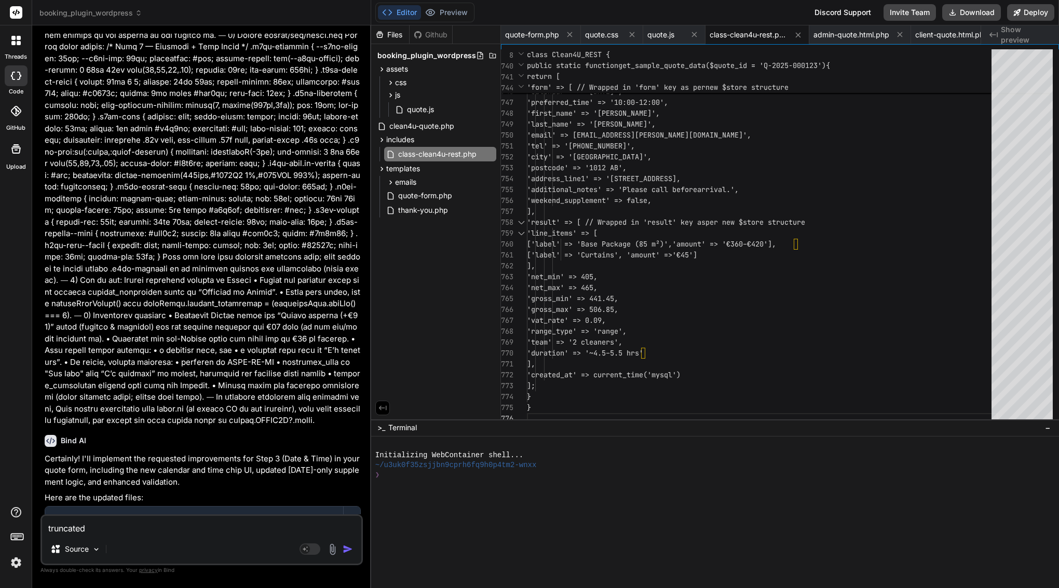
type textarea "x"
type textarea "truncated me"
type textarea "x"
type textarea "truncated mes"
type textarea "x"
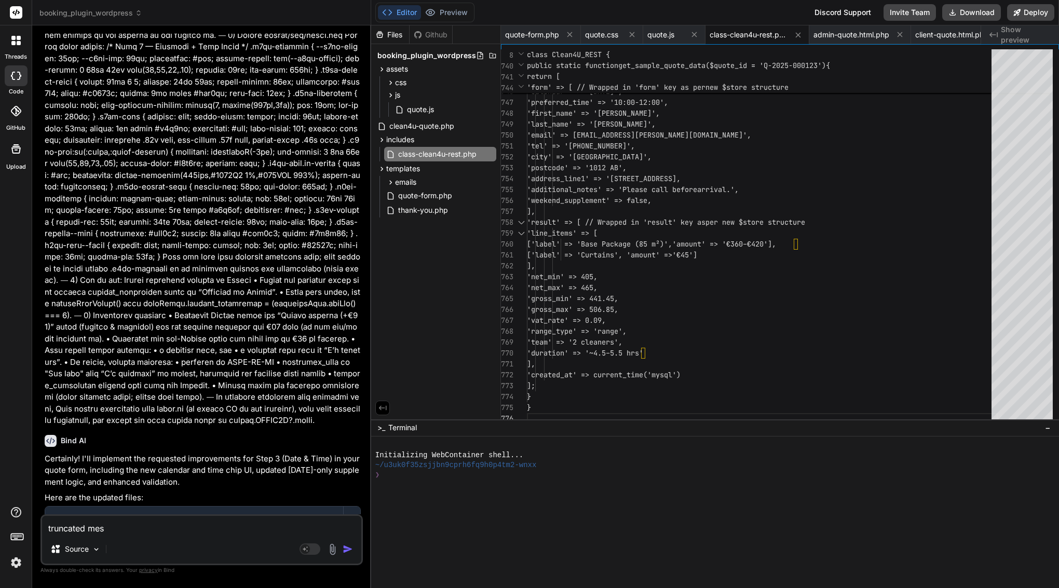
type textarea "truncated mess"
type textarea "x"
type textarea "truncated messa"
type textarea "x"
type textarea "truncated messag"
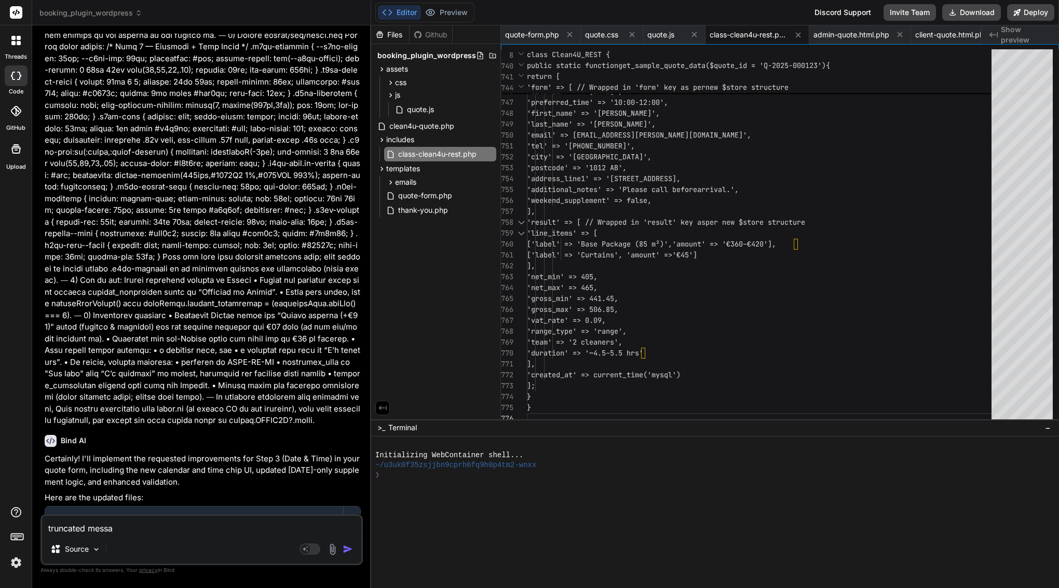
type textarea "x"
type textarea "truncated message"
type textarea "x"
type textarea "truncated message"
type textarea "x"
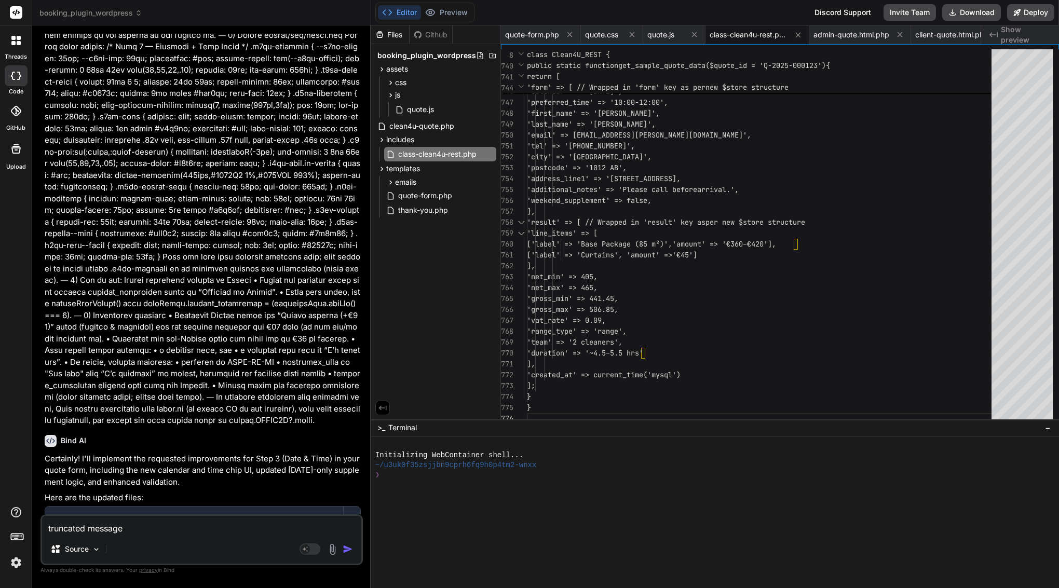
type textarea "truncated message c"
type textarea "x"
type textarea "truncated message co"
type textarea "x"
type textarea "truncated message con"
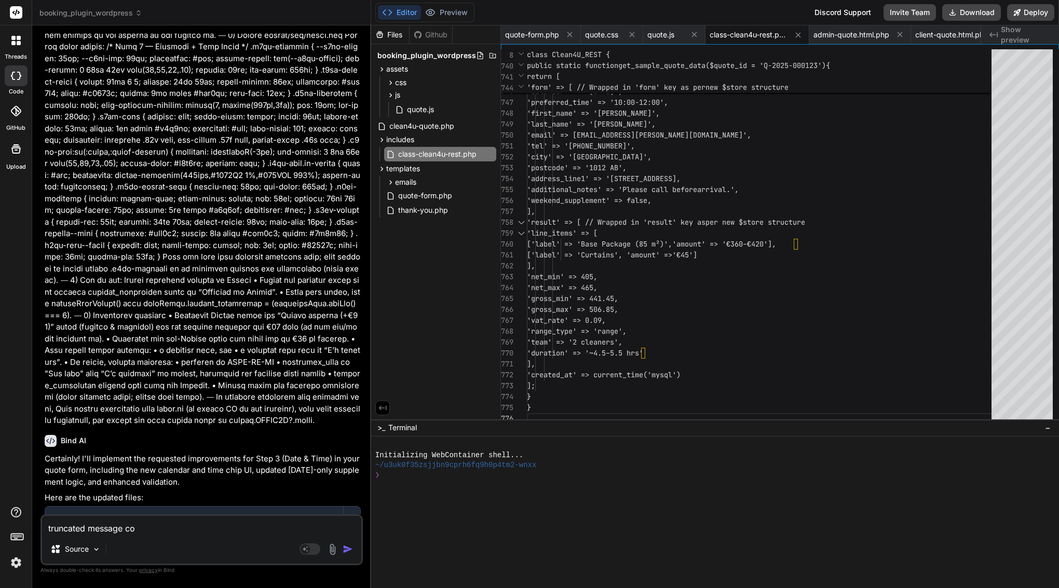
type textarea "x"
type textarea "truncated message cont"
type textarea "x"
type textarea "truncated message conti"
type textarea "x"
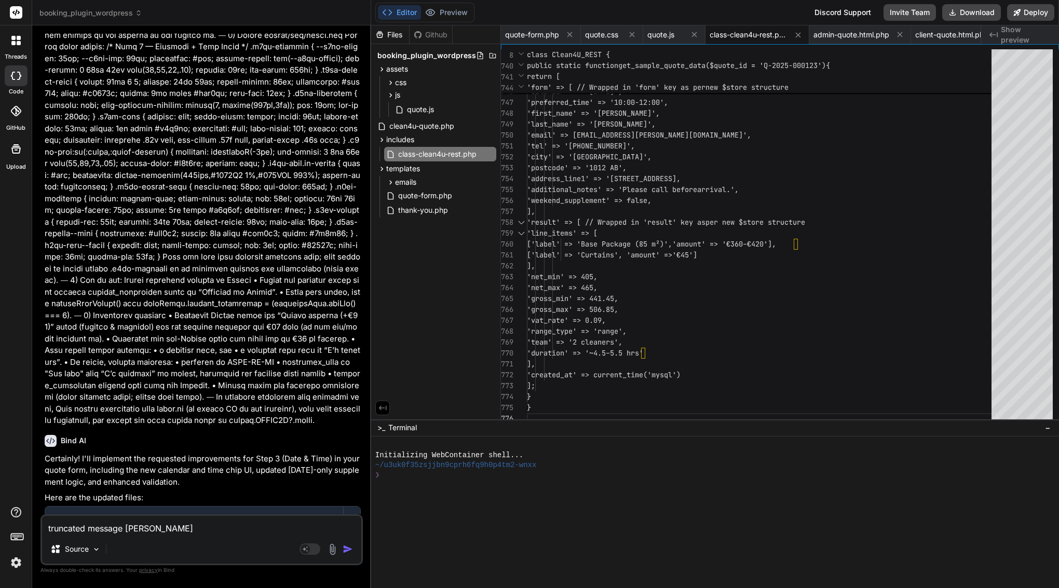
type textarea "truncated message contin"
type textarea "x"
type textarea "truncated message continu"
type textarea "x"
type textarea "truncated message continue"
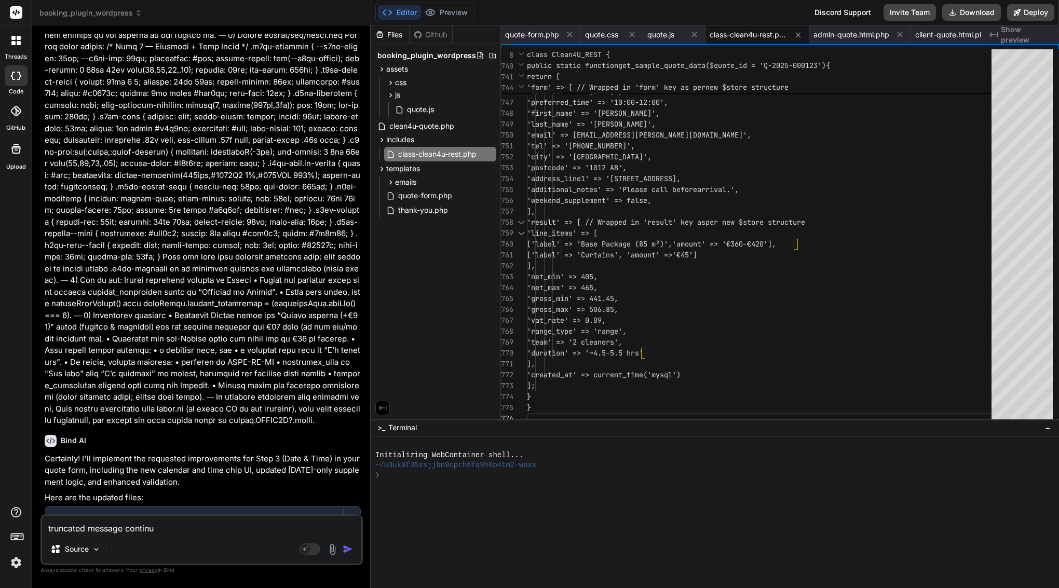
type textarea "x"
type textarea "truncated message continue"
type textarea "x"
type textarea "truncated message continue f"
type textarea "x"
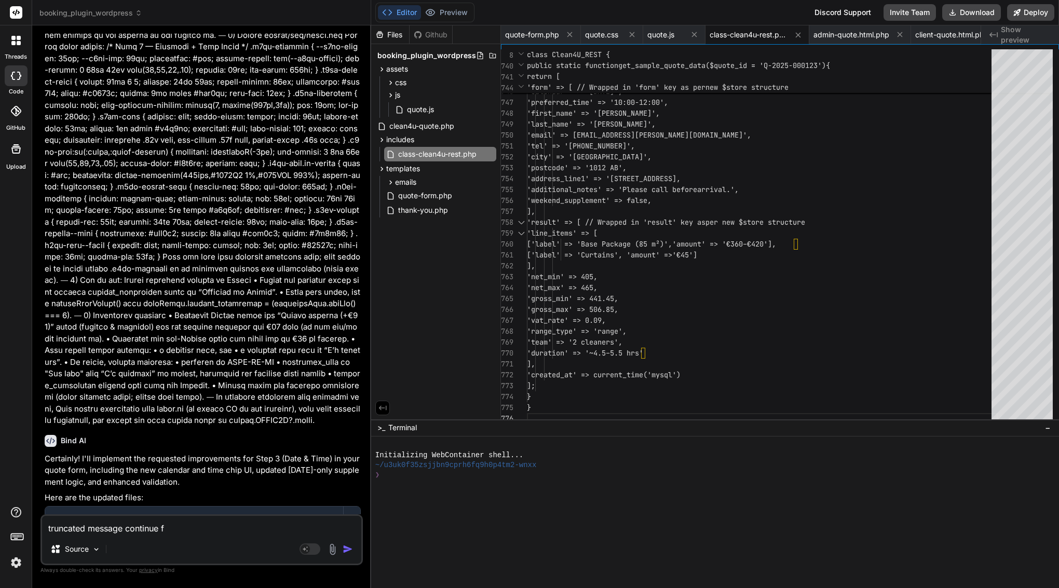
type textarea "truncated message continue fr"
type textarea "x"
type textarea "truncated message continue fro"
type textarea "x"
type textarea "truncated message continue from"
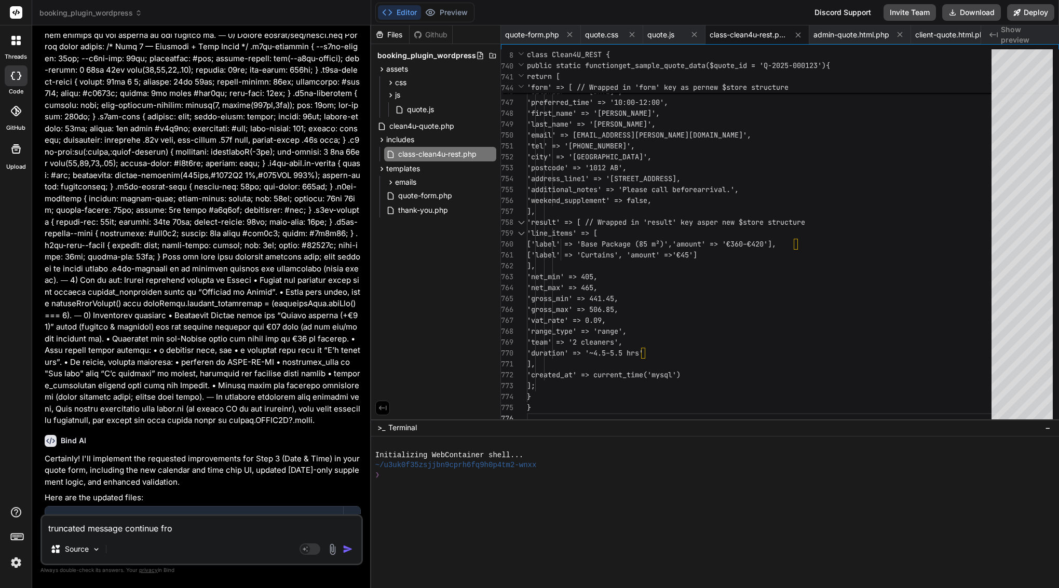
type textarea "x"
type textarea "truncated message continue from"
type textarea "x"
paste textarea "includes/class-clean4u-rest.php"
type textarea "truncated message continue from includes/class-clean4u-rest.php"
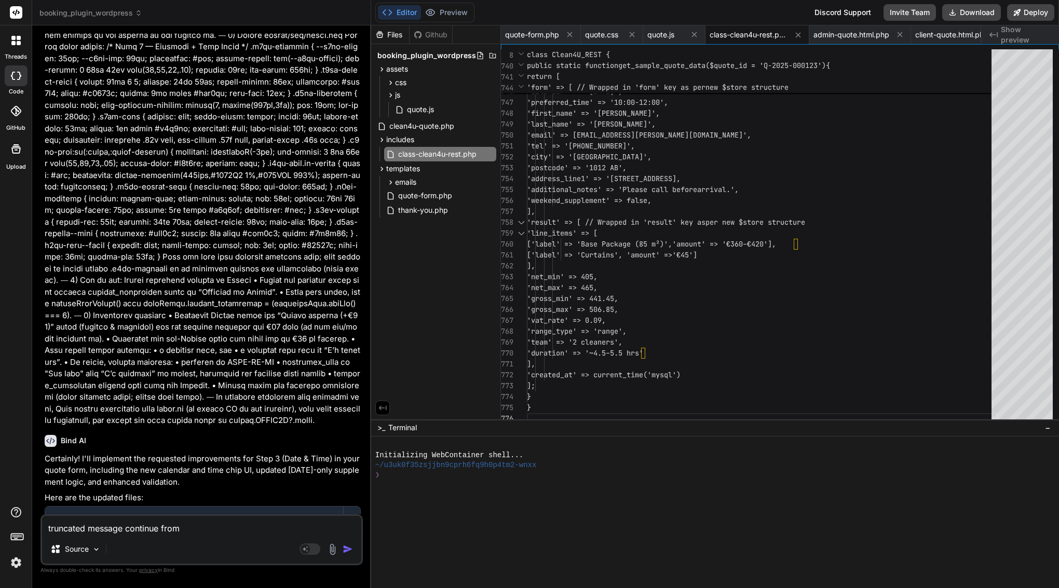
type textarea "x"
type textarea "truncated message continue from includes/class-clean4u-rest.php"
click at [669, 33] on span "quote.js" at bounding box center [660, 35] width 27 height 10
type textarea "init(); })();"
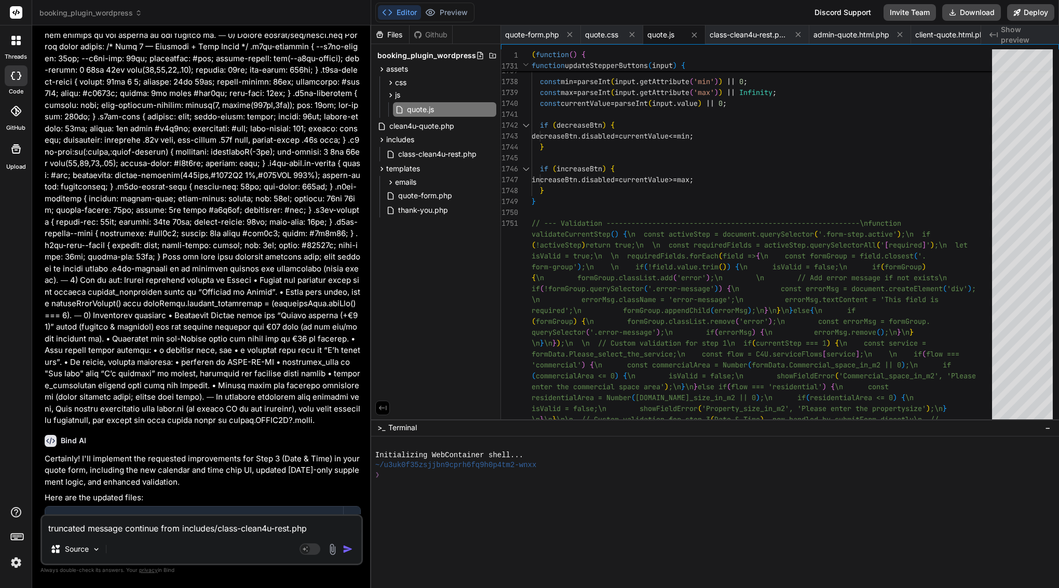
drag, startPoint x: 189, startPoint y: 441, endPoint x: 105, endPoint y: 446, distance: 84.3
click at [105, 583] on div "Create assets/js/quote.js" at bounding box center [207, 588] width 286 height 10
copy div "assets/js/quote.js"
drag, startPoint x: 316, startPoint y: 531, endPoint x: 184, endPoint y: 531, distance: 131.9
click at [184, 531] on textarea "truncated message continue from includes/class-clean4u-rest.php" at bounding box center [201, 525] width 319 height 19
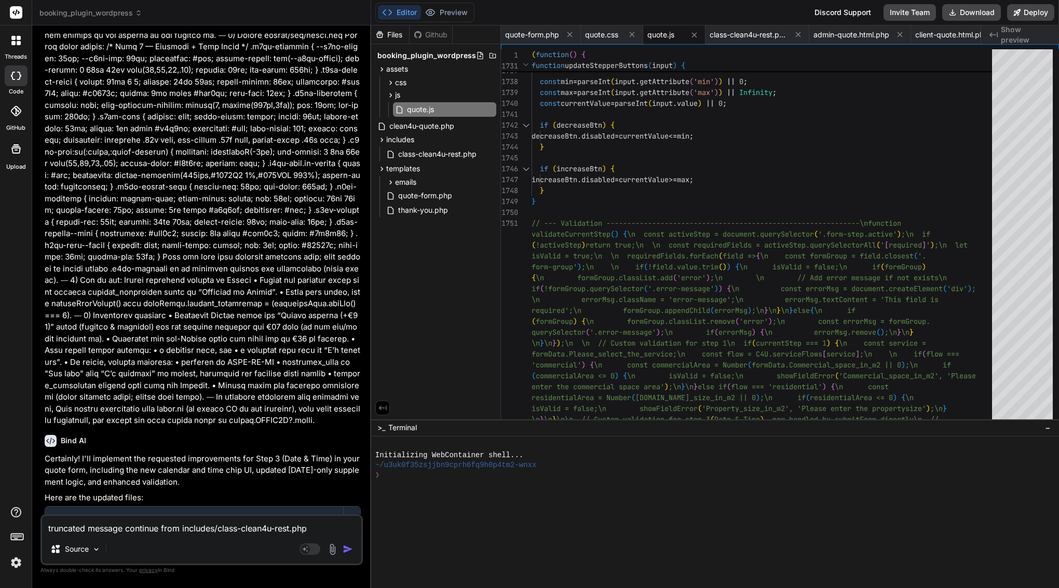
paste textarea "assets/js/quote.js"
type textarea "truncated message continue from assets/js/quote.js"
type textarea "x"
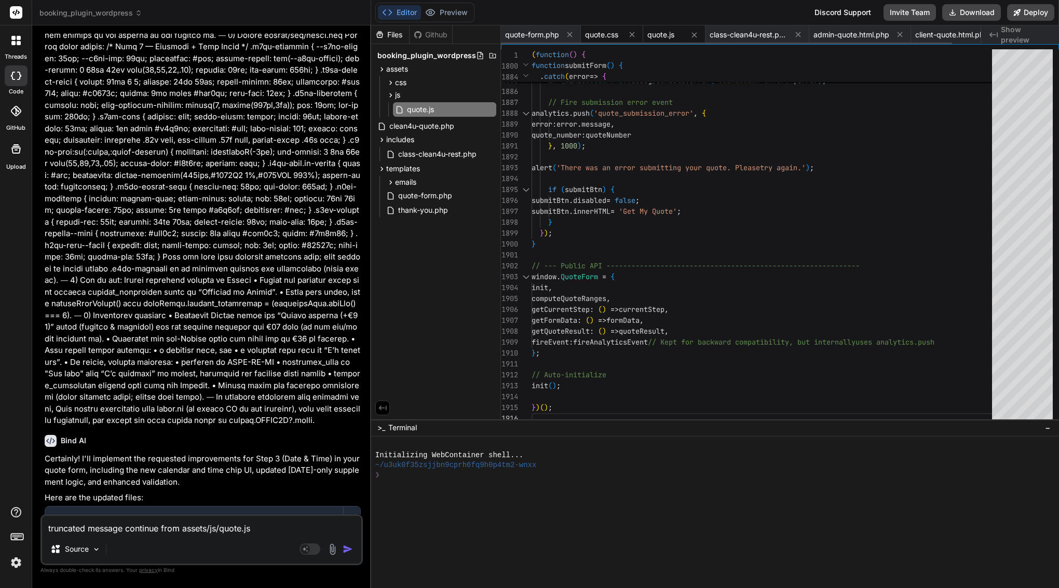
type textarea "truncated message continue from assets/js/quote.js"
click at [608, 31] on span "quote.css" at bounding box center [601, 35] width 33 height 10
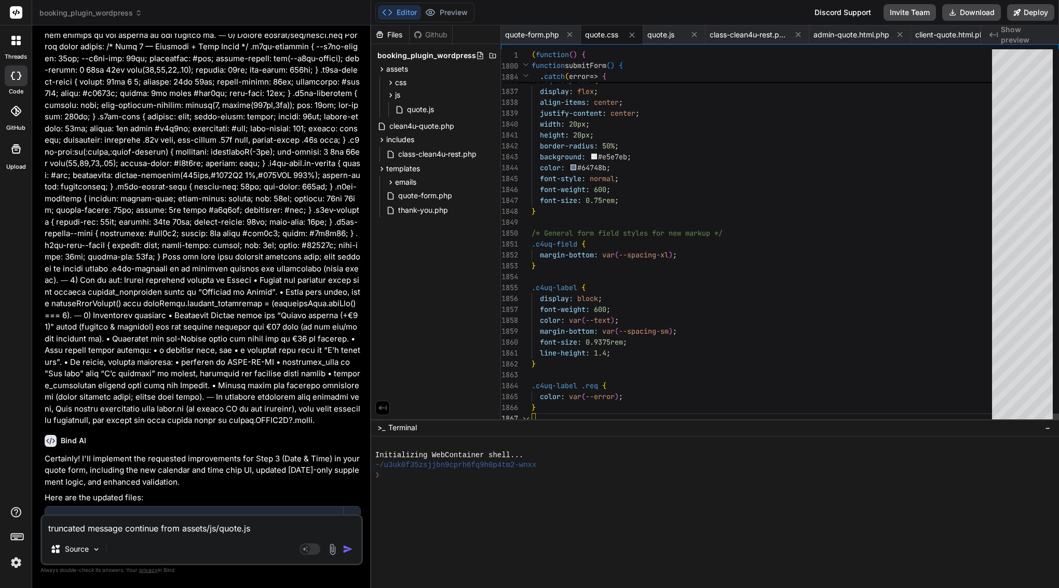
scroll to position [65, 0]
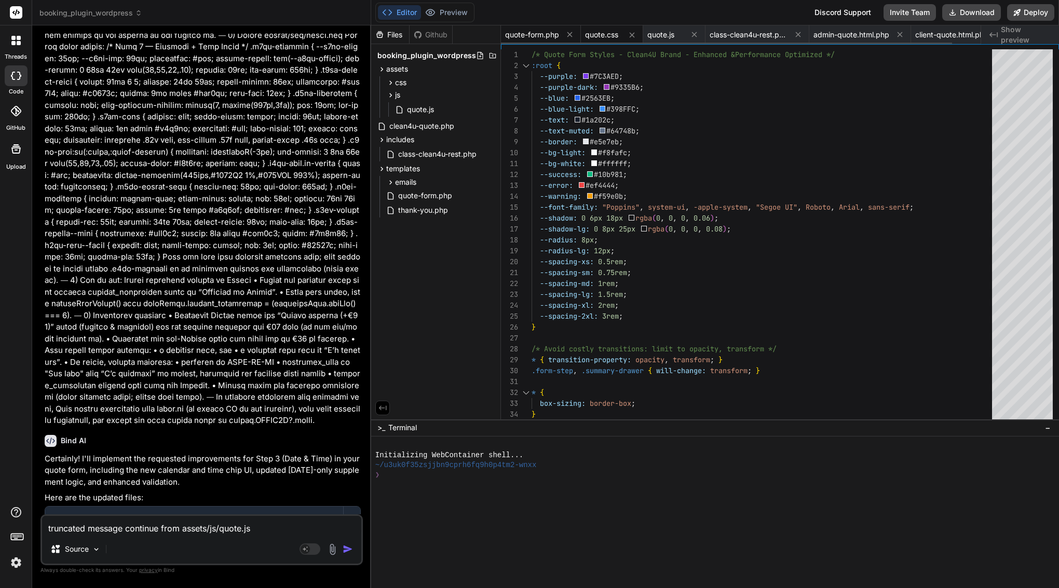
click at [533, 37] on span "quote-form.php" at bounding box center [532, 35] width 54 height 10
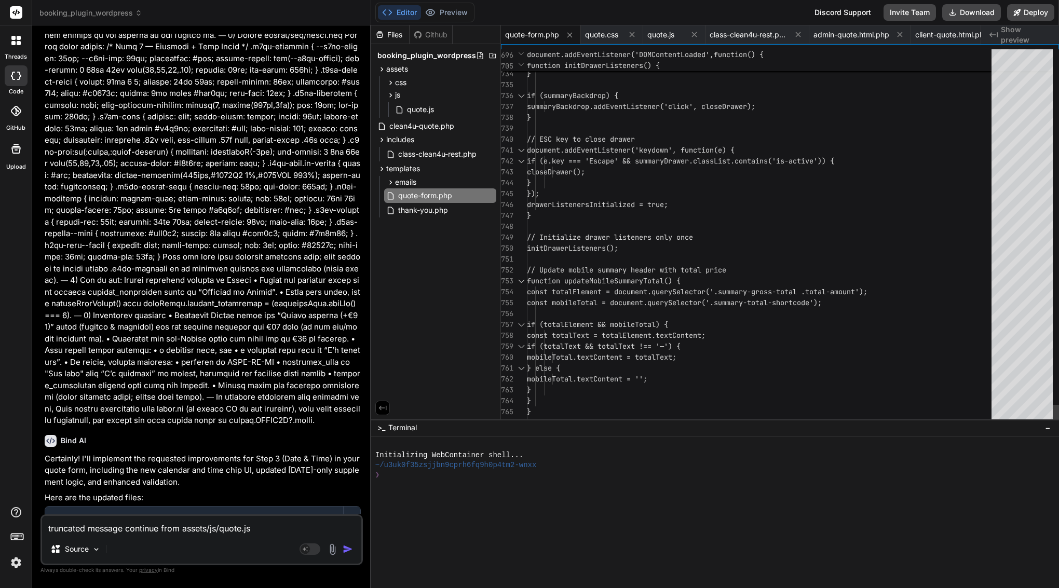
scroll to position [11, 0]
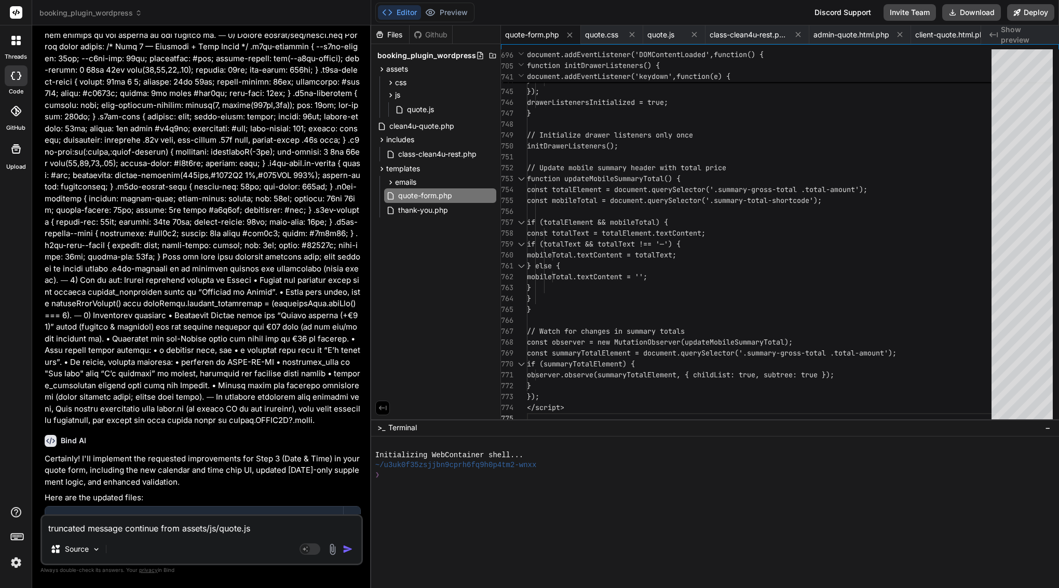
click at [347, 549] on img "button" at bounding box center [348, 549] width 10 height 10
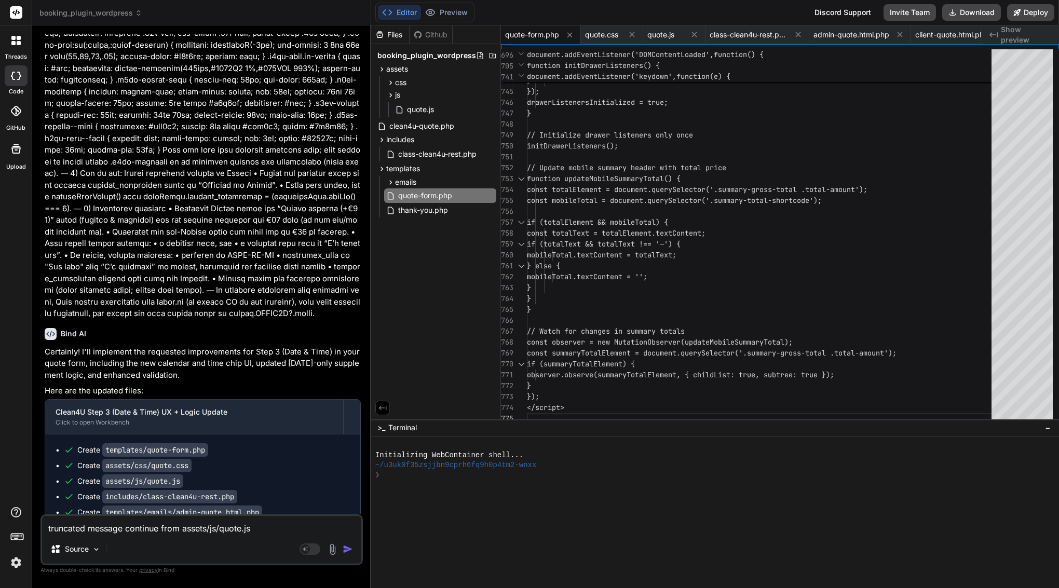
scroll to position [7117, 0]
click at [350, 409] on div at bounding box center [352, 417] width 17 height 17
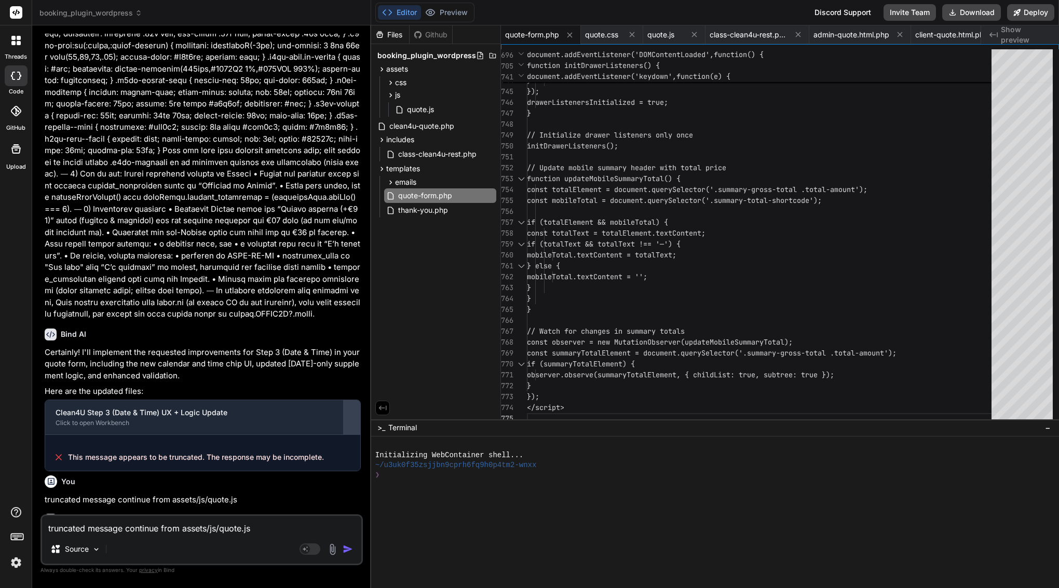
scroll to position [7023, 0]
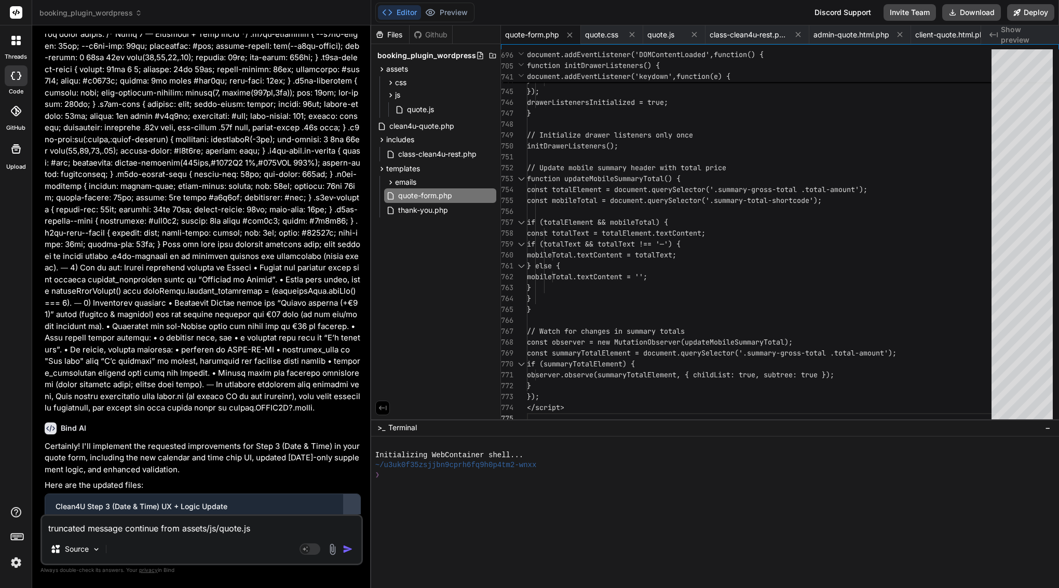
click at [347, 503] on div at bounding box center [352, 511] width 17 height 17
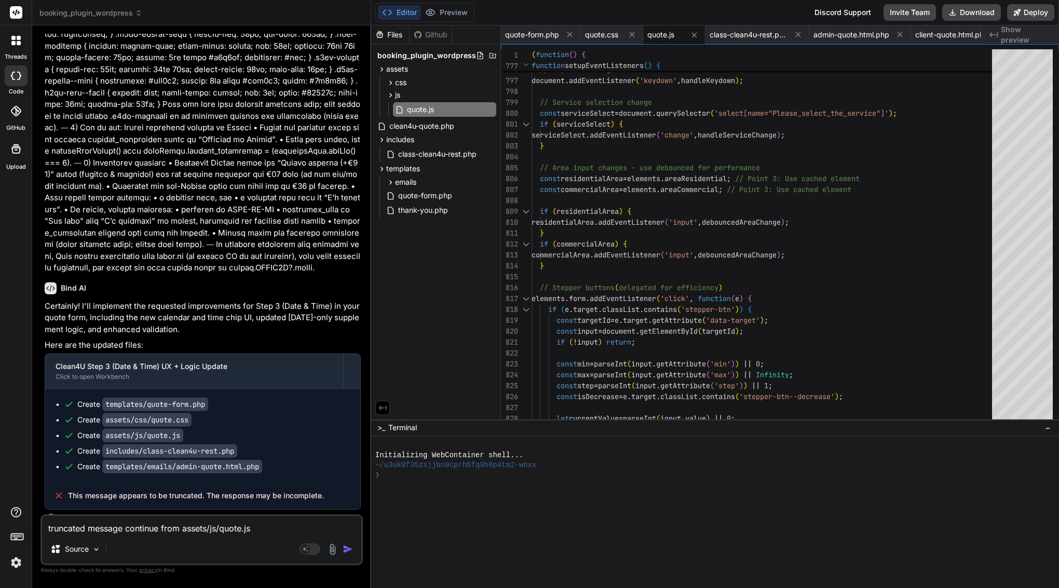
scroll to position [0, 0]
click at [151, 530] on textarea "truncated message continue from assets/js/quote.js" at bounding box center [201, 525] width 319 height 19
click at [237, 444] on code "includes/class-clean4u-rest.php" at bounding box center [169, 450] width 135 height 13
click at [148, 519] on textarea "truncated message continue from assets/js/quote.js" at bounding box center [201, 525] width 319 height 19
drag, startPoint x: 106, startPoint y: 319, endPoint x: 226, endPoint y: 317, distance: 119.9
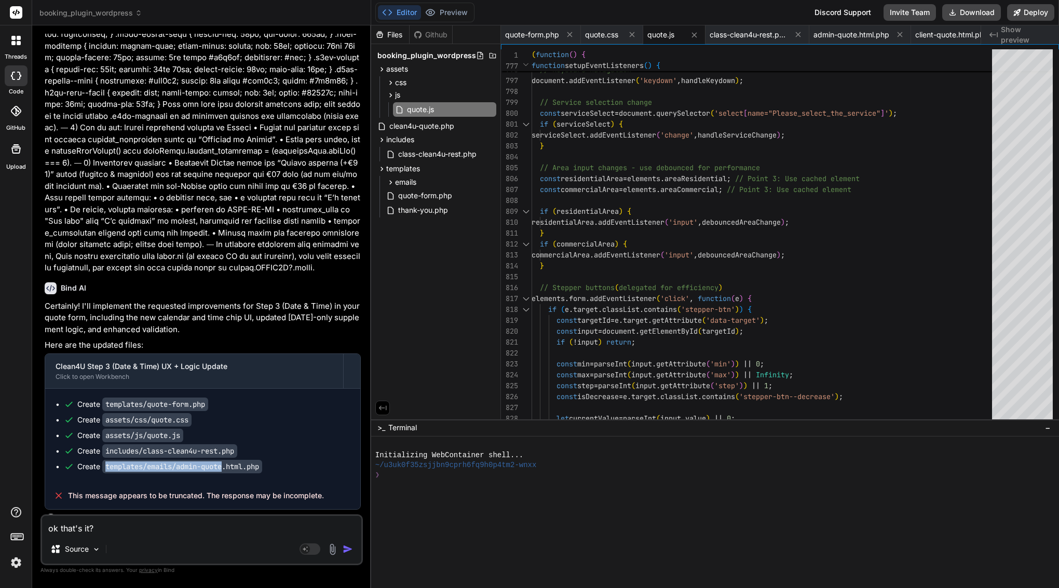
click at [226, 460] on code "templates/emails/admin-quote.html.php" at bounding box center [182, 466] width 160 height 13
click at [226, 444] on code "includes/class-clean4u-rest.php" at bounding box center [169, 450] width 135 height 13
click at [190, 528] on textarea "ok that's it?" at bounding box center [201, 525] width 319 height 19
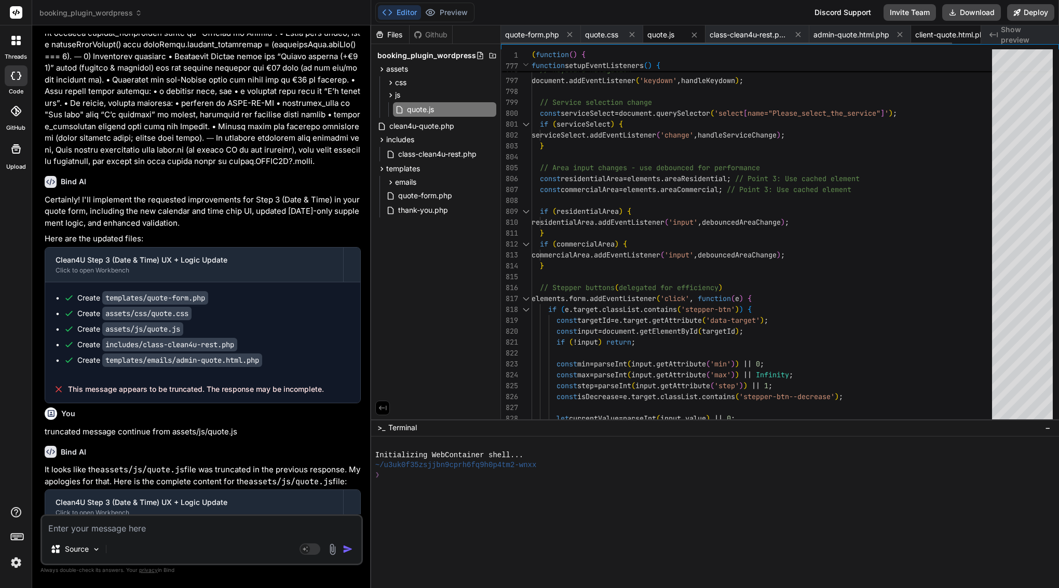
click at [959, 37] on span "client-quote.html.php" at bounding box center [951, 35] width 73 height 10
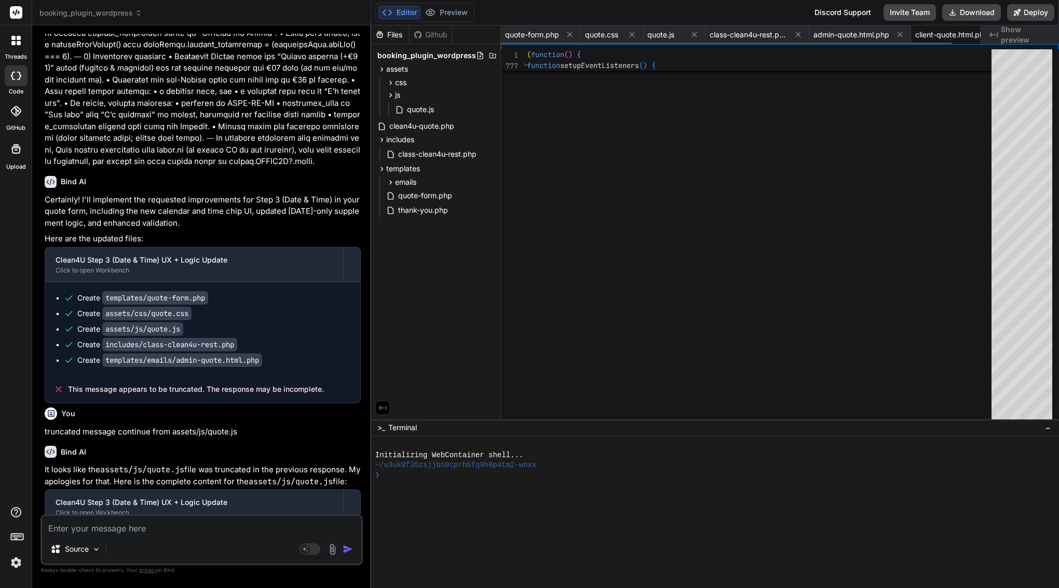
scroll to position [0, 0]
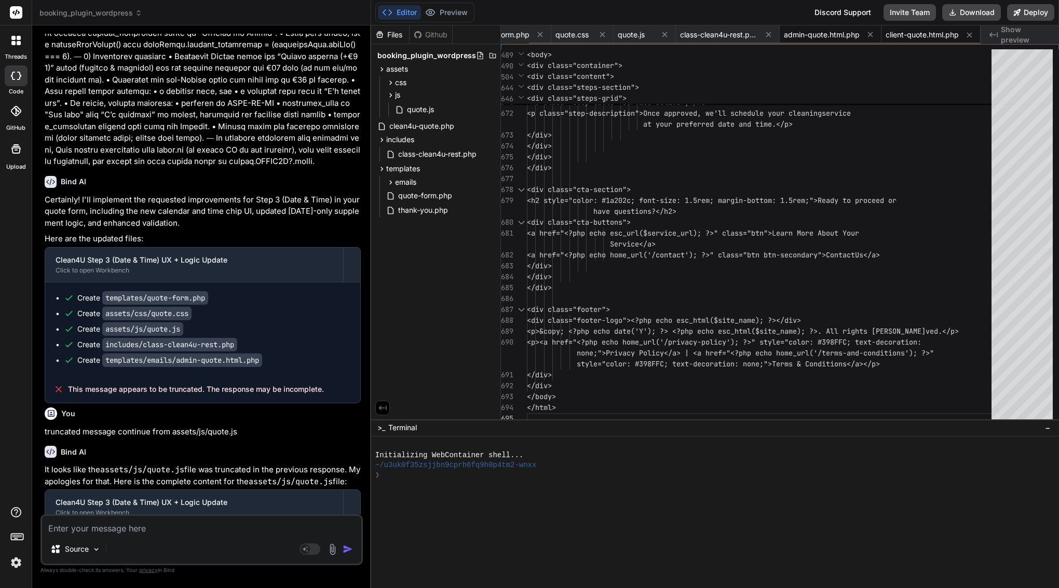
click at [836, 39] on span "admin-quote.html.php" at bounding box center [822, 35] width 76 height 10
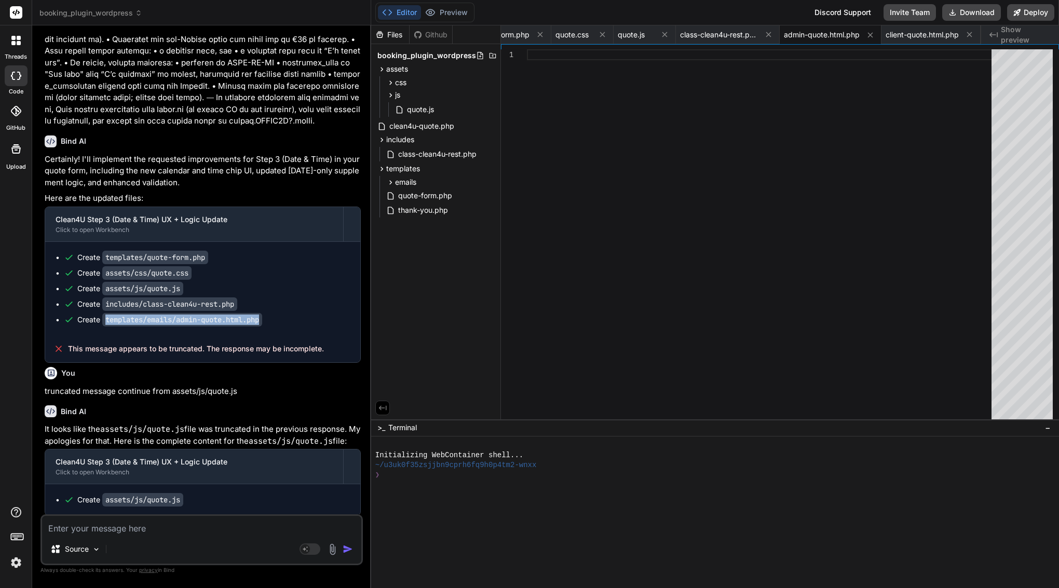
drag, startPoint x: 276, startPoint y: 169, endPoint x: 107, endPoint y: 174, distance: 168.8
click at [105, 315] on div "Create templates/emails/admin-quote.html.php" at bounding box center [207, 320] width 286 height 10
copy div "templates/emails/admin-quote.html.php"
click at [105, 534] on textarea at bounding box center [201, 525] width 319 height 19
paste textarea "templates/emails/admin-quote.html.php"
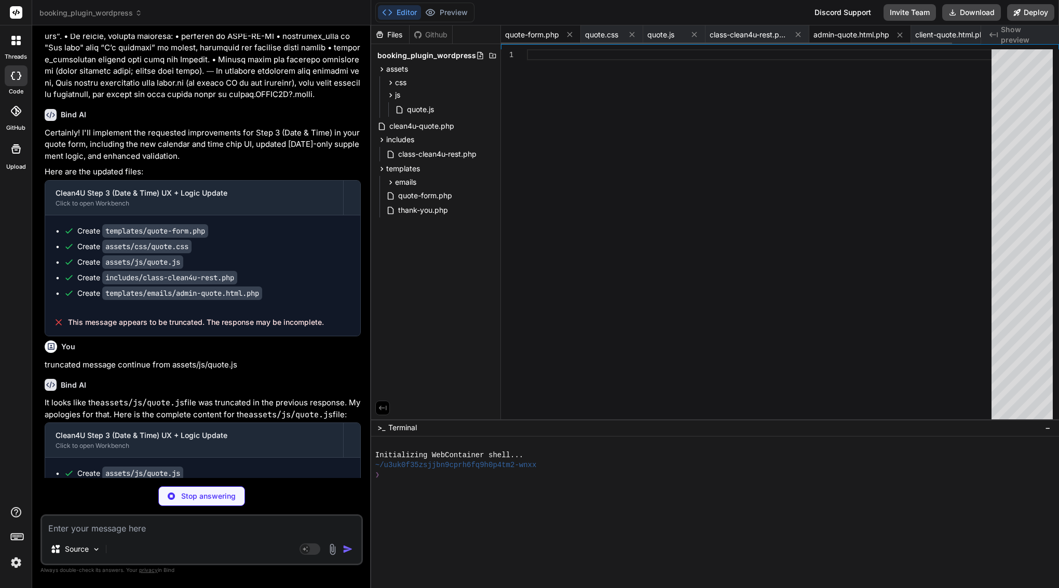
click at [527, 37] on span "quote-form.php" at bounding box center [532, 35] width 54 height 10
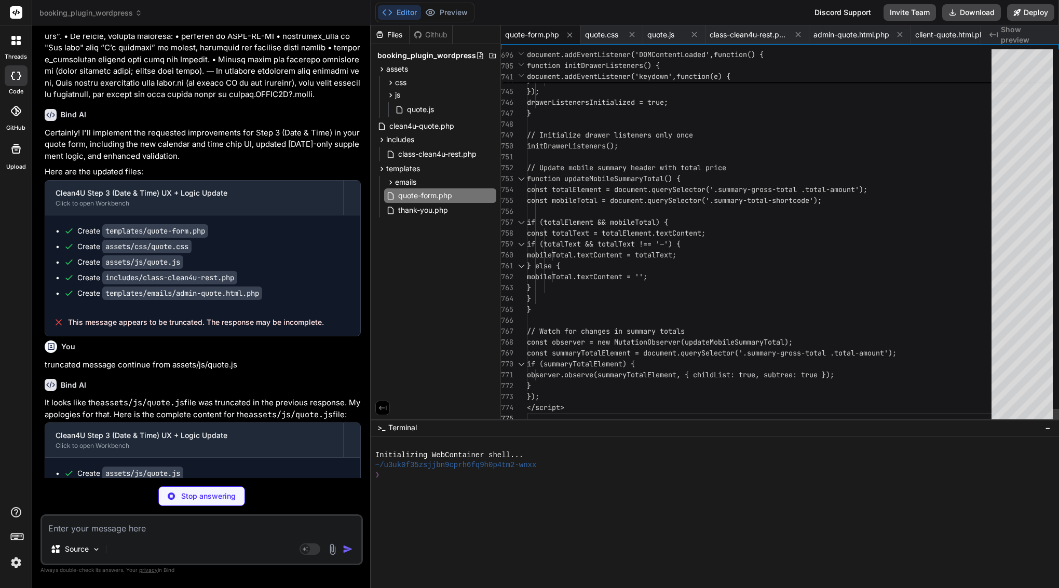
click at [617, 148] on span "initDrawerListeners();" at bounding box center [572, 145] width 91 height 9
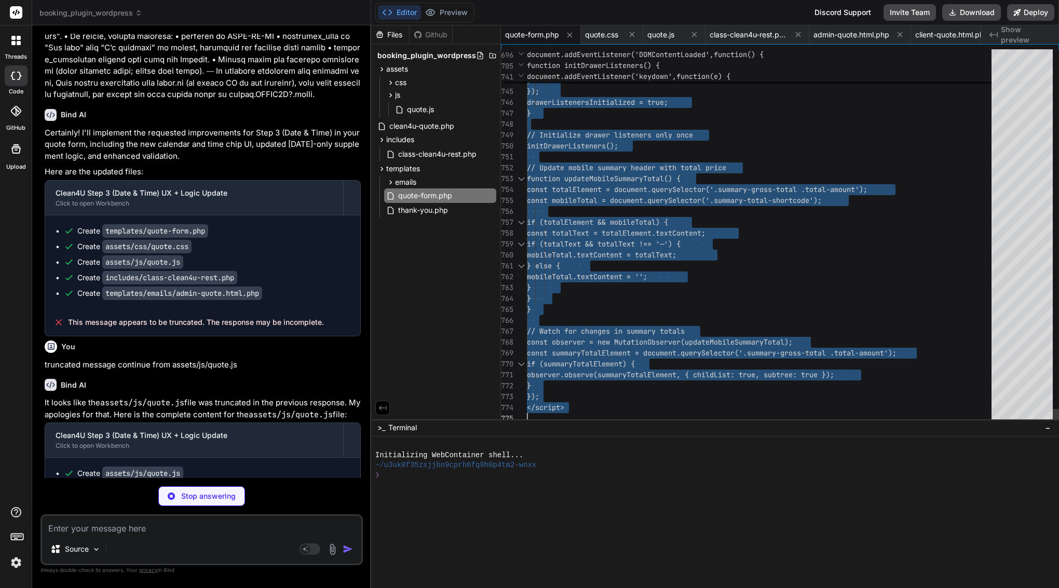
scroll to position [33, 0]
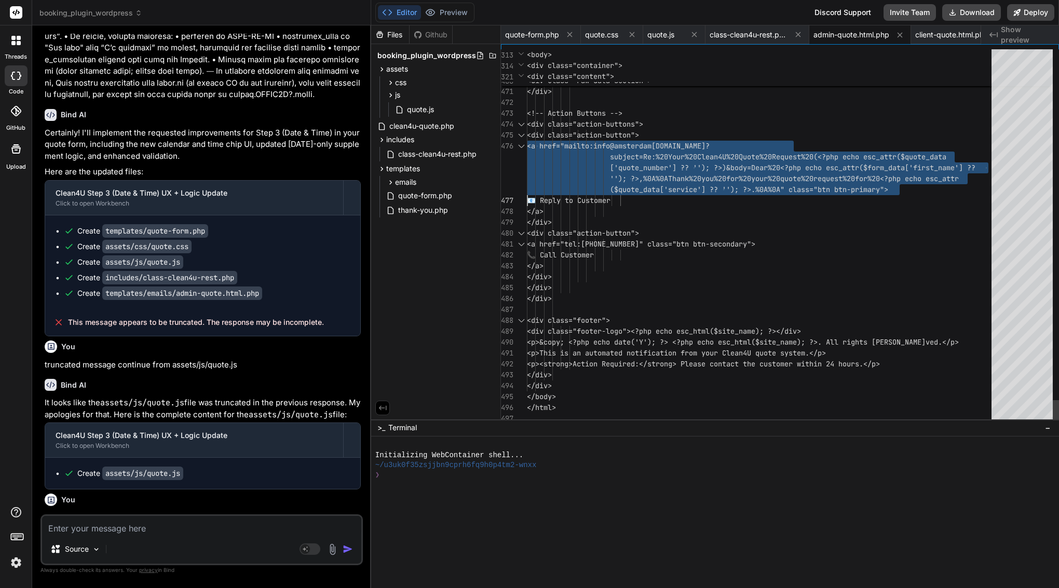
click at [628, 166] on span "['quote_number'] ?? ''); ?>)&body=Dear%20<?php ech" at bounding box center [714, 167] width 208 height 9
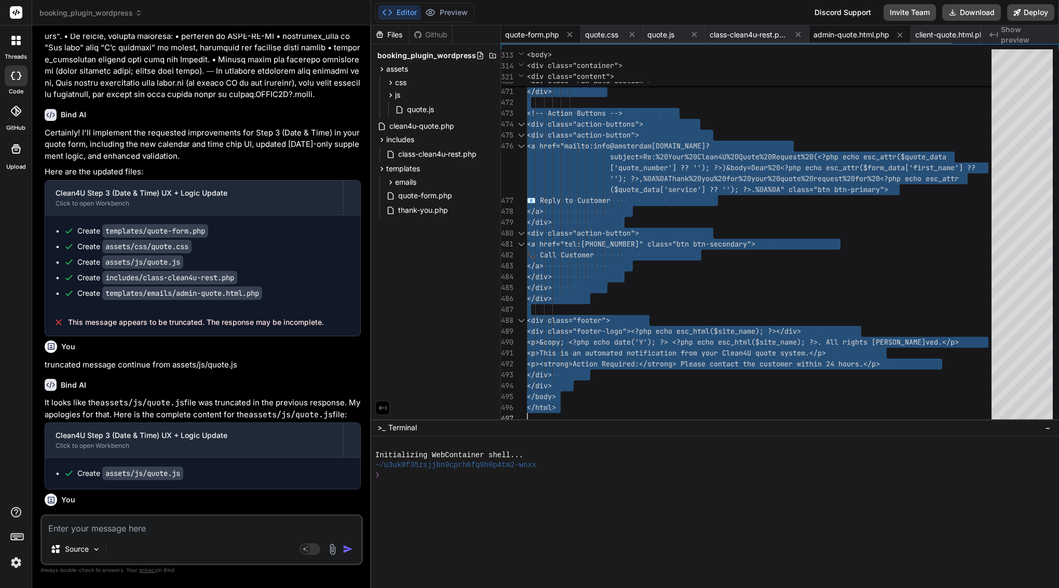
click at [537, 35] on span "quote-form.php" at bounding box center [532, 35] width 54 height 10
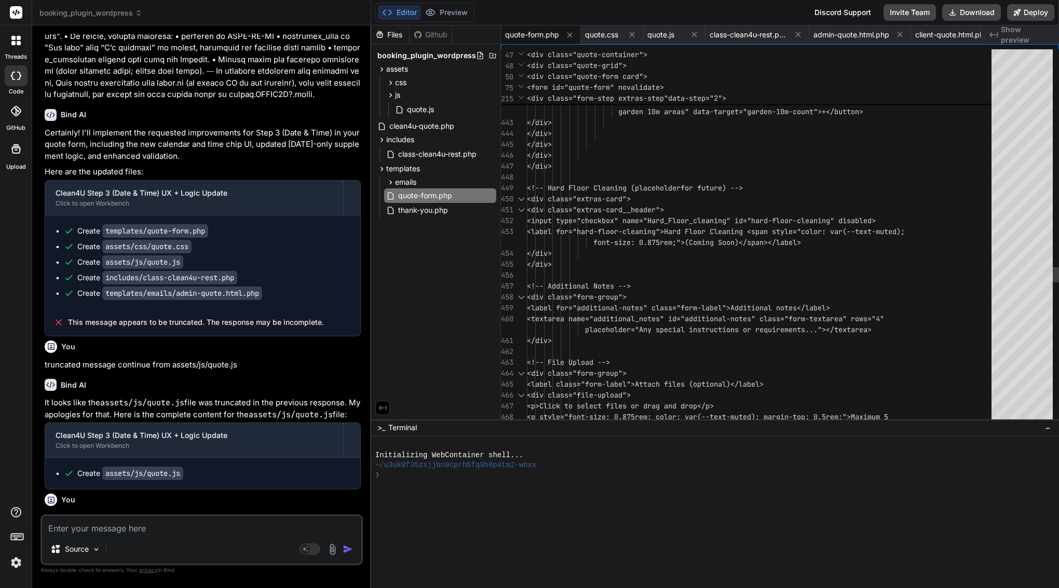
click at [646, 255] on div "</div>" at bounding box center [762, 253] width 471 height 11
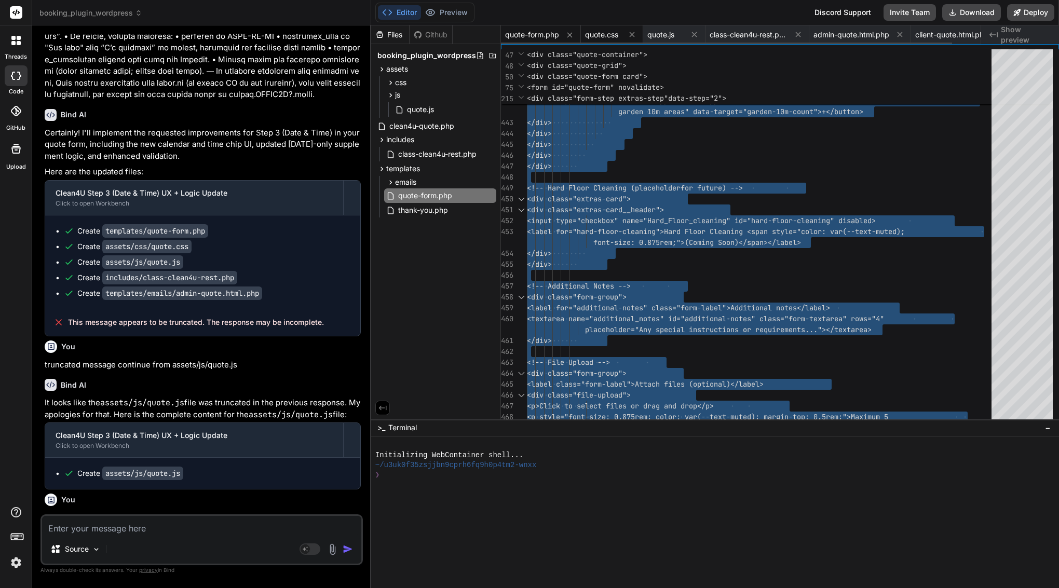
click at [610, 35] on span "quote.css" at bounding box center [601, 35] width 33 height 10
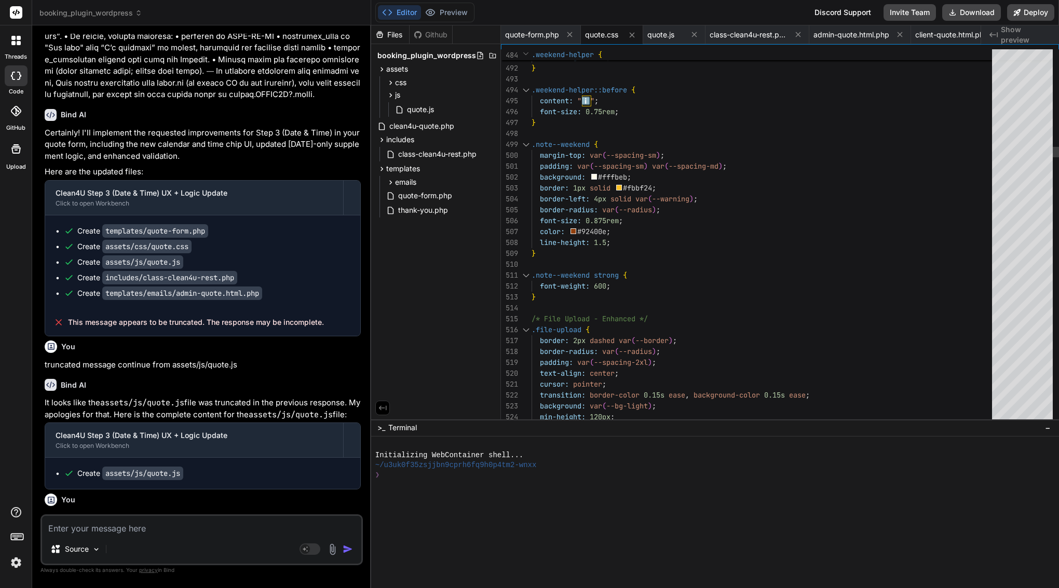
click at [595, 154] on span "var" at bounding box center [596, 155] width 12 height 9
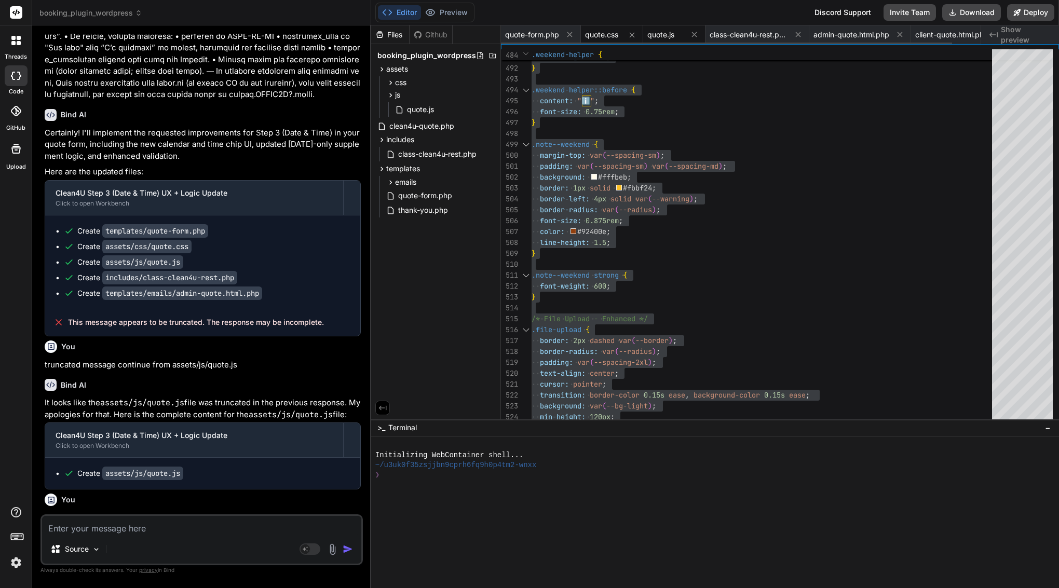
click at [667, 31] on span "quote.js" at bounding box center [660, 35] width 27 height 10
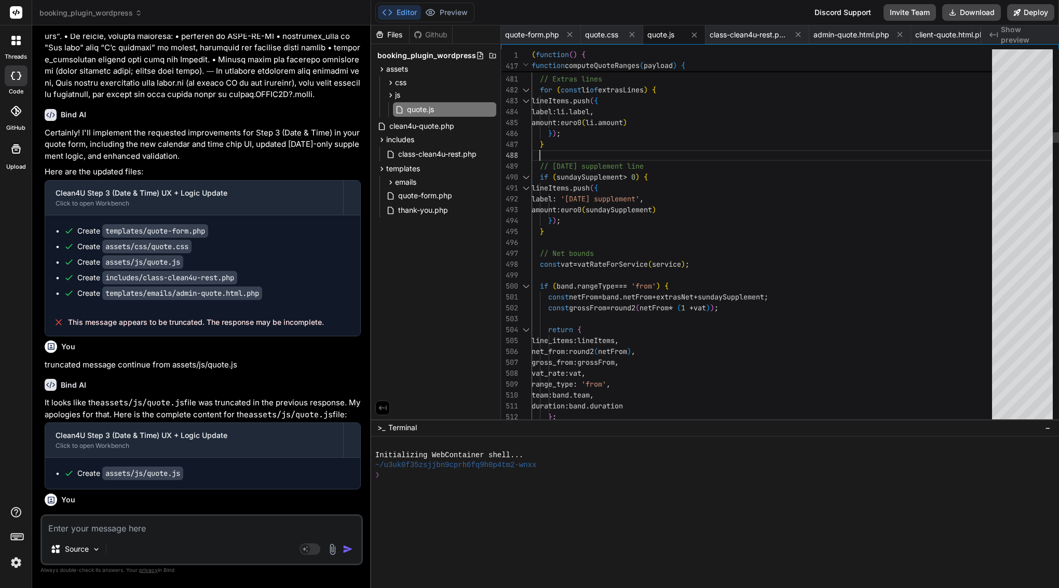
click at [587, 145] on div "}" at bounding box center [765, 144] width 467 height 11
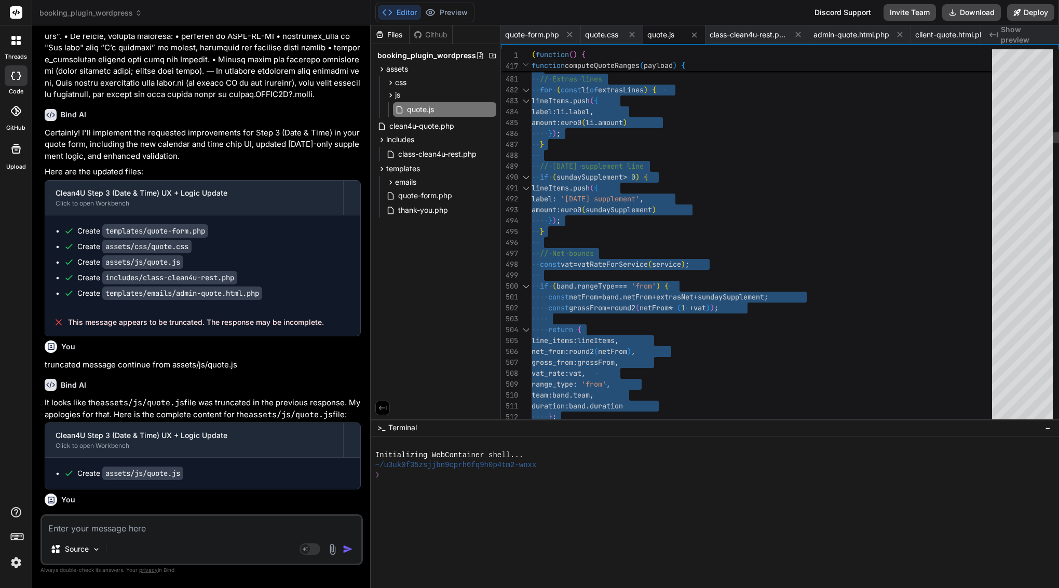
click at [587, 145] on div "}" at bounding box center [765, 144] width 467 height 11
click at [751, 34] on span "class-clean4u-rest.php" at bounding box center [749, 35] width 78 height 10
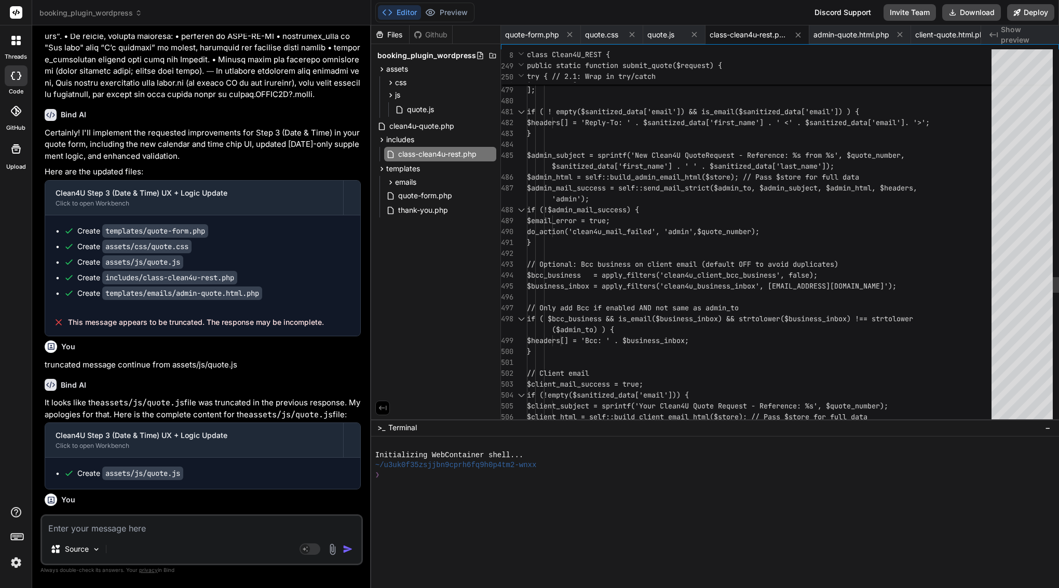
click at [638, 136] on div "}" at bounding box center [762, 133] width 471 height 11
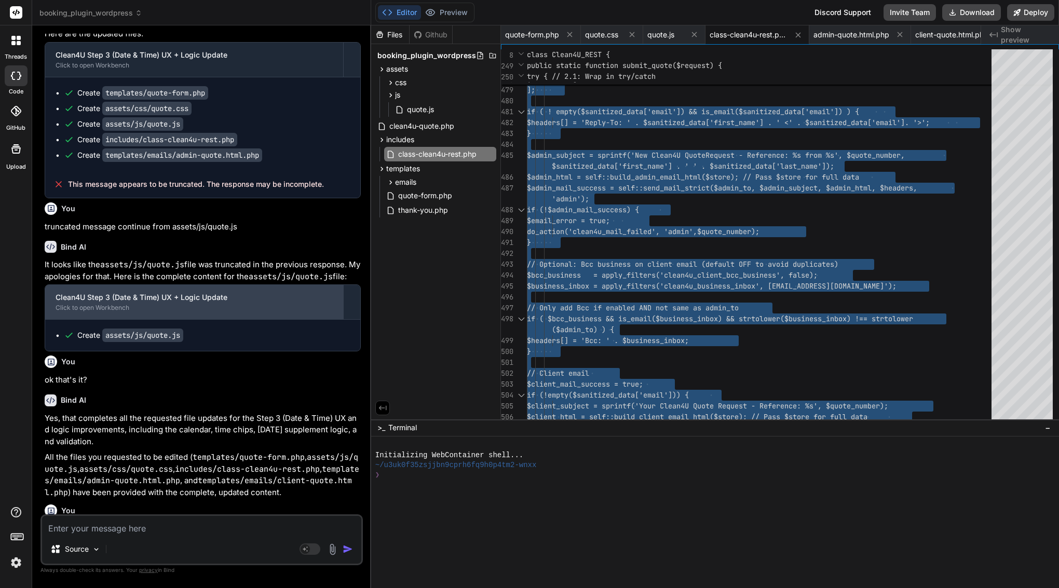
scroll to position [7475, 0]
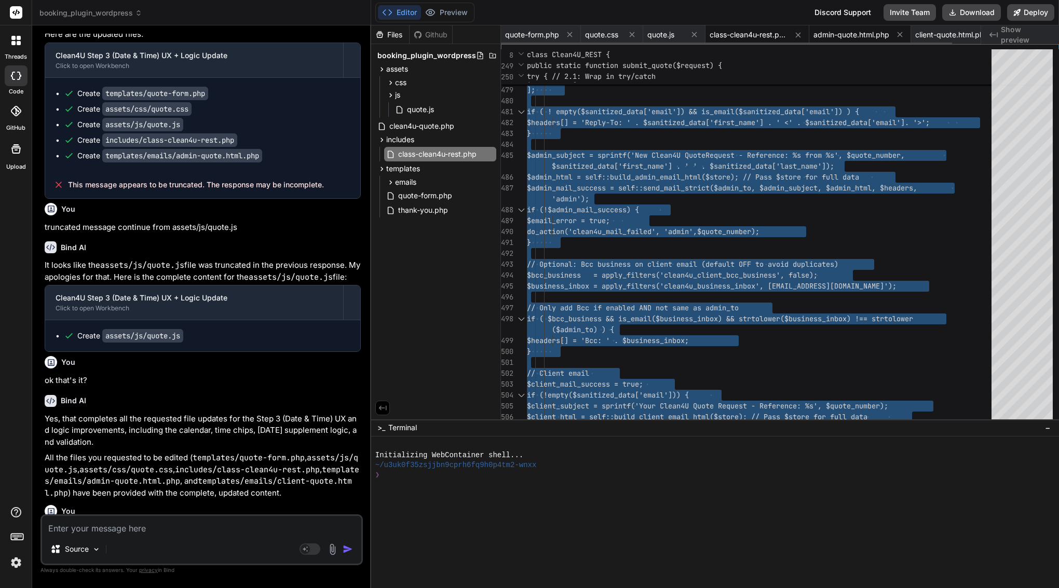
click at [861, 32] on span "admin-quote.html.php" at bounding box center [851, 35] width 76 height 10
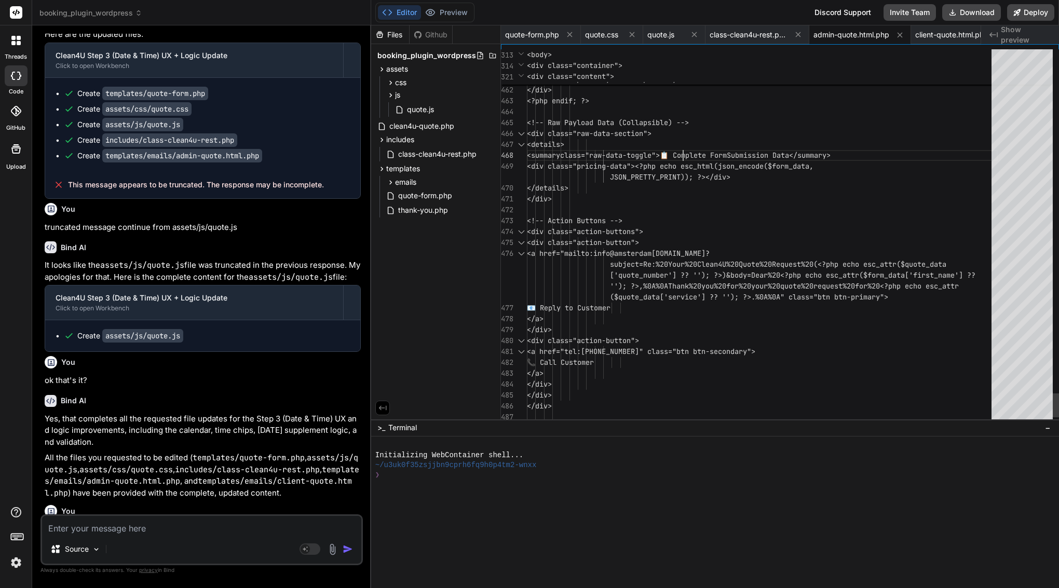
click at [685, 145] on div "<details>" at bounding box center [762, 144] width 471 height 11
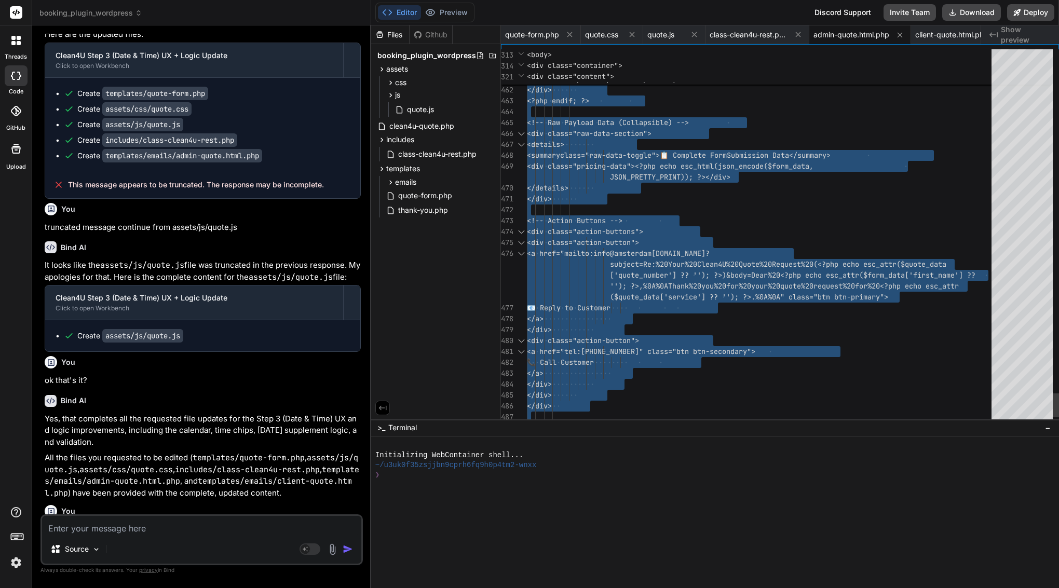
click at [685, 145] on div "<details>" at bounding box center [762, 144] width 471 height 11
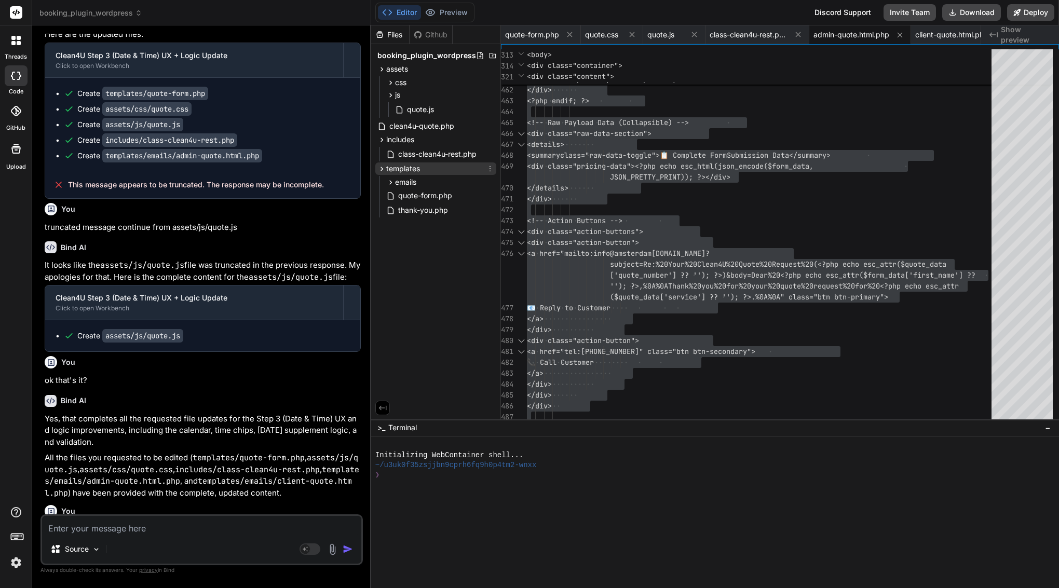
click at [378, 167] on icon at bounding box center [381, 169] width 9 height 9
click at [382, 138] on icon at bounding box center [381, 139] width 9 height 9
click at [388, 80] on icon at bounding box center [390, 82] width 9 height 9
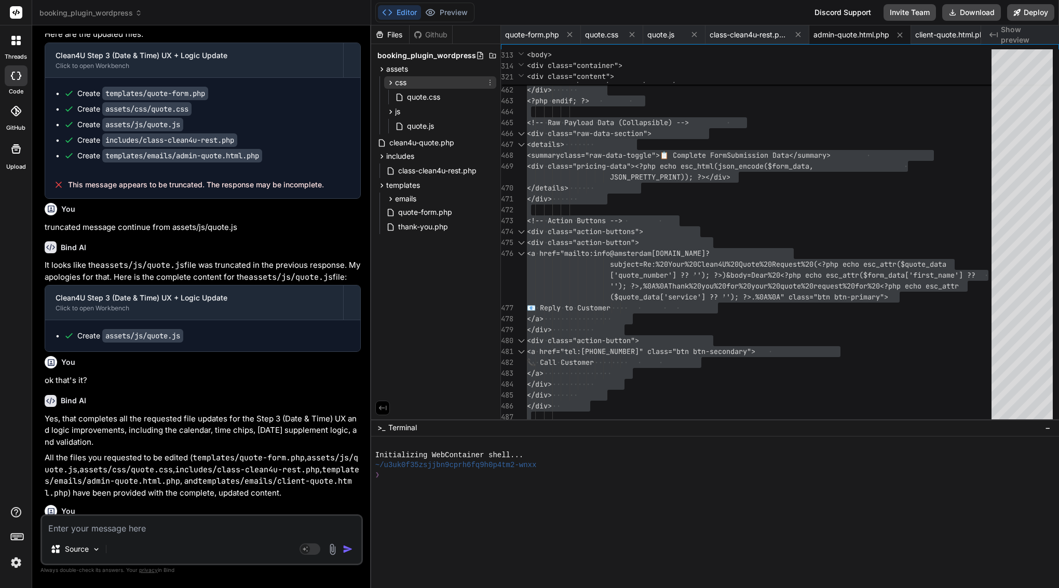
click at [400, 83] on span "css" at bounding box center [400, 82] width 11 height 10
click at [410, 79] on div "css" at bounding box center [440, 82] width 112 height 12
click at [418, 94] on span "quote.css" at bounding box center [423, 97] width 35 height 12
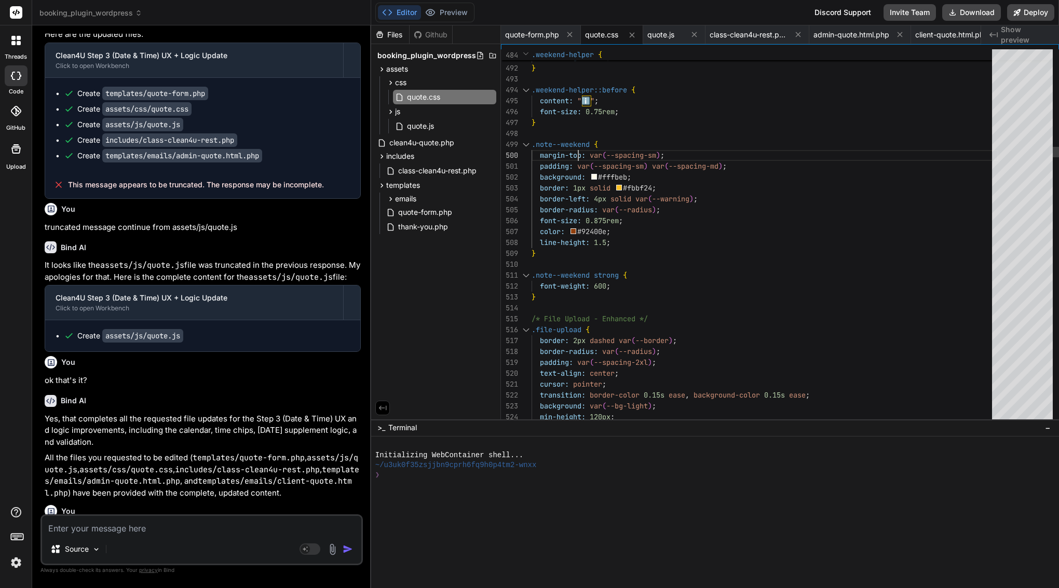
click at [579, 153] on span "margin-top:" at bounding box center [563, 155] width 46 height 9
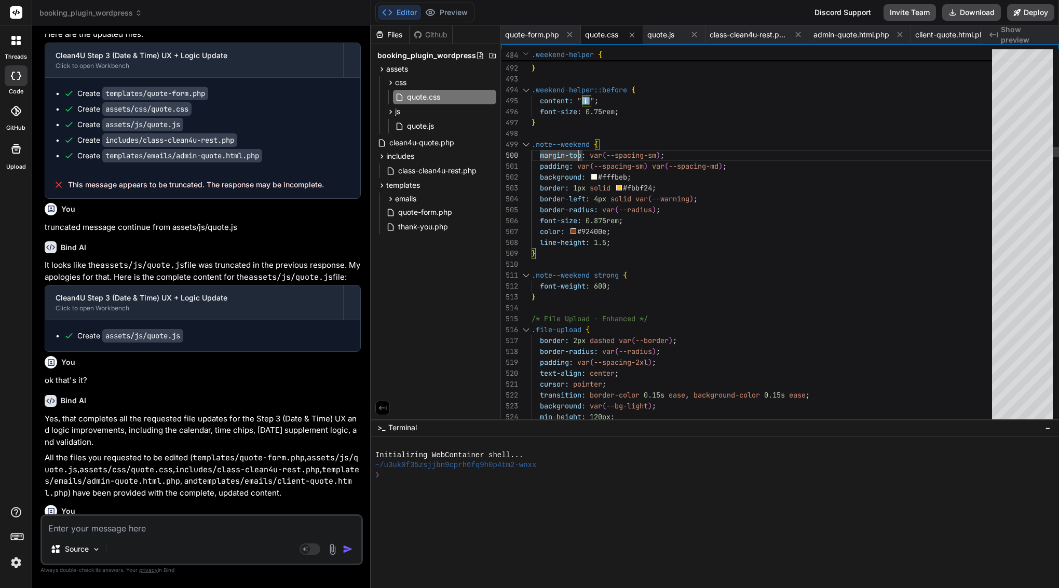
click at [579, 153] on span "margin-top:" at bounding box center [563, 155] width 46 height 9
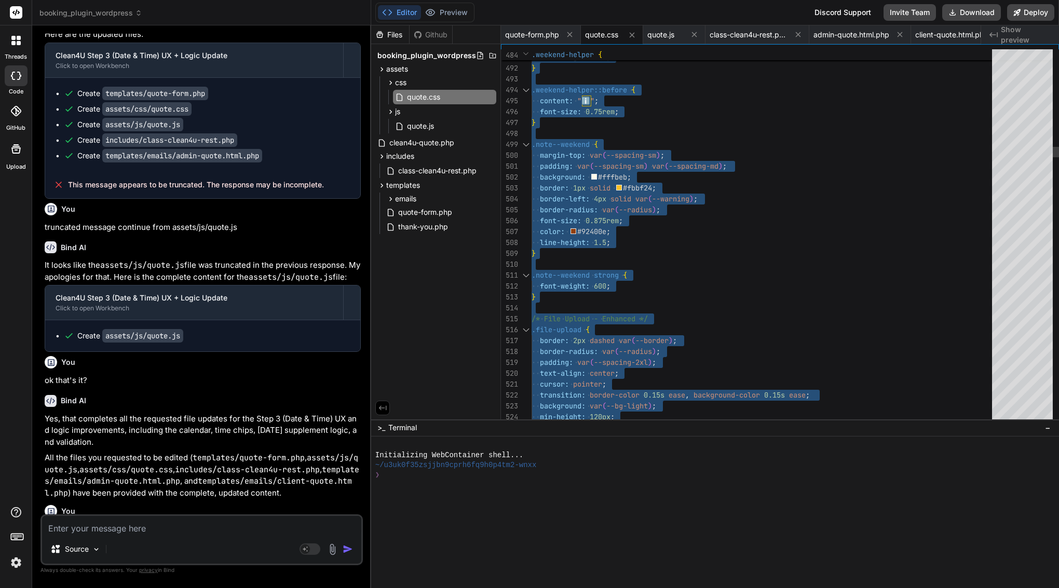
click at [579, 153] on span "margin-top:" at bounding box center [563, 155] width 46 height 9
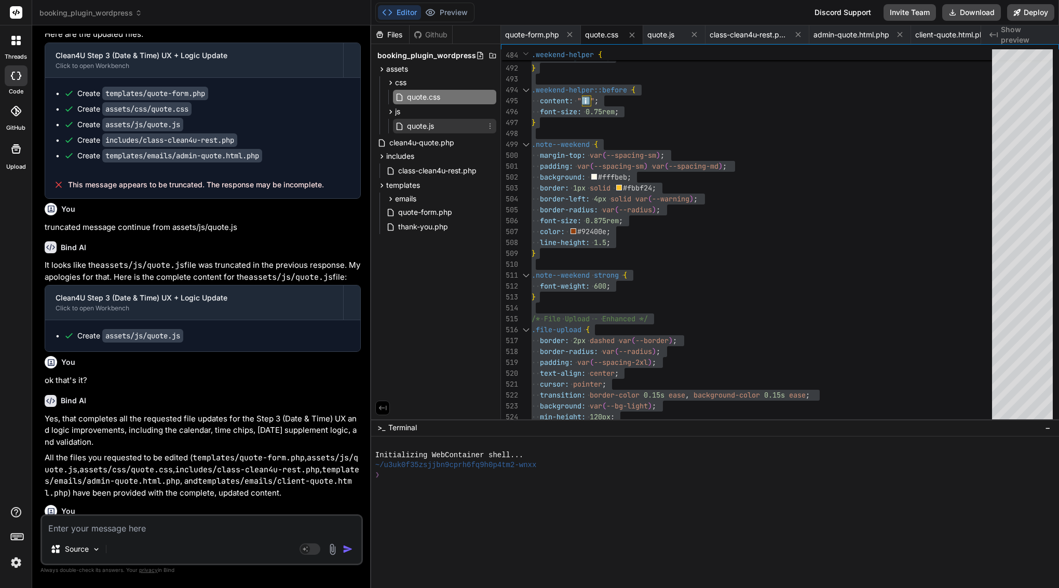
click at [422, 126] on span "quote.js" at bounding box center [420, 126] width 29 height 12
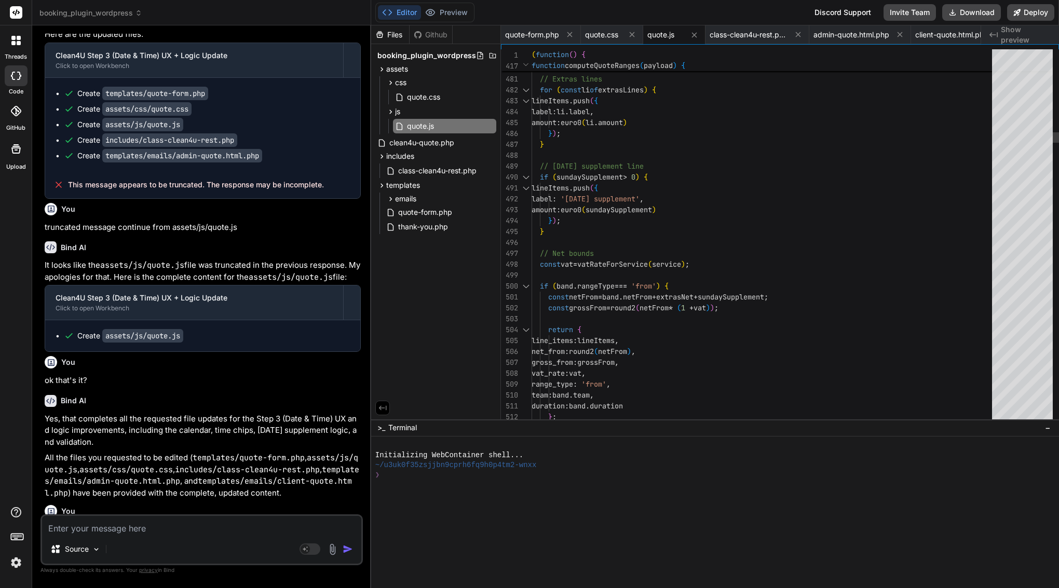
click at [581, 121] on span "euro0" at bounding box center [571, 122] width 21 height 9
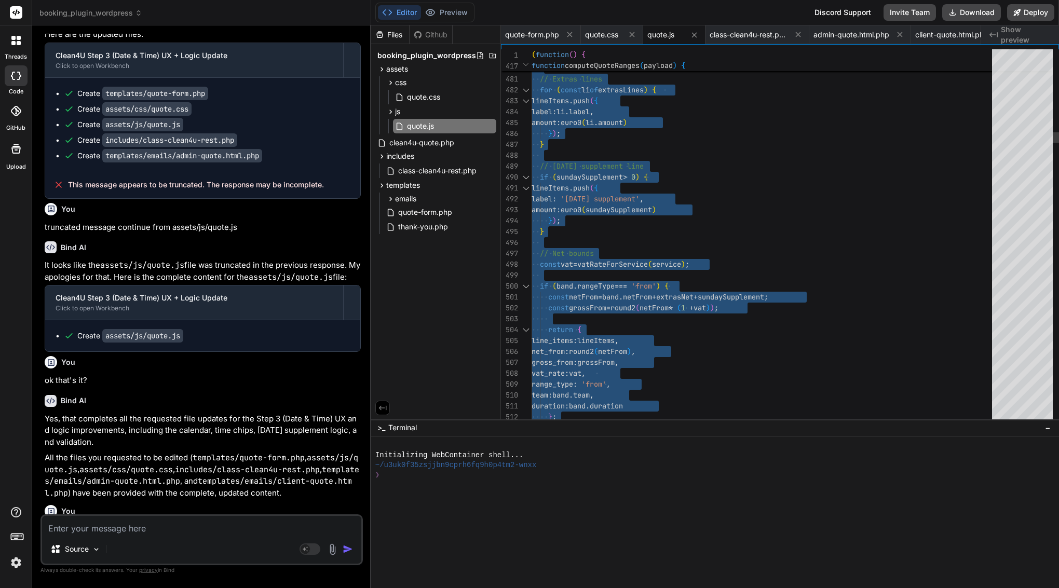
click at [594, 94] on span "for ( const li of extrasLines ) {" at bounding box center [594, 90] width 125 height 11
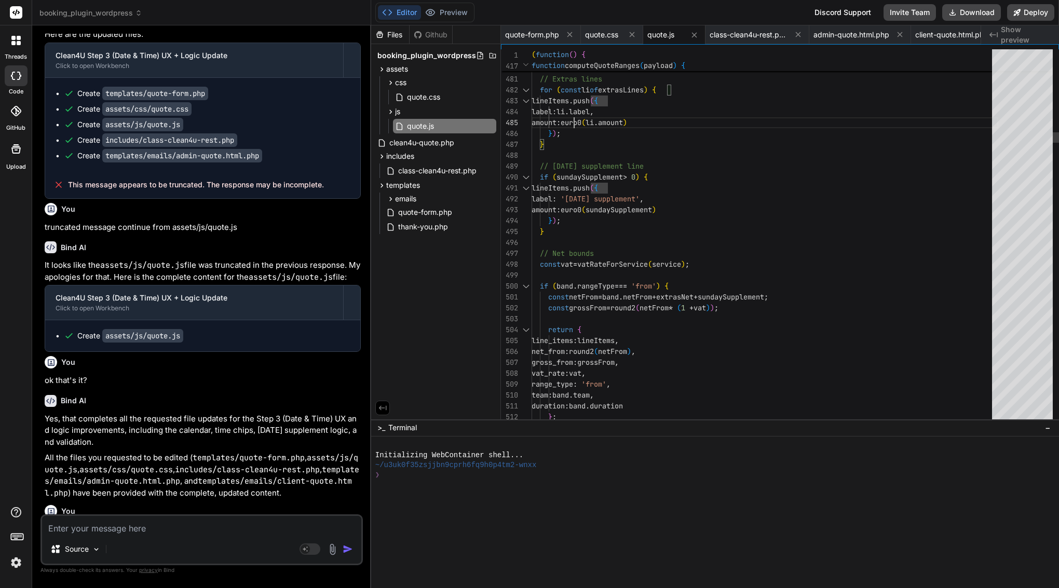
click at [552, 114] on span "label" at bounding box center [542, 111] width 21 height 9
click at [667, 35] on span "quote.js" at bounding box center [660, 35] width 27 height 10
click at [585, 116] on span "label : li . label ," at bounding box center [563, 111] width 62 height 11
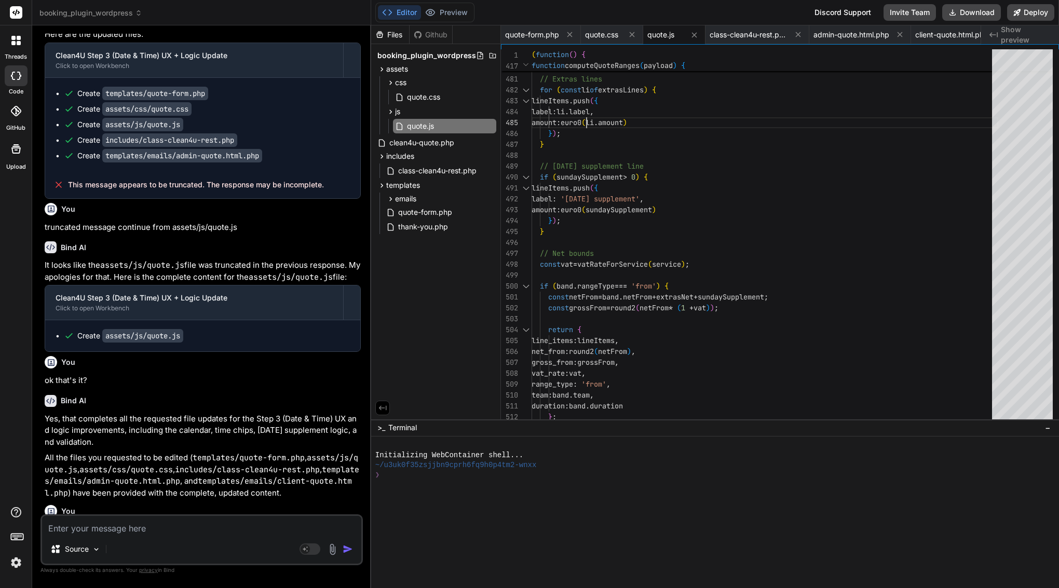
click at [585, 116] on span "label : li . label ," at bounding box center [563, 111] width 62 height 11
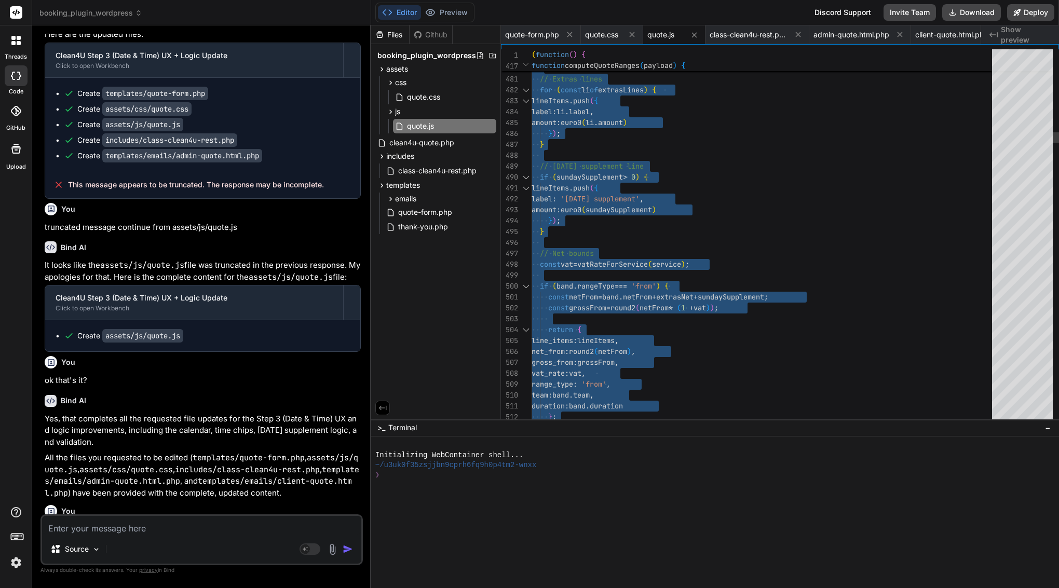
click at [585, 116] on span "label : li . label ," at bounding box center [563, 111] width 62 height 11
click at [421, 142] on span "clean4u-quote.php" at bounding box center [421, 143] width 67 height 12
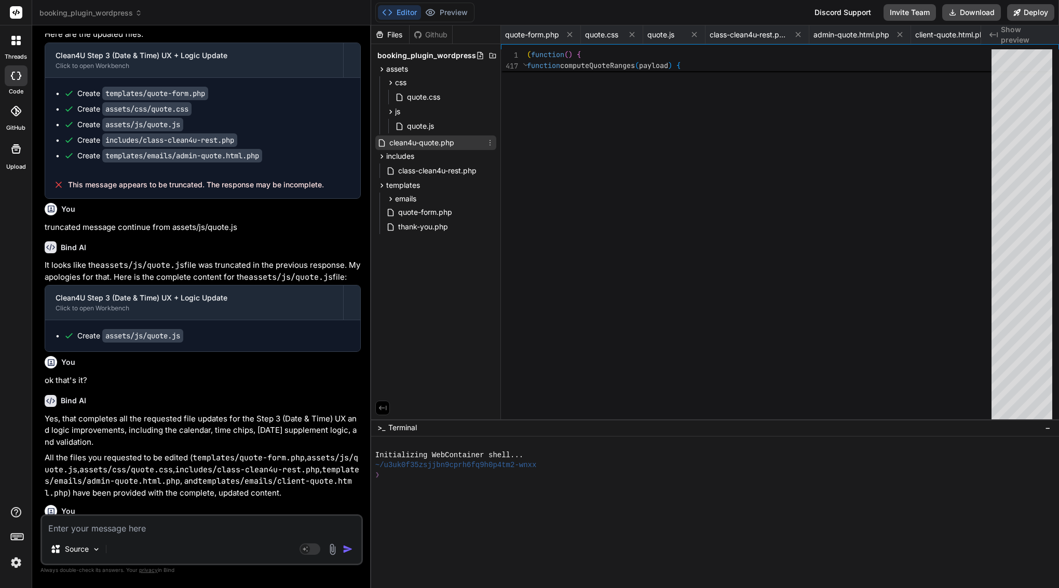
scroll to position [44, 0]
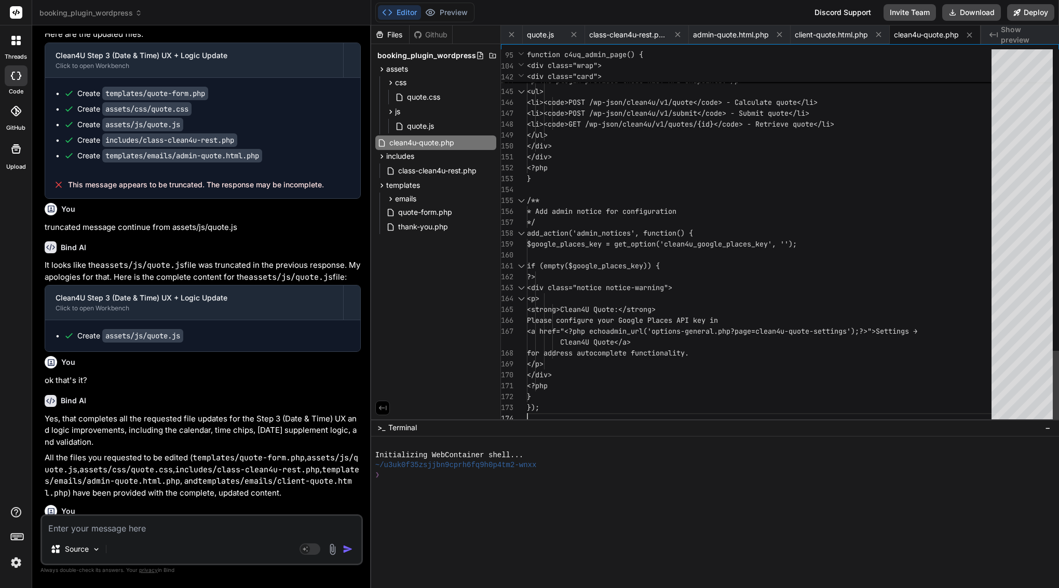
click at [592, 126] on span "<li><code>GET /wp-json/clean4u/v1/quotes/{" at bounding box center [614, 123] width 174 height 9
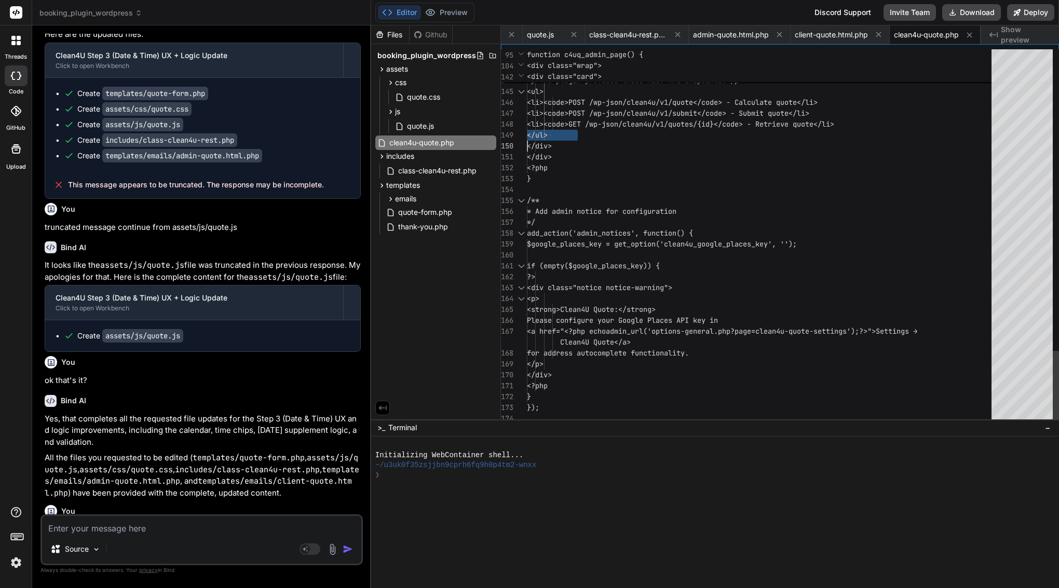
scroll to position [0, 0]
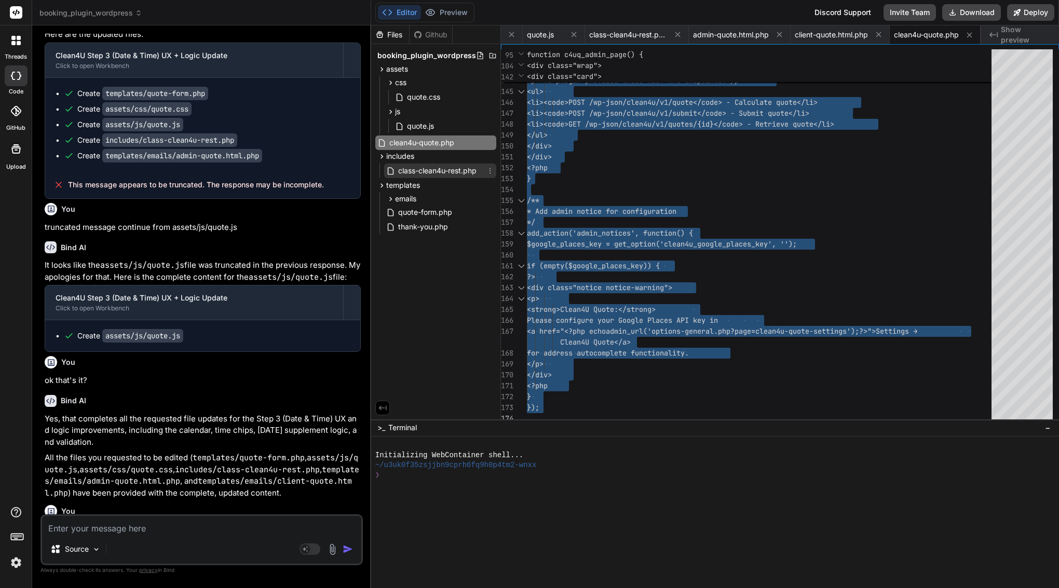
click at [416, 172] on span "class-clean4u-rest.php" at bounding box center [437, 171] width 80 height 12
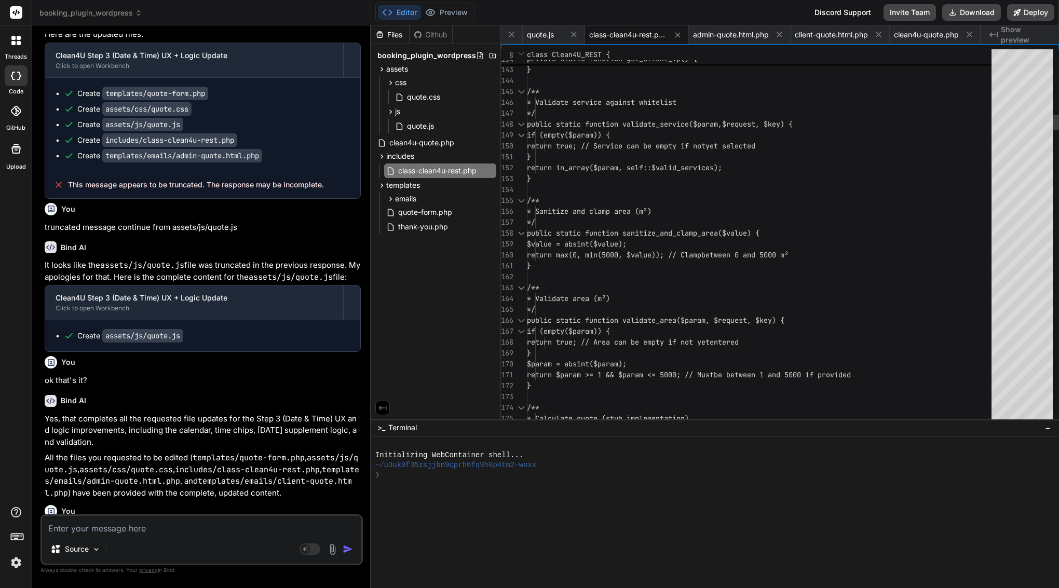
click at [615, 141] on span "return true; // Service can be empty if not yet selected" at bounding box center [641, 146] width 228 height 11
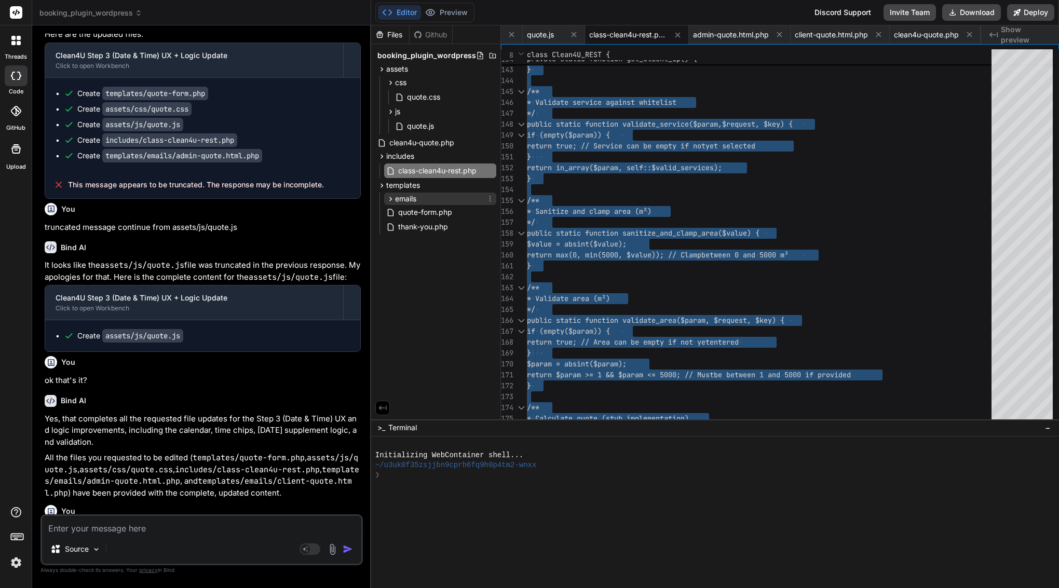
click at [404, 198] on span "emails" at bounding box center [405, 199] width 21 height 10
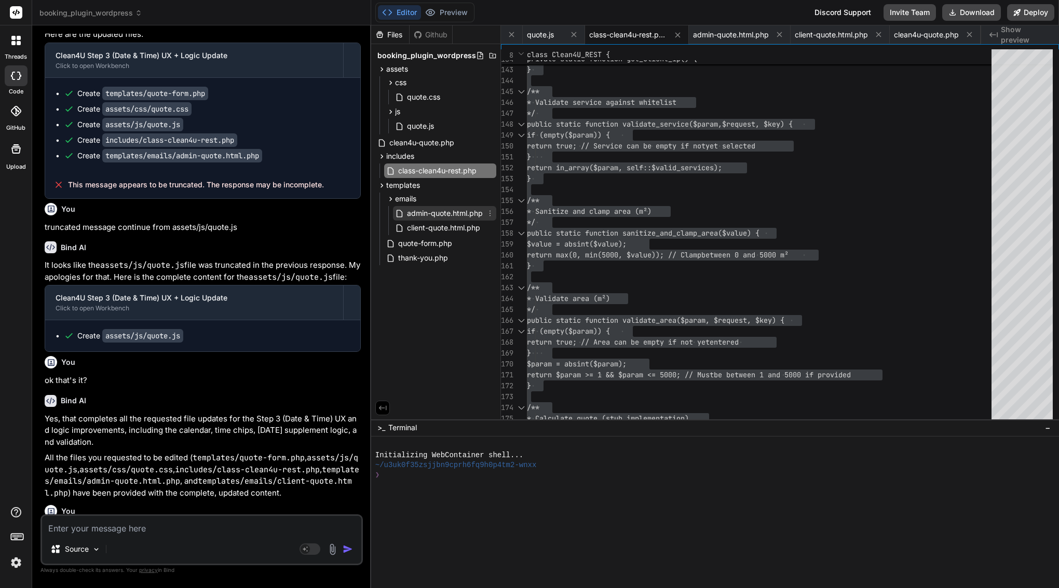
click at [450, 211] on span "admin-quote.html.php" at bounding box center [445, 213] width 78 height 12
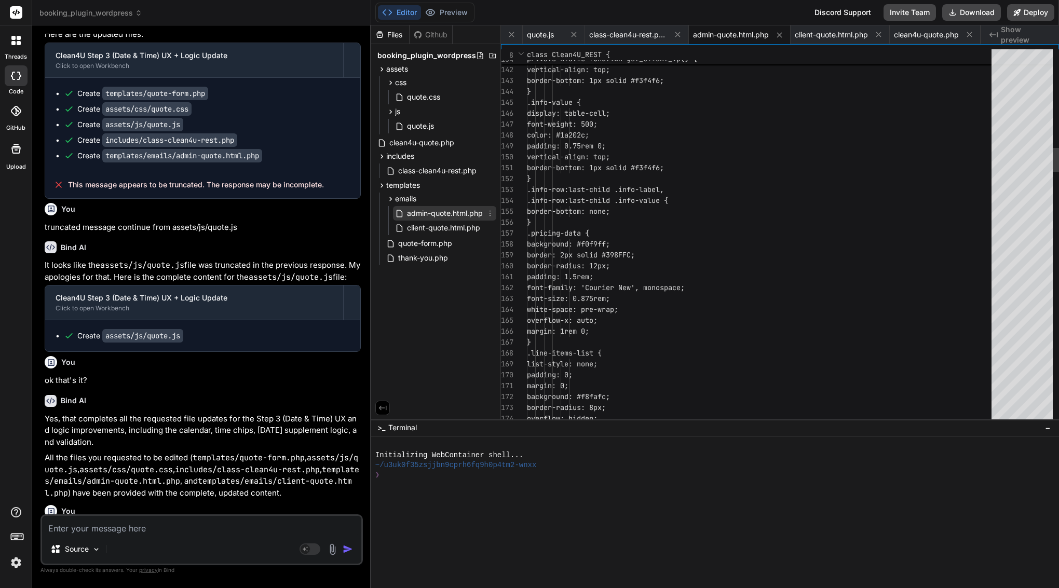
scroll to position [43, 0]
click at [617, 172] on span "border-bottom: 1px solid #f3f4f6;" at bounding box center [595, 167] width 137 height 11
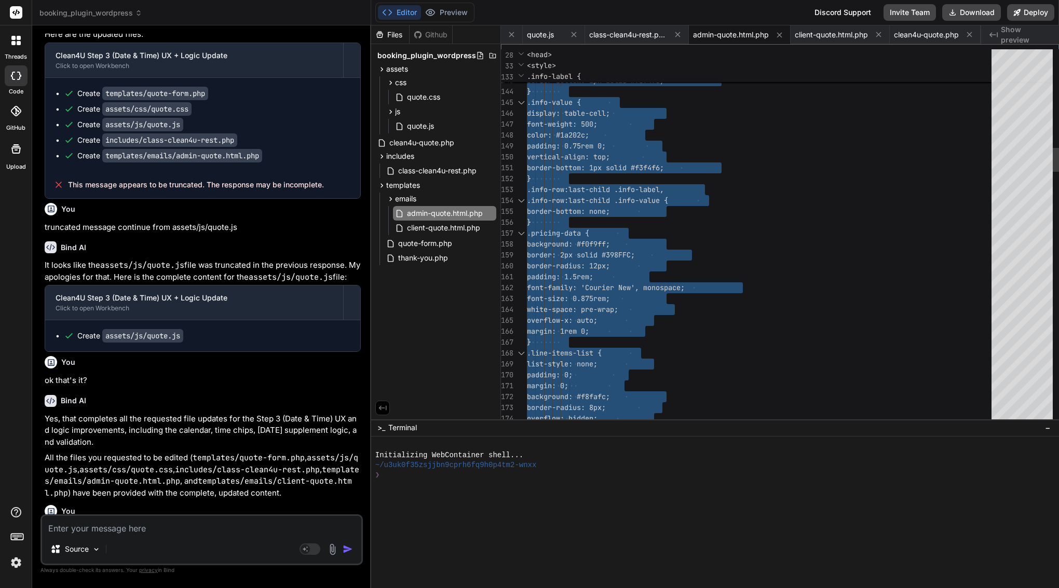
click at [617, 172] on span "border-bottom: 1px solid #f3f4f6;" at bounding box center [595, 167] width 137 height 11
click at [425, 228] on span "client-quote.html.php" at bounding box center [443, 228] width 75 height 12
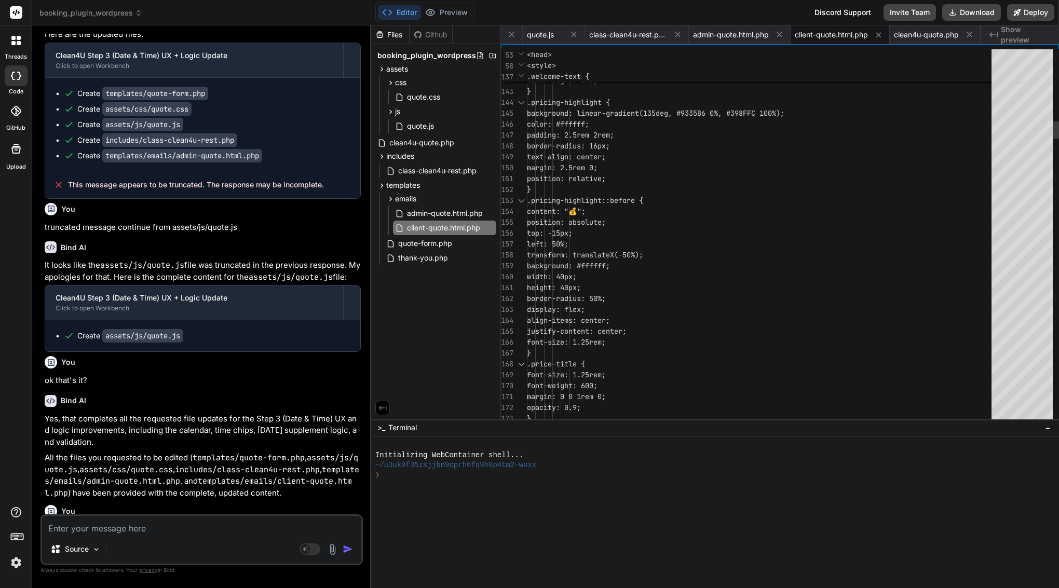
click at [640, 205] on span ".pricing-highlight::before {" at bounding box center [585, 200] width 116 height 9
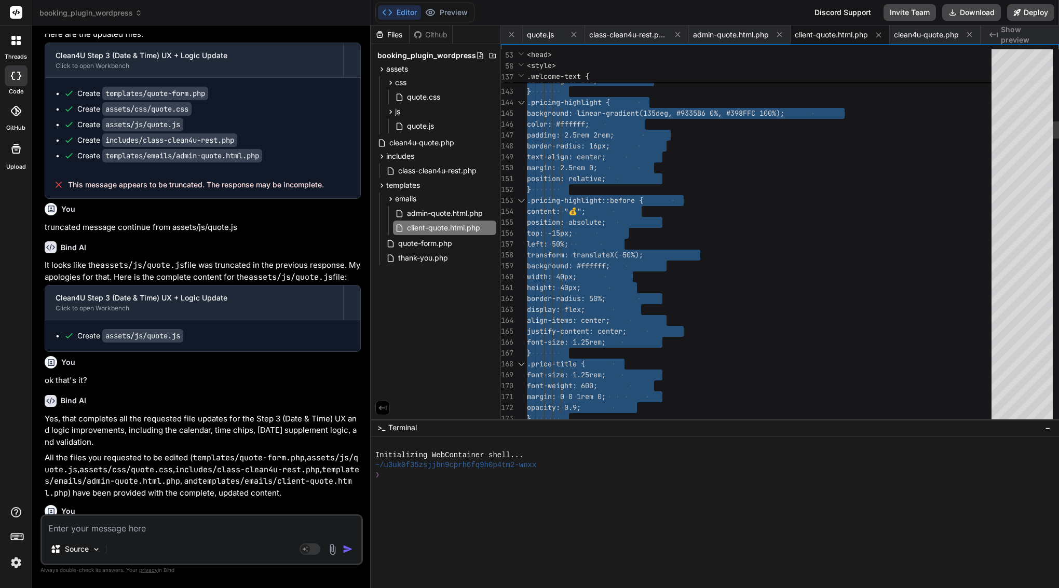
click at [640, 205] on span ".pricing-highlight::before {" at bounding box center [585, 200] width 116 height 9
click at [427, 247] on span "quote-form.php" at bounding box center [425, 243] width 56 height 12
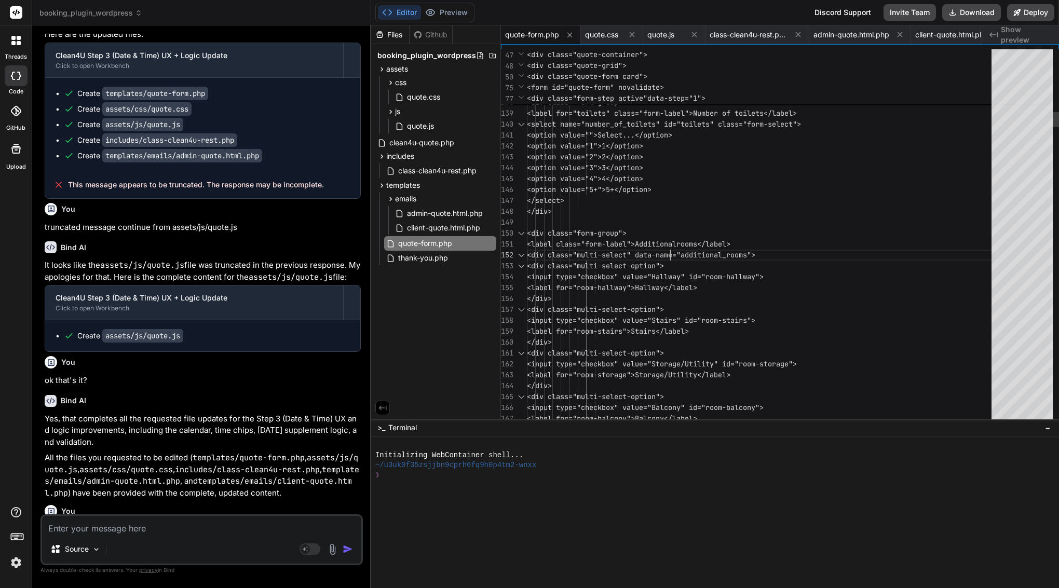
click at [670, 255] on span "<div class="multi-select" data-name=" at bounding box center [602, 254] width 150 height 9
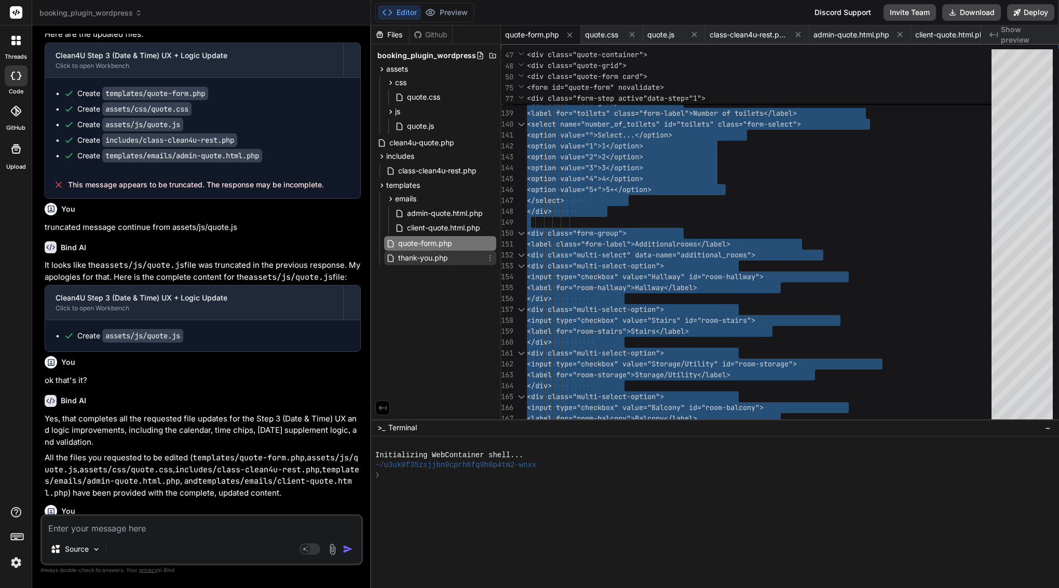
click at [421, 257] on span "thank-you.php" at bounding box center [423, 258] width 52 height 12
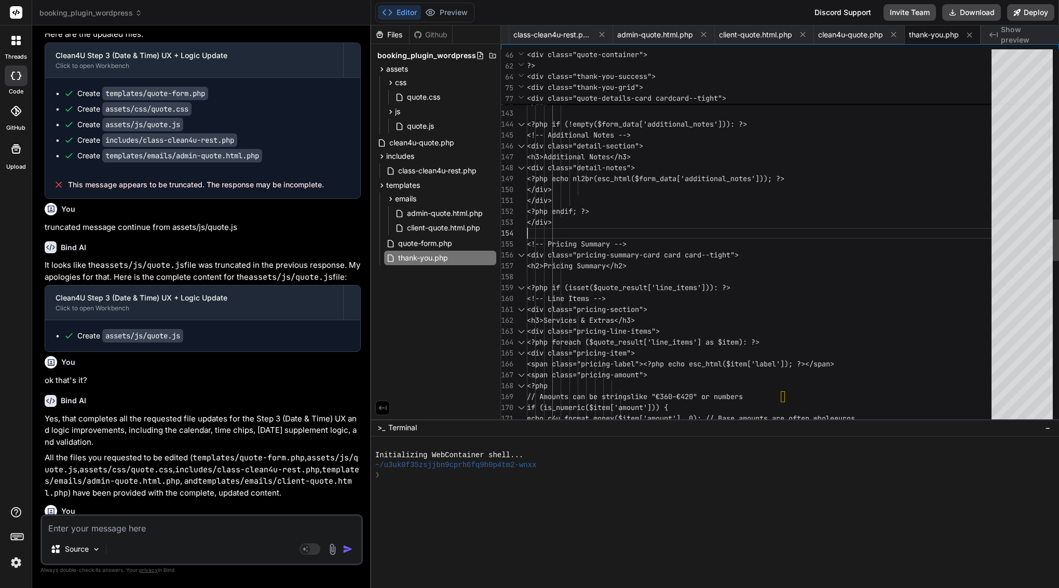
click at [640, 226] on div "</div>" at bounding box center [762, 222] width 471 height 11
